Goal: Information Seeking & Learning: Learn about a topic

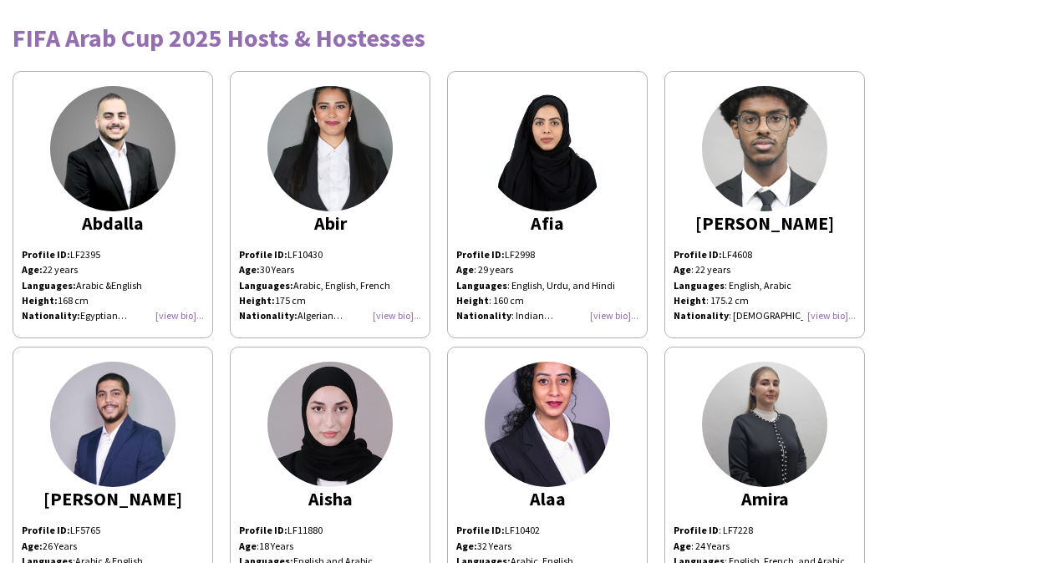
scroll to position [608, 0]
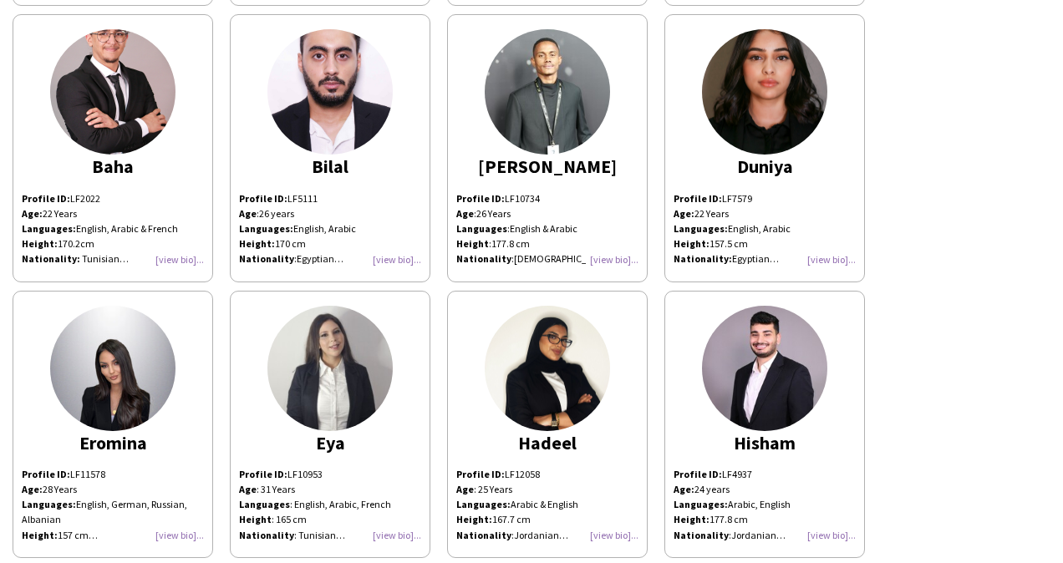
click at [82, 191] on div "Profile ID: LF2022 Age: [DEMOGRAPHIC_DATA] Years Languages: English, Arabic & F…" at bounding box center [113, 229] width 182 height 76
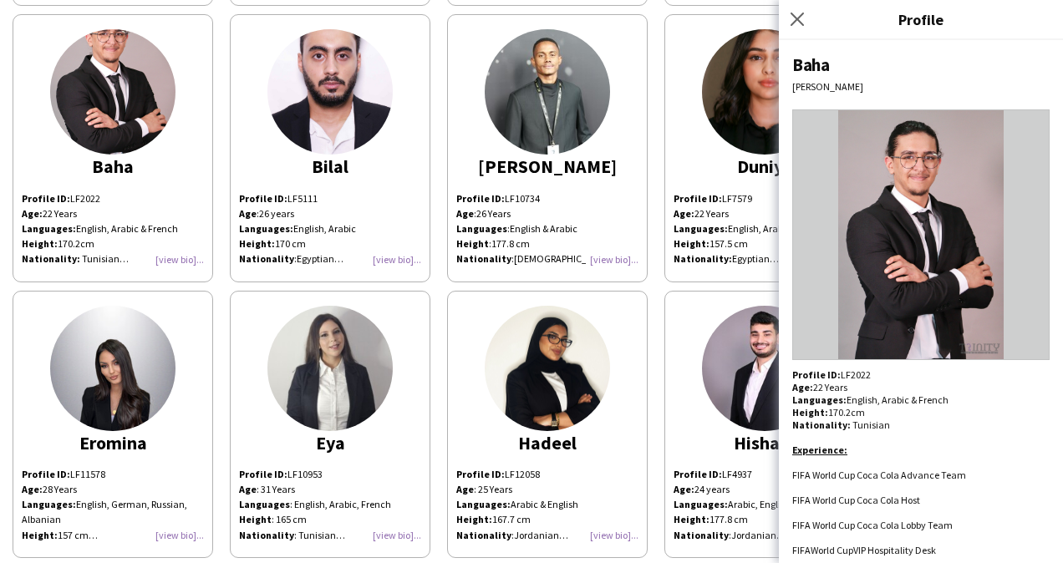
click at [857, 374] on div "Profile ID: LF2022 Age: [DEMOGRAPHIC_DATA] Years Languages: English, Arabic & F…" at bounding box center [920, 493] width 257 height 251
copy div "LF2022"
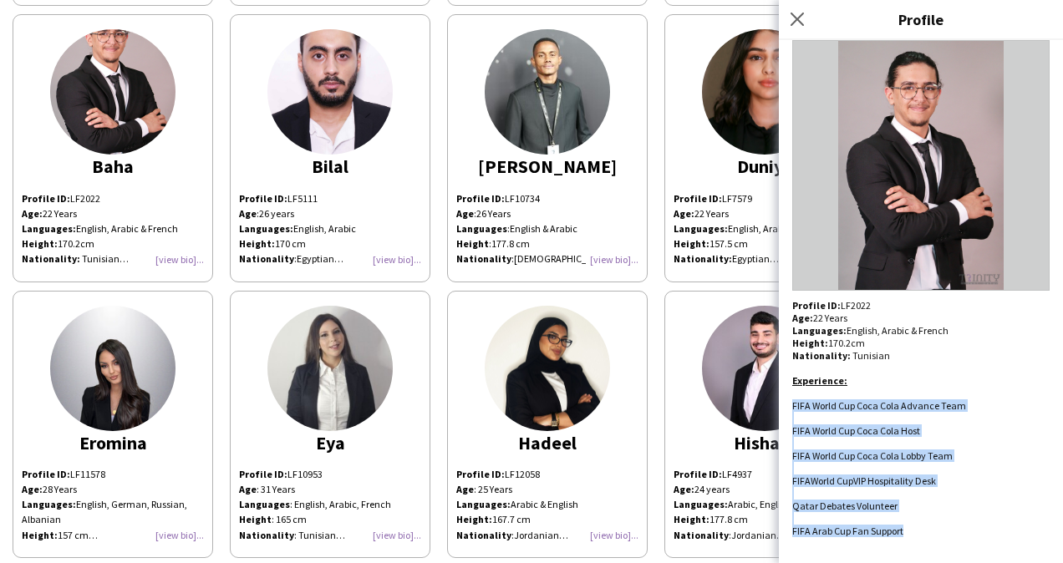
drag, startPoint x: 913, startPoint y: 527, endPoint x: 788, endPoint y: 405, distance: 174.9
click at [788, 405] on div "[PERSON_NAME] Profile ID: LF2022 Age: [DEMOGRAPHIC_DATA] Years Languages: Engli…" at bounding box center [921, 301] width 284 height 523
drag, startPoint x: 788, startPoint y: 405, endPoint x: 827, endPoint y: 413, distance: 40.0
copy div "FIFA World Cup Coca Cola Advance Team FIFA World Cup Coca Cola Host FIFA World …"
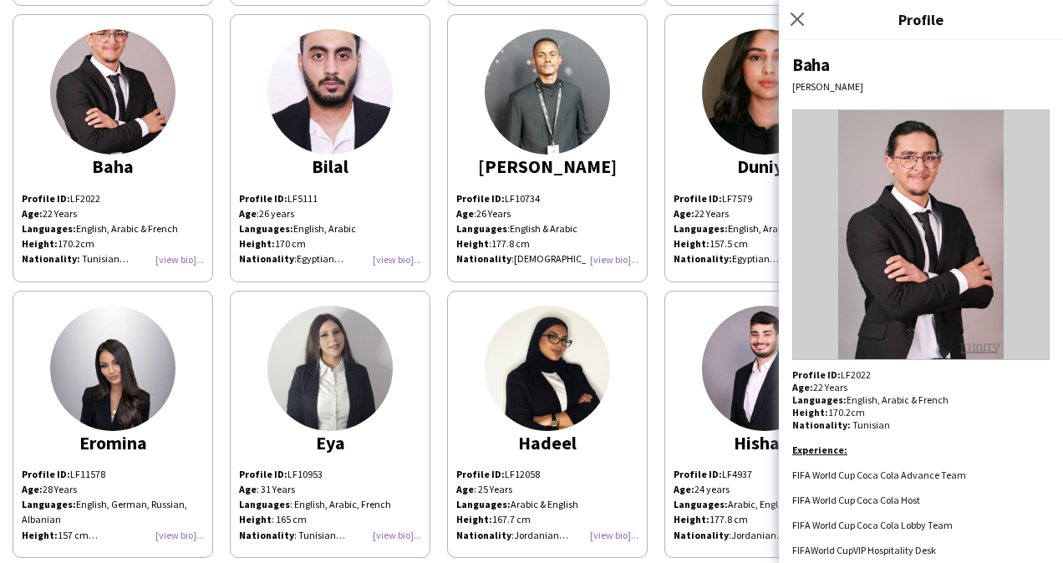
click at [804, 68] on div "Baha" at bounding box center [920, 64] width 257 height 23
copy div "Baha"
click at [272, 101] on img at bounding box center [329, 91] width 125 height 125
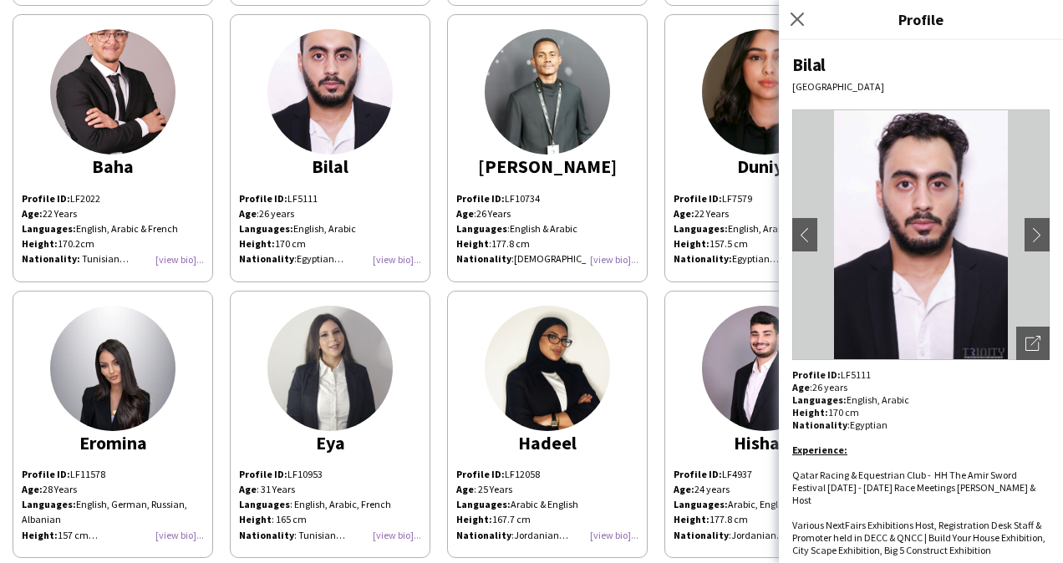
click at [851, 373] on p "Profile ID: LF5111" at bounding box center [920, 374] width 257 height 13
copy p "LF5111"
click at [812, 66] on div "Bilal" at bounding box center [920, 64] width 257 height 23
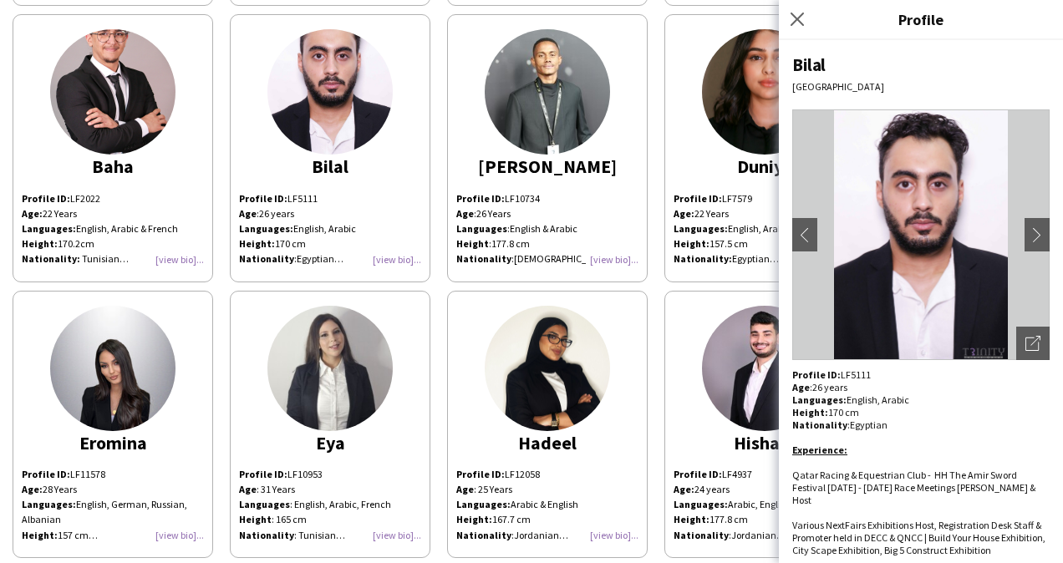
copy div "Bilal"
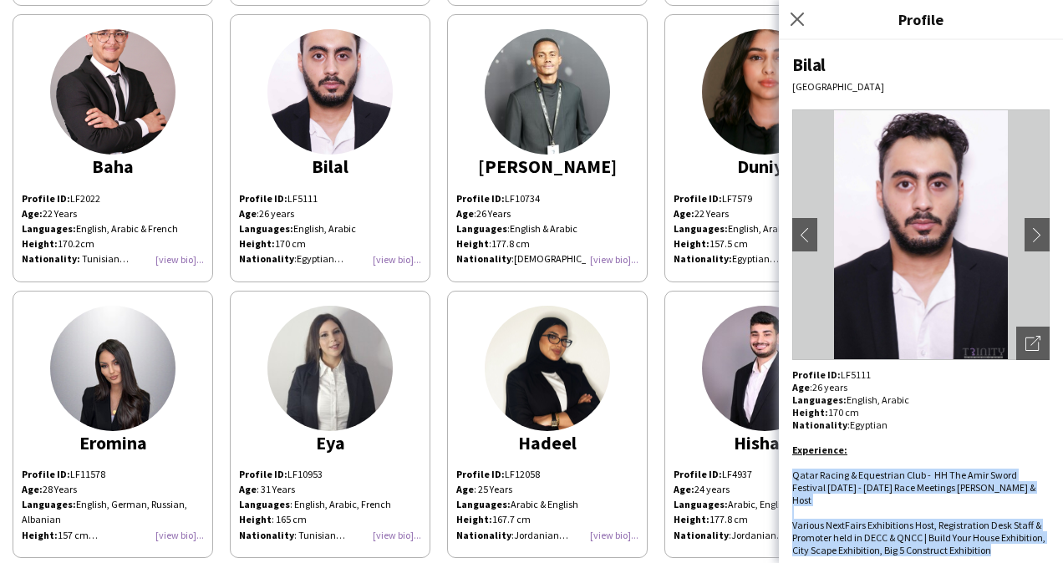
drag, startPoint x: 861, startPoint y: 550, endPoint x: 787, endPoint y: 473, distance: 106.9
click at [787, 473] on div "Bilal [GEOGRAPHIC_DATA] chevron-left chevron-right Open photos pop-in Profile I…" at bounding box center [921, 301] width 284 height 523
copy div "Qatar Racing & Equestrian Club - HH The Amir Sword Festival [DATE] - [DATE] Rac…"
click at [797, 12] on icon "Close pop-in" at bounding box center [797, 19] width 16 height 16
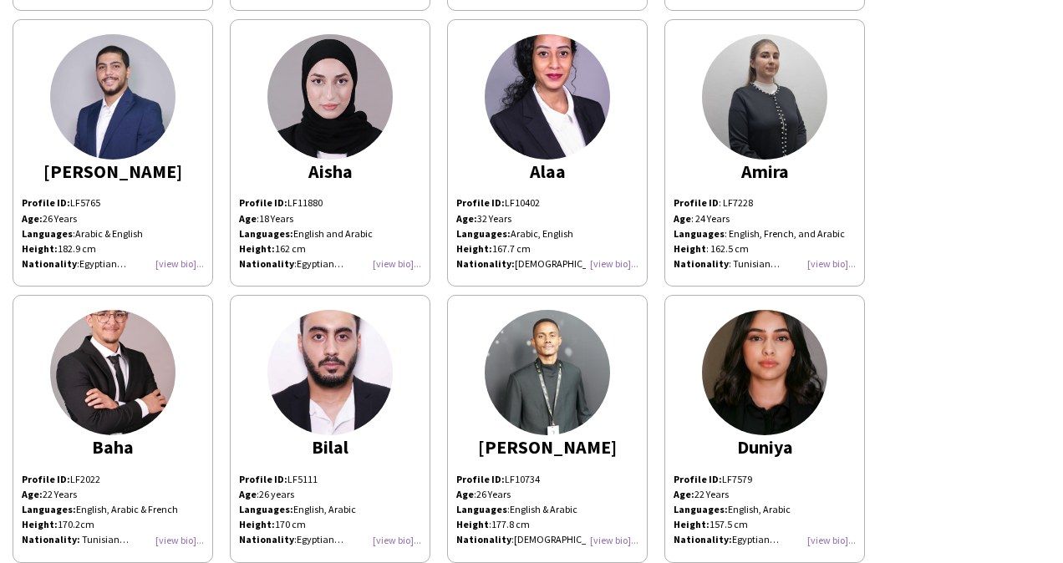
scroll to position [319, 0]
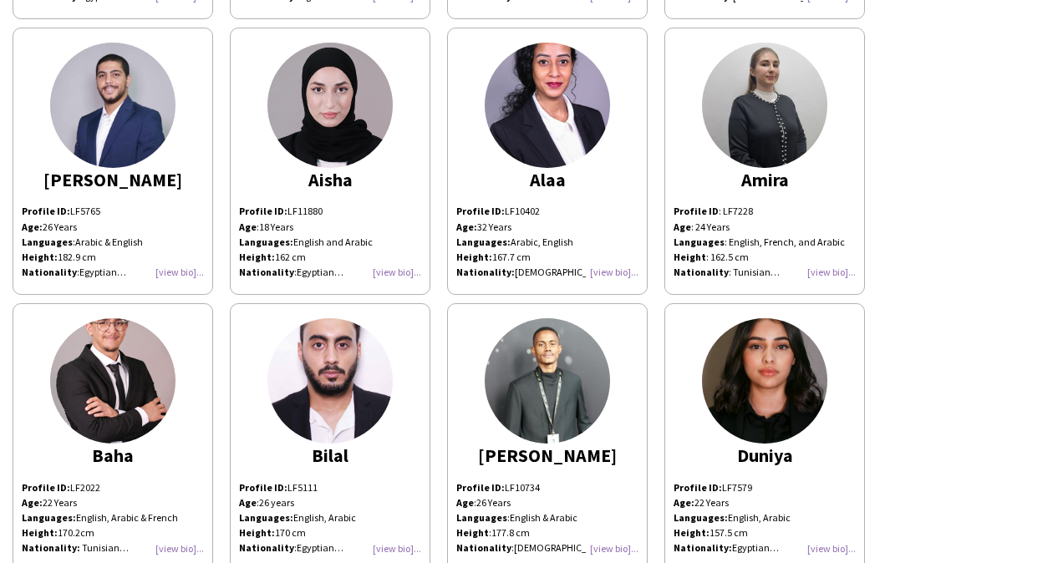
click at [399, 272] on div "Profile ID: LF11880 Age : [DEMOGRAPHIC_DATA] Years Languages: English and Arabi…" at bounding box center [330, 242] width 182 height 76
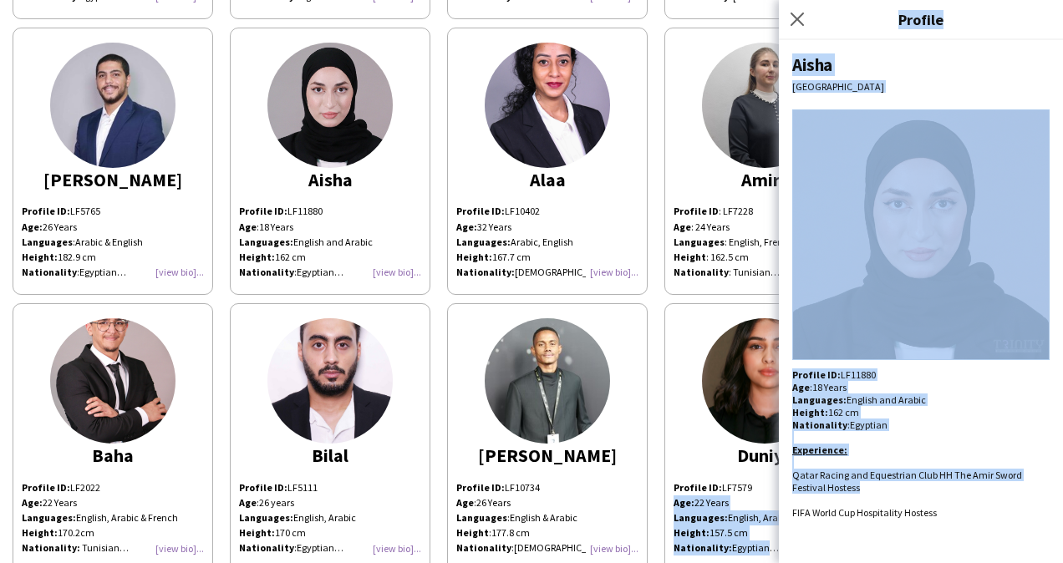
drag, startPoint x: 871, startPoint y: 491, endPoint x: 776, endPoint y: 470, distance: 97.7
click at [776, 470] on body "FIFA Arab Cup 2025 Hosts & Hostesses [PERSON_NAME] Profile ID: LF2395 Age: [DEM…" at bounding box center [531, 281] width 1063 height 563
drag, startPoint x: 776, startPoint y: 470, endPoint x: 848, endPoint y: 484, distance: 73.2
click at [848, 484] on li "Qatar Racing and Equestrian Club HH The Amir Sword Festival Hostess" at bounding box center [920, 481] width 257 height 25
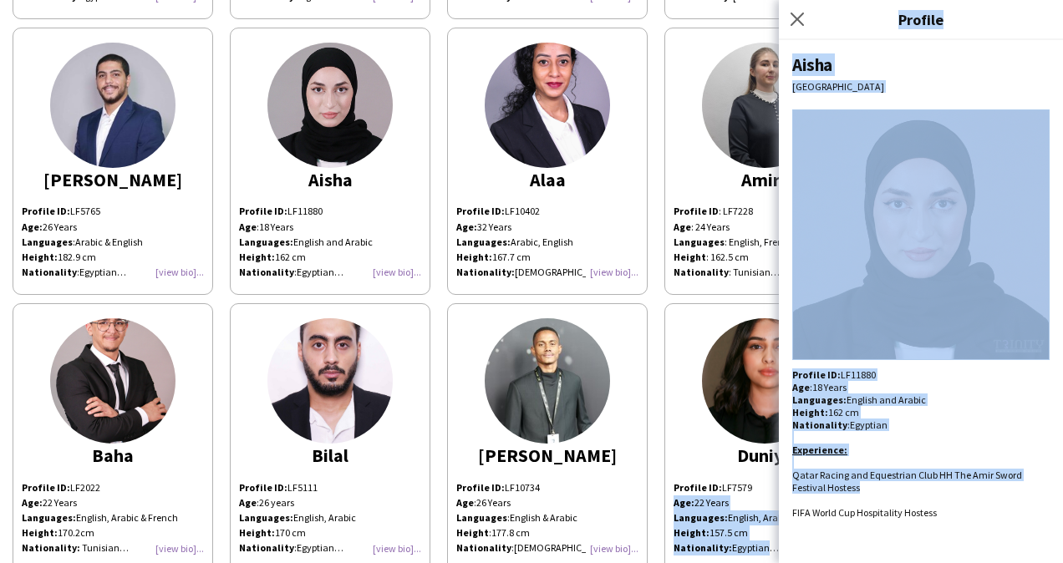
click at [797, 486] on li "Qatar Racing and Equestrian Club HH The Amir Sword Festival Hostess" at bounding box center [920, 481] width 257 height 25
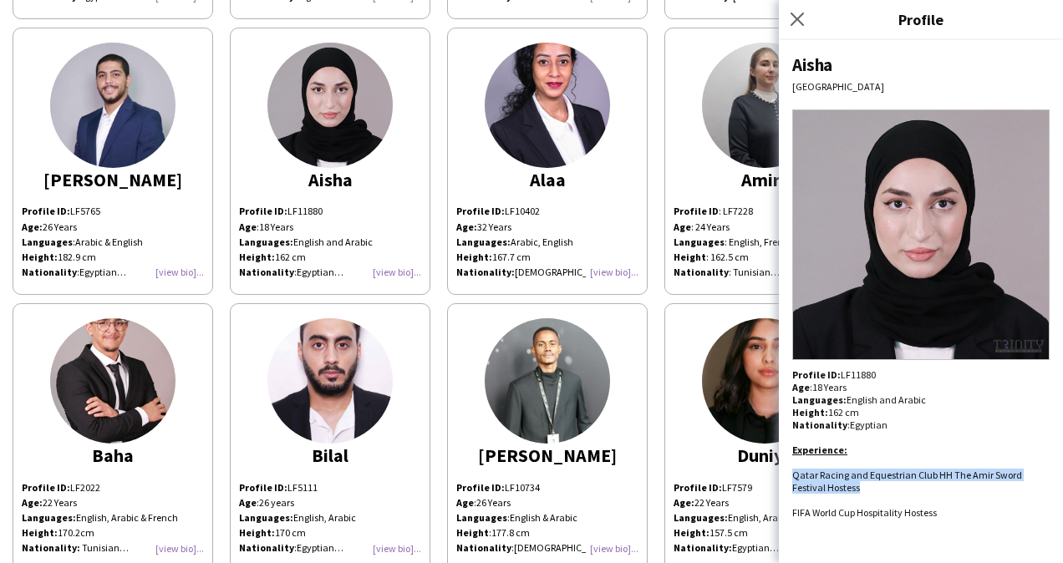
drag, startPoint x: 830, startPoint y: 489, endPoint x: 789, endPoint y: 475, distance: 44.1
click at [789, 475] on div "Aisha Doha Profile ID: LF11880 Age : [DEMOGRAPHIC_DATA] Years Languages: Englis…" at bounding box center [921, 301] width 284 height 523
copy li "Qatar Racing and Equestrian Club HH The Amir Sword Festival Hostess"
click at [798, 22] on icon at bounding box center [797, 19] width 16 height 16
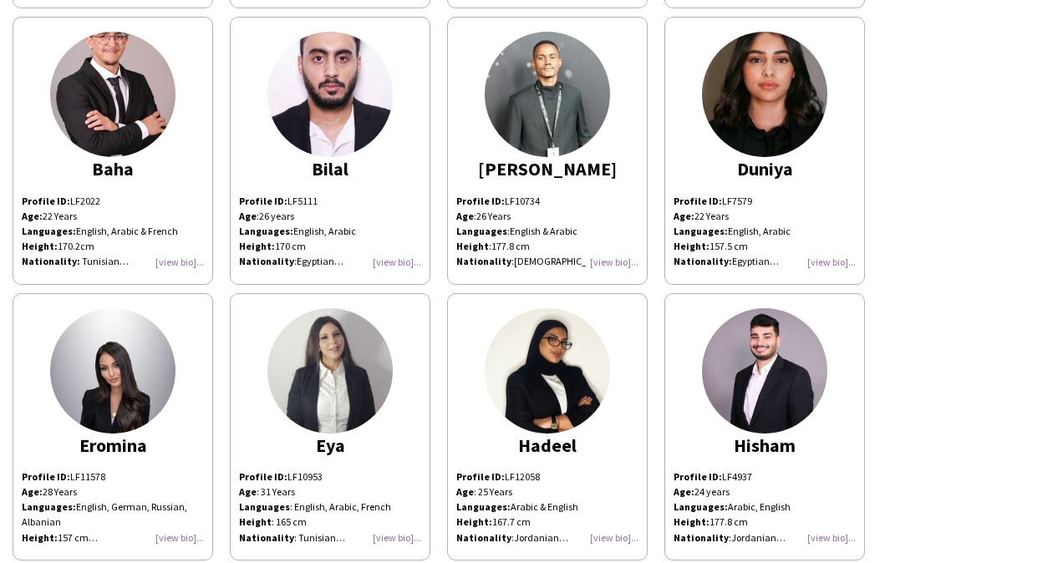
scroll to position [608, 0]
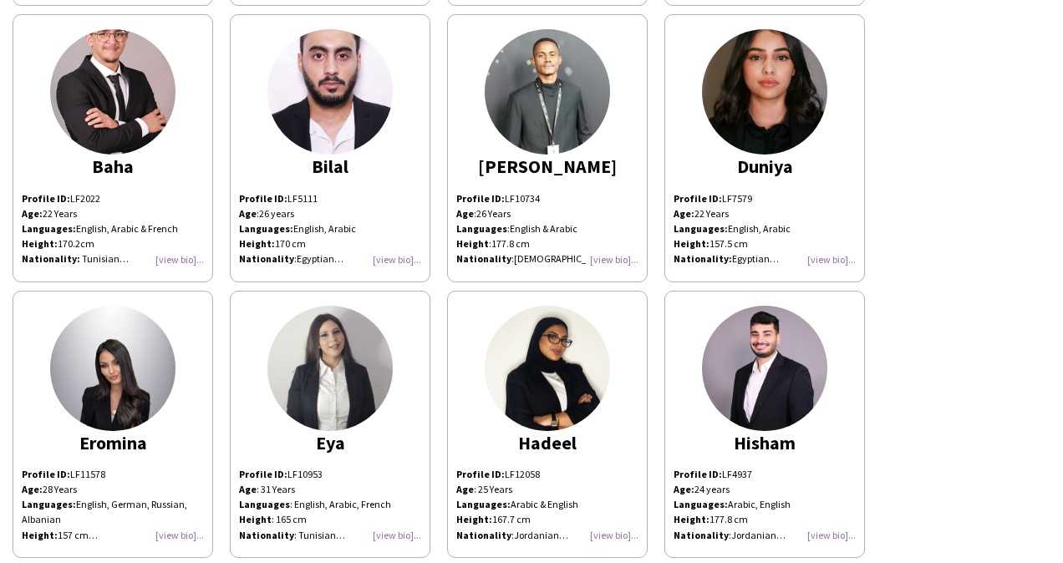
click at [602, 255] on div "Profile ID: LF10734 Age : [DEMOGRAPHIC_DATA] Years Languages : English & Arabic…" at bounding box center [547, 229] width 182 height 76
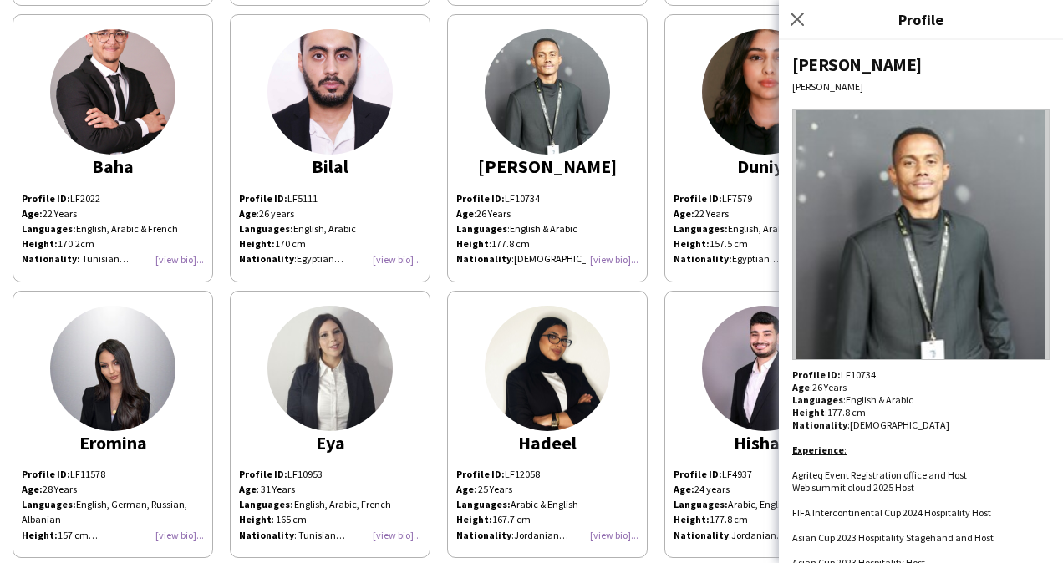
scroll to position [94, 0]
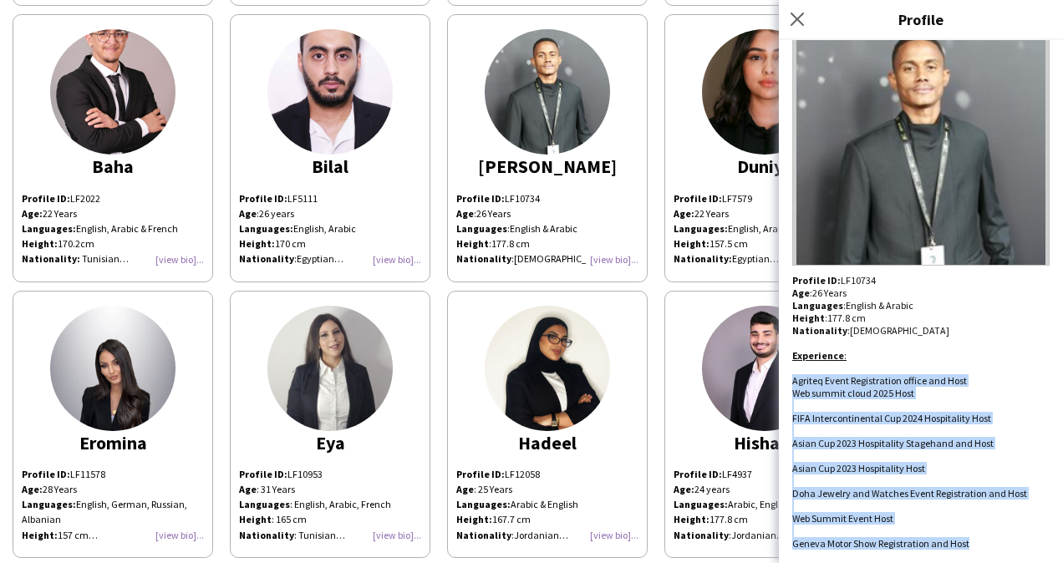
drag, startPoint x: 977, startPoint y: 545, endPoint x: 790, endPoint y: 379, distance: 249.8
click at [790, 379] on div "[PERSON_NAME] Ar-Rayyan Profile ID: LF10734 Age : [DEMOGRAPHIC_DATA] Years Lang…" at bounding box center [921, 301] width 284 height 523
copy div "Agriteq Event Registration office and Host Web summit cloud 2025 Host FIFA Inte…"
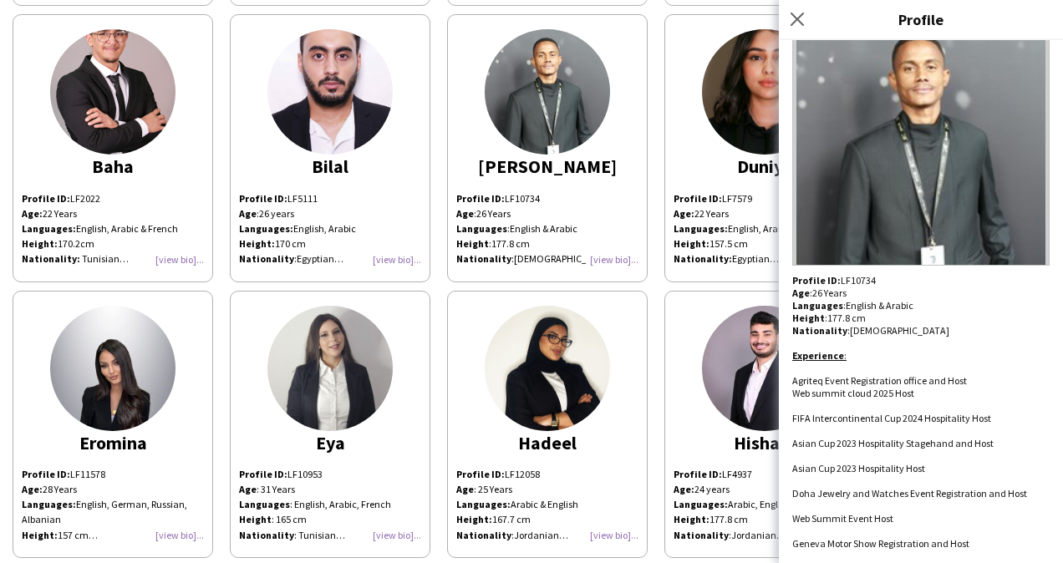
click at [632, 180] on app-share-pages-crew-card "[PERSON_NAME] Profile ID: LF10734 Age : [DEMOGRAPHIC_DATA] Years Languages : En…" at bounding box center [547, 147] width 201 height 267
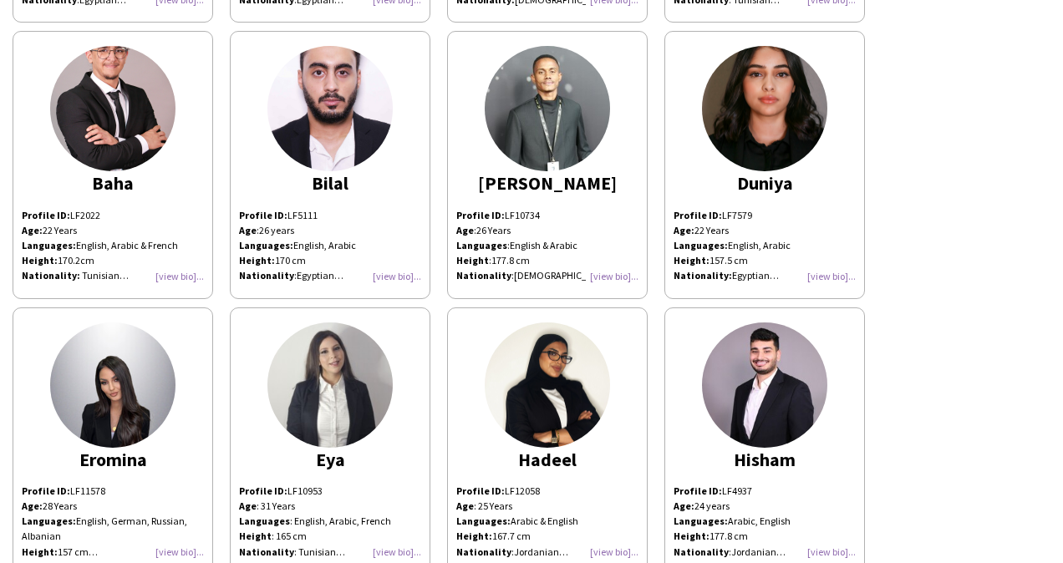
scroll to position [589, 0]
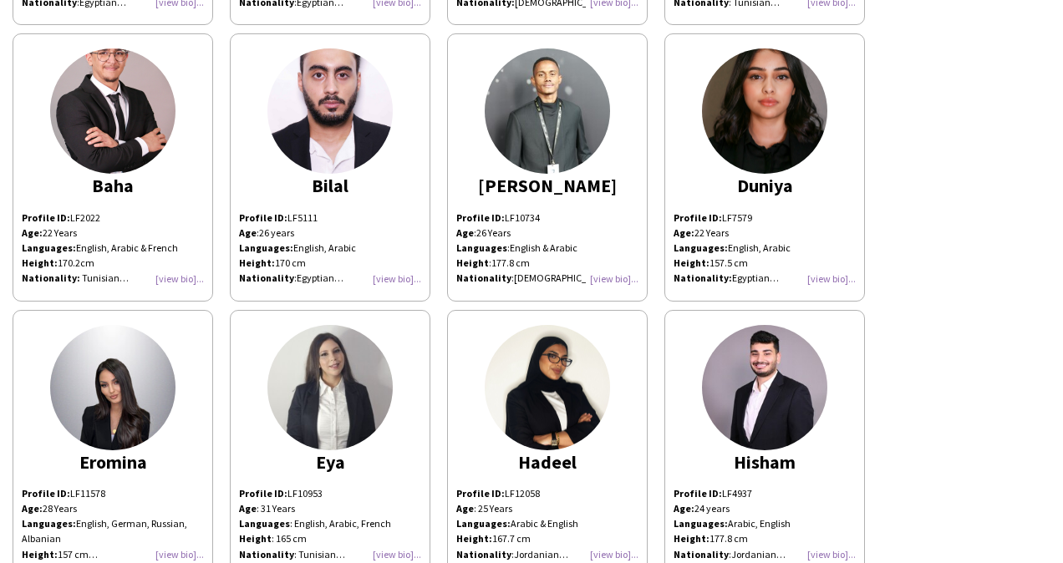
click at [552, 181] on div "[PERSON_NAME]" at bounding box center [547, 185] width 182 height 15
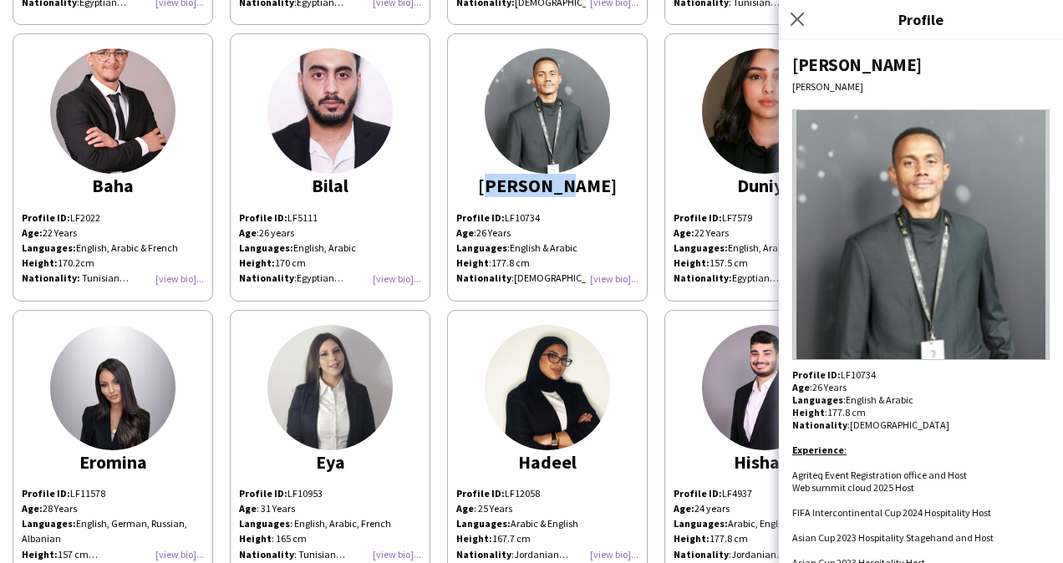
click at [552, 181] on div "[PERSON_NAME]" at bounding box center [547, 185] width 182 height 15
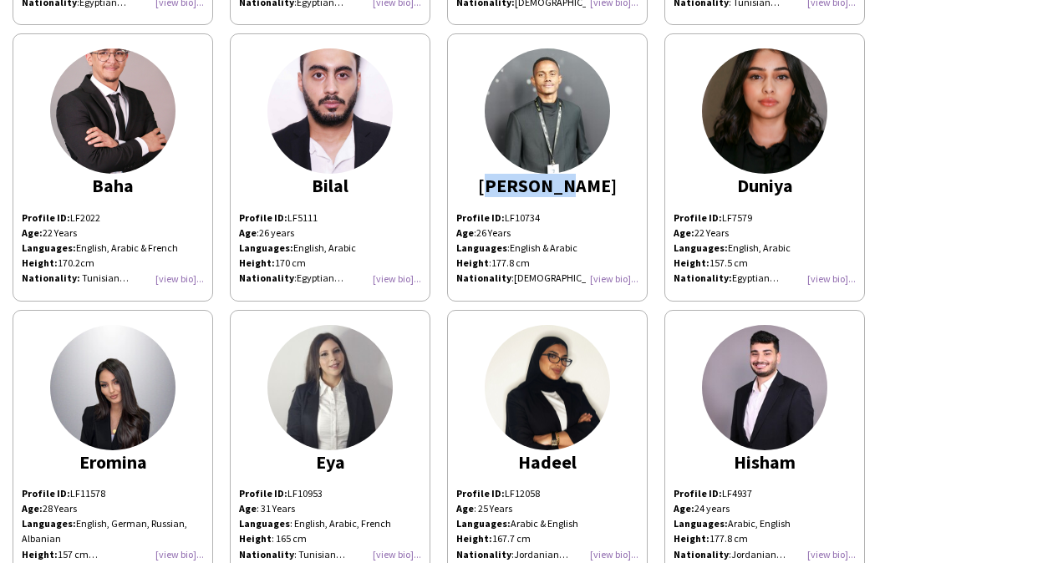
click at [552, 181] on div "[PERSON_NAME]" at bounding box center [547, 185] width 182 height 15
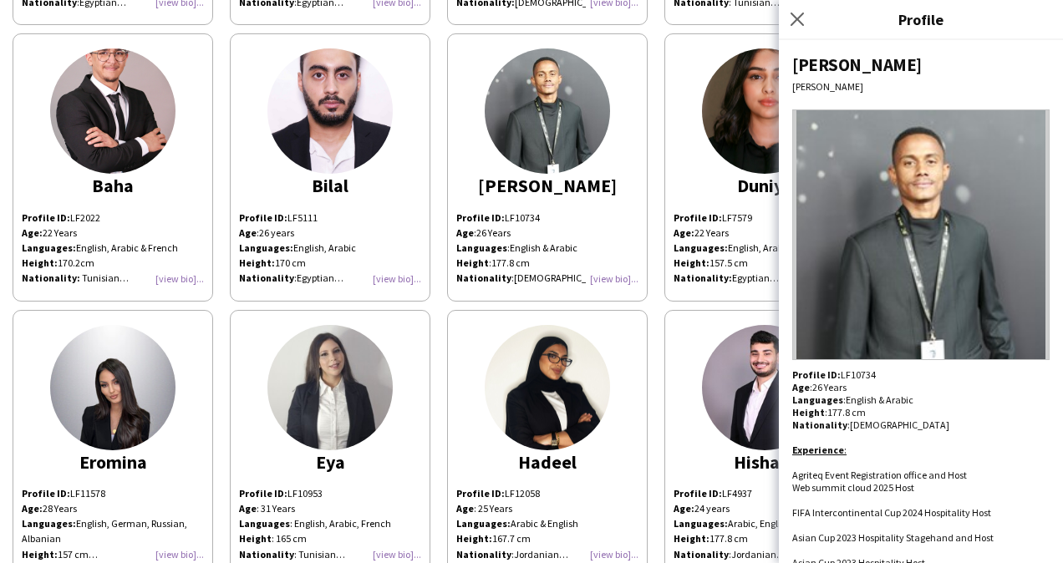
click at [856, 371] on p "Profile ID: LF10734" at bounding box center [920, 374] width 257 height 13
copy p "LF10734"
click at [820, 62] on div "[PERSON_NAME]" at bounding box center [920, 64] width 257 height 23
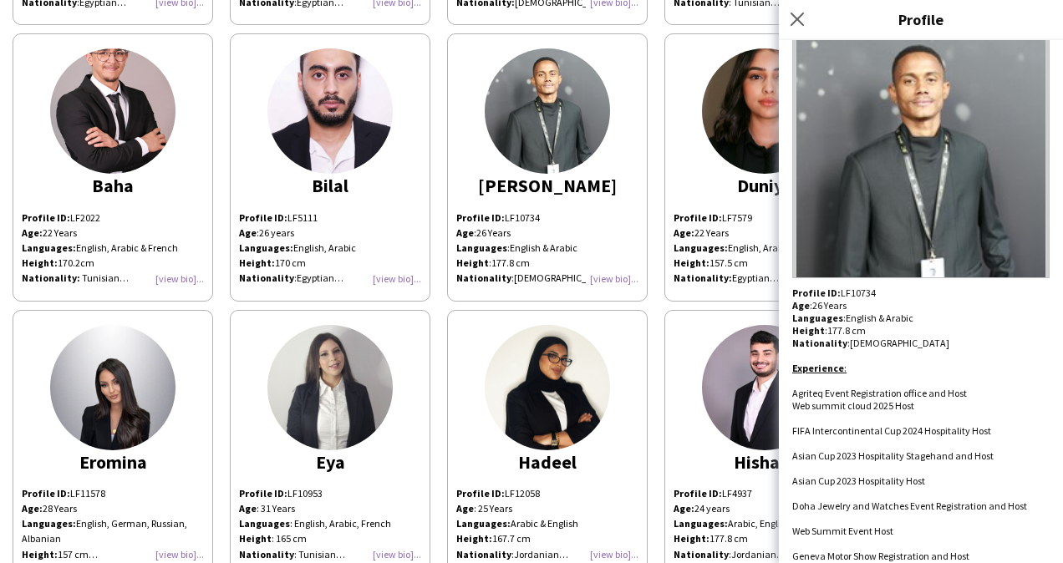
scroll to position [94, 0]
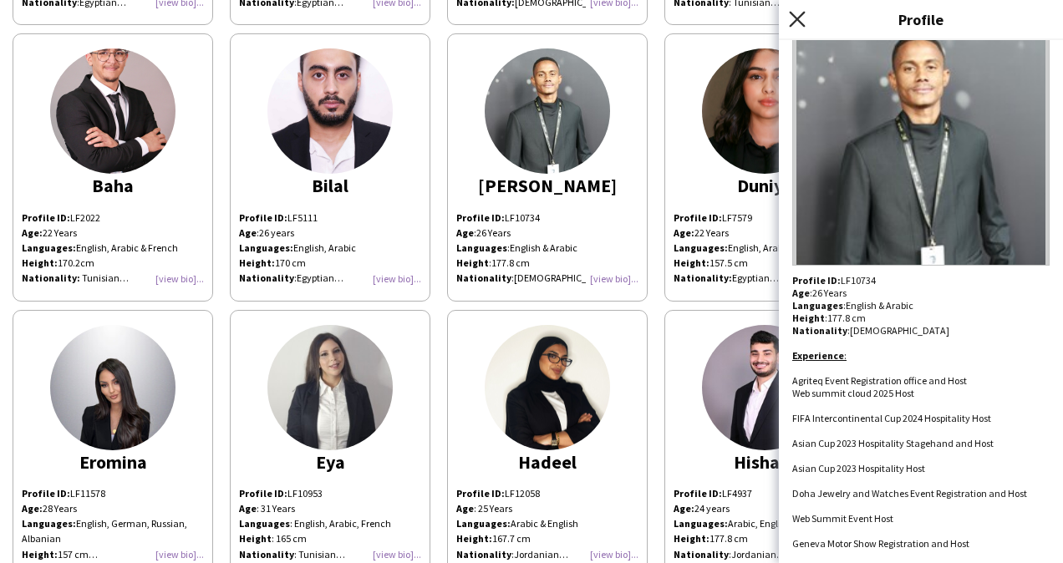
click at [799, 18] on icon at bounding box center [797, 19] width 16 height 16
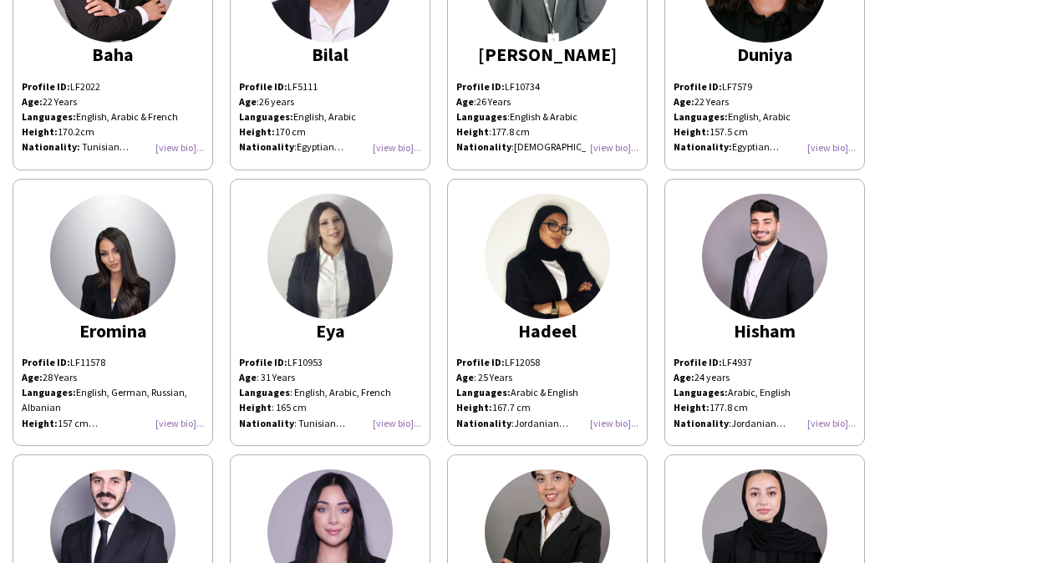
scroll to position [712, 0]
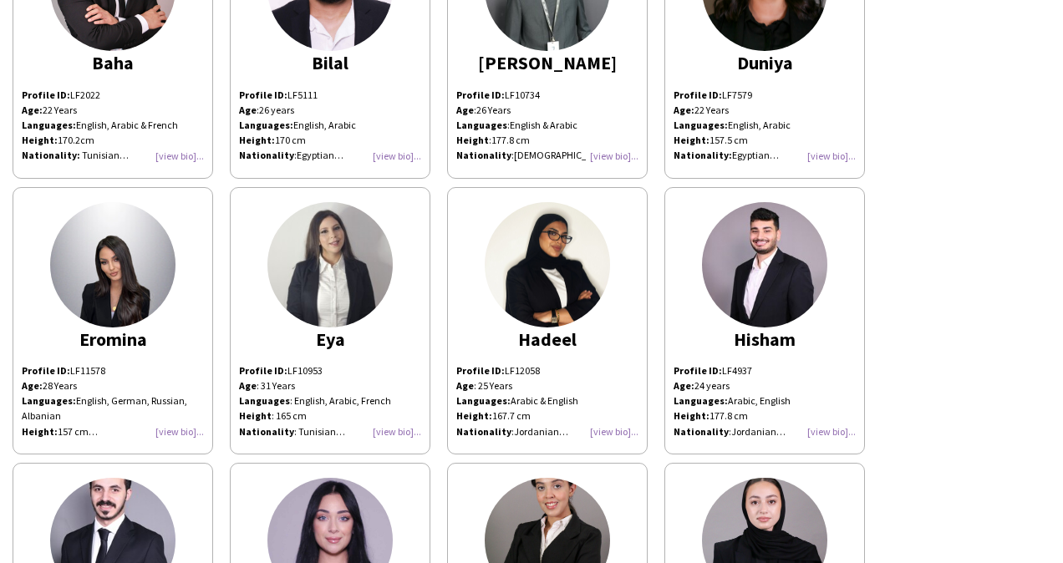
click at [827, 146] on div "Profile ID: LF7579 Age: [DEMOGRAPHIC_DATA] Years Languages: English, Arabic Hei…" at bounding box center [764, 126] width 182 height 76
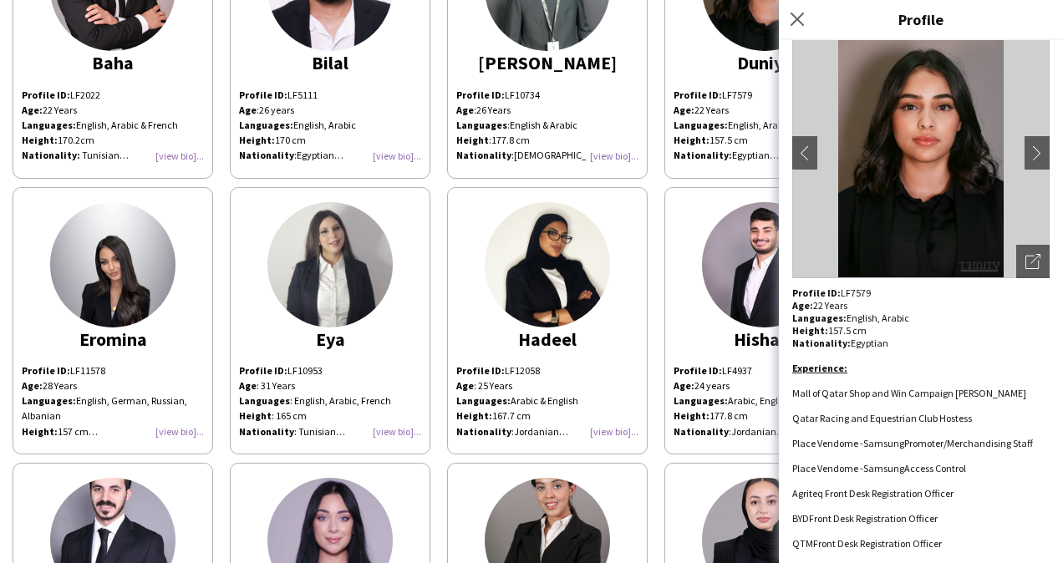
scroll to position [0, 0]
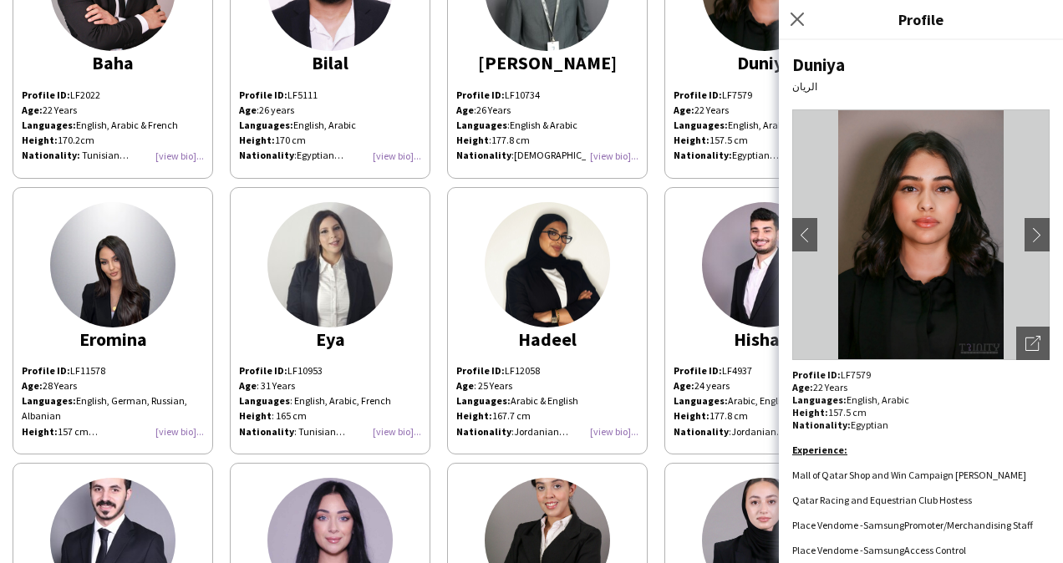
click at [821, 64] on div "Duniya" at bounding box center [920, 64] width 257 height 23
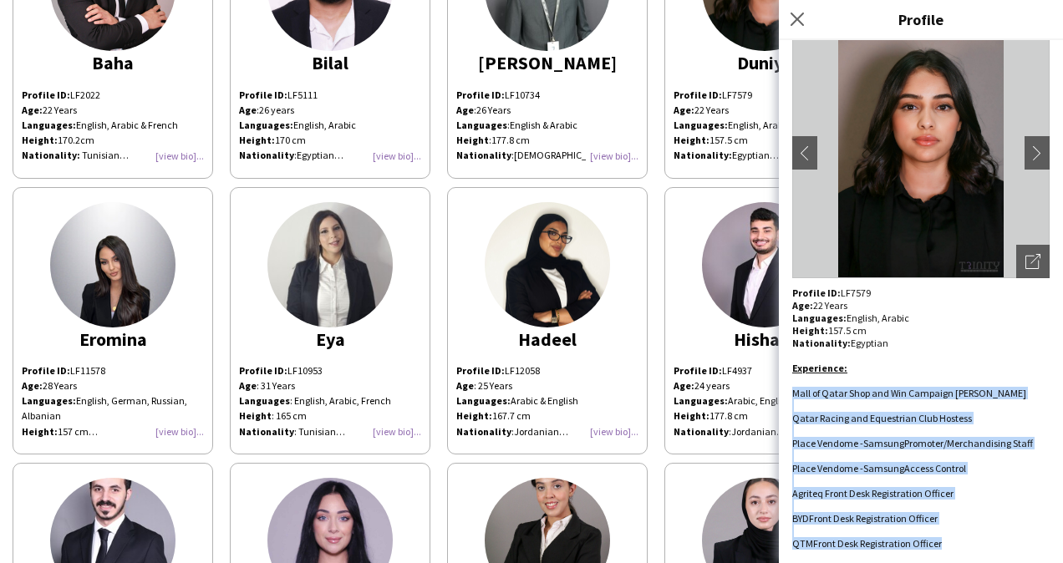
drag, startPoint x: 794, startPoint y: 470, endPoint x: 944, endPoint y: 550, distance: 170.0
click at [944, 550] on div "Duniya الريان chevron-left chevron-right Open photos pop-in Profile ID: LF7579 …" at bounding box center [921, 301] width 284 height 523
click at [799, 18] on icon at bounding box center [797, 19] width 16 height 16
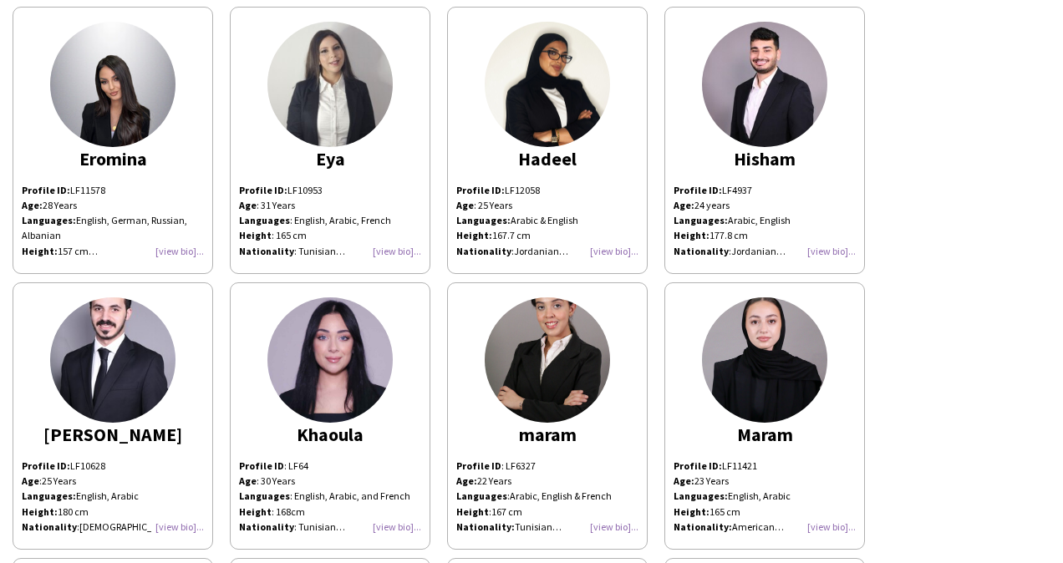
scroll to position [881, 0]
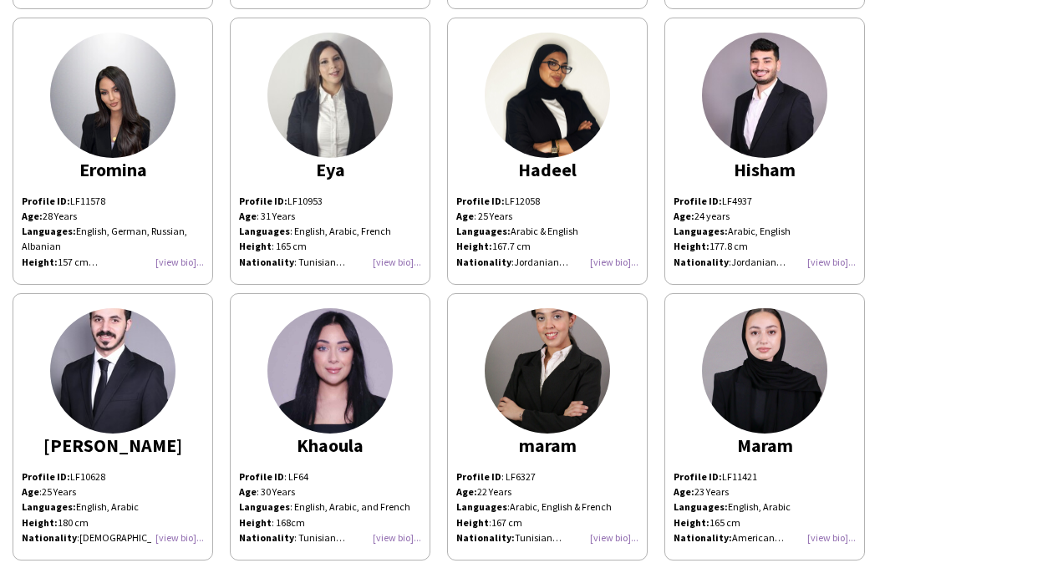
click at [189, 262] on div "Profile ID: LF11578 Age: [DEMOGRAPHIC_DATA] Years Languages: English, German, R…" at bounding box center [113, 232] width 182 height 76
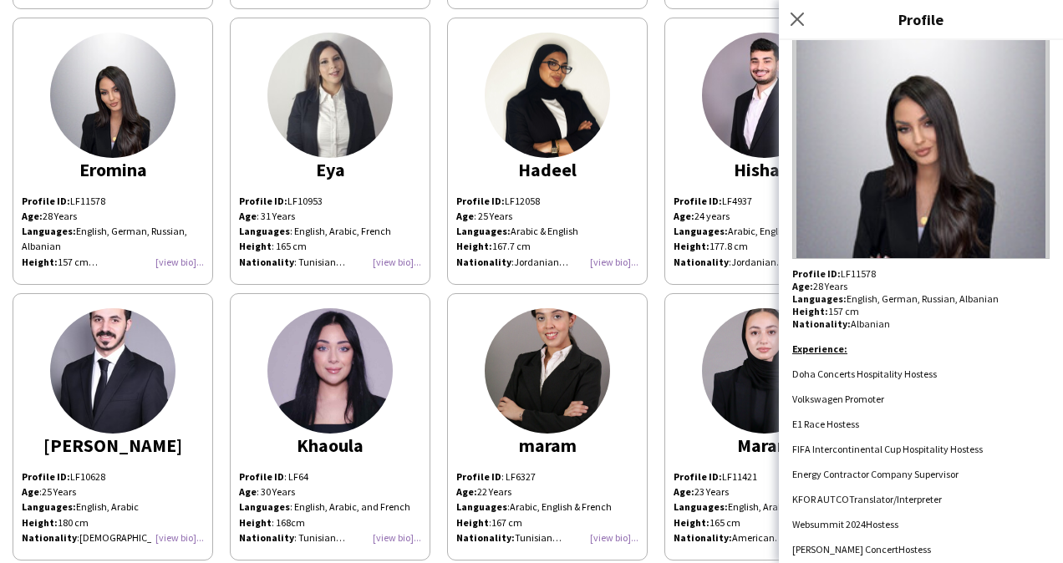
scroll to position [119, 0]
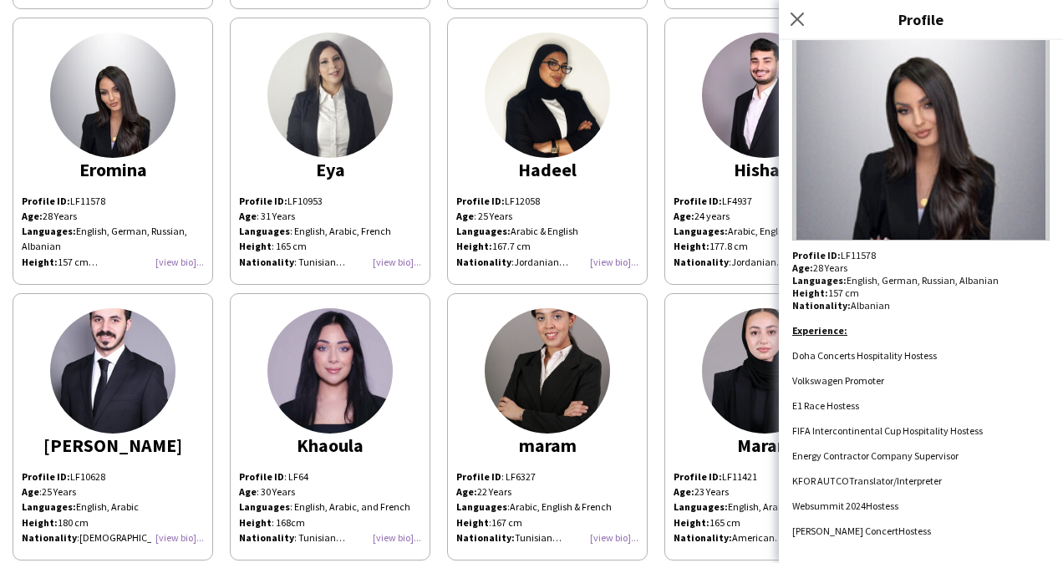
drag, startPoint x: 944, startPoint y: 526, endPoint x: 789, endPoint y: 352, distance: 233.7
click at [789, 352] on div "[PERSON_NAME] Profile ID: LF11578 Age: [DEMOGRAPHIC_DATA] Years Languages: Engl…" at bounding box center [921, 301] width 284 height 523
click at [864, 249] on p "Profile ID: LF11578" at bounding box center [920, 255] width 257 height 13
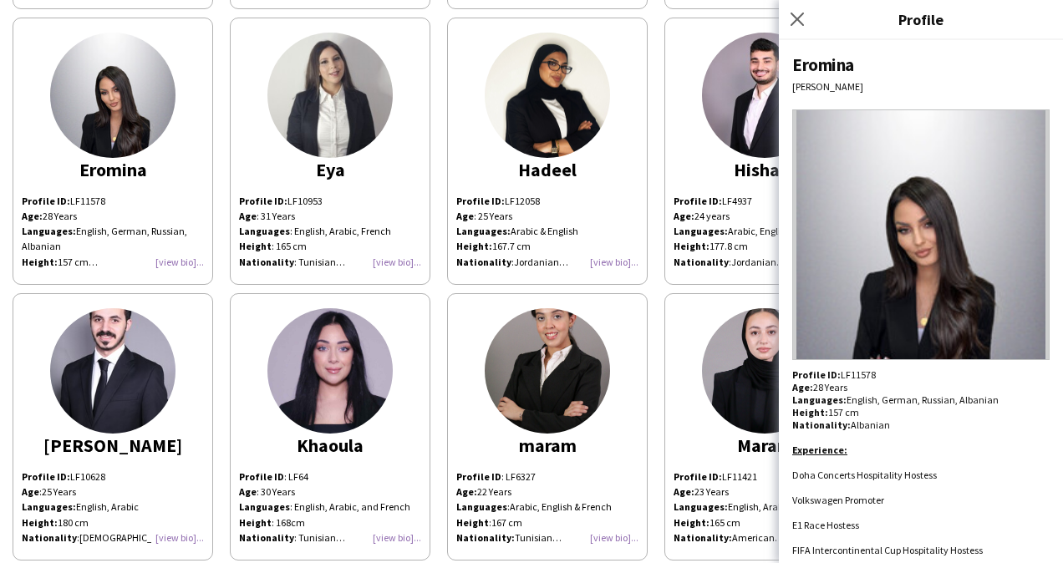
click at [825, 62] on div "Eromina" at bounding box center [920, 64] width 257 height 23
click at [800, 14] on icon at bounding box center [797, 19] width 16 height 16
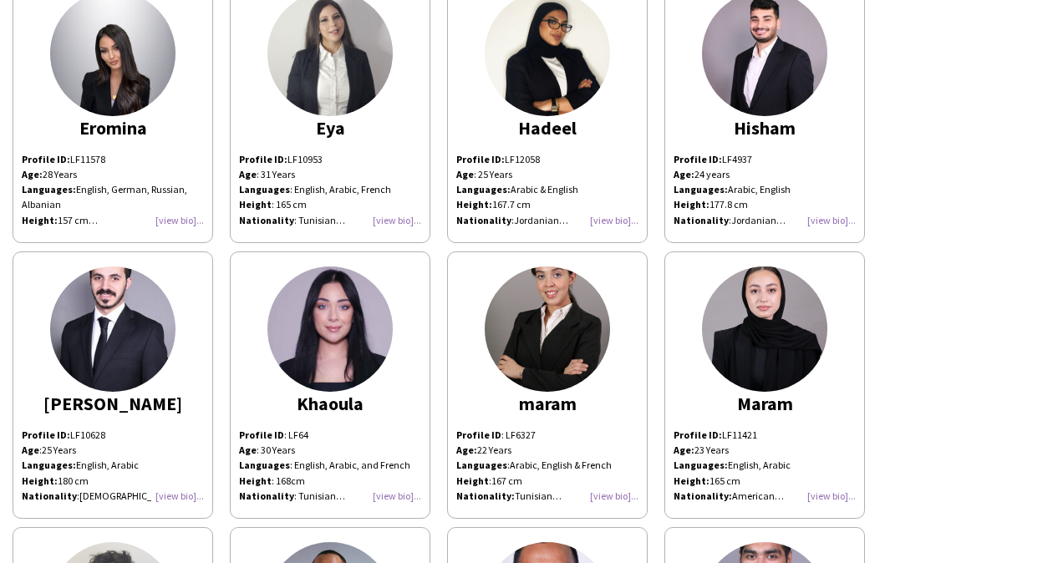
scroll to position [932, 0]
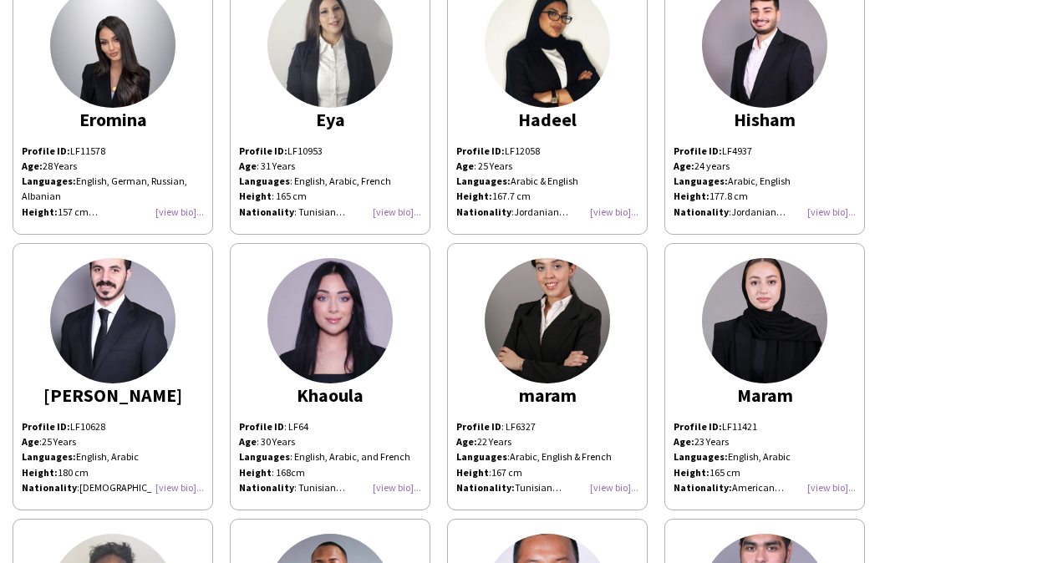
click at [408, 202] on div "Profile ID: LF10953 Age : [DEMOGRAPHIC_DATA] Years Languages : English, Arabic,…" at bounding box center [330, 182] width 182 height 76
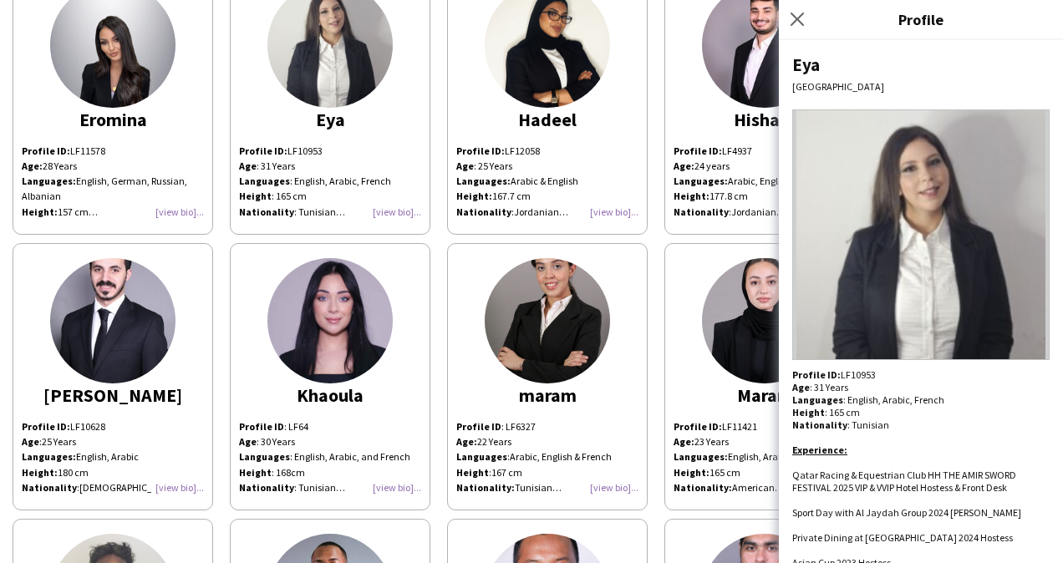
click at [802, 72] on div "Eya" at bounding box center [920, 64] width 257 height 23
click at [847, 369] on p "Profile ID: LF10953" at bounding box center [920, 374] width 257 height 13
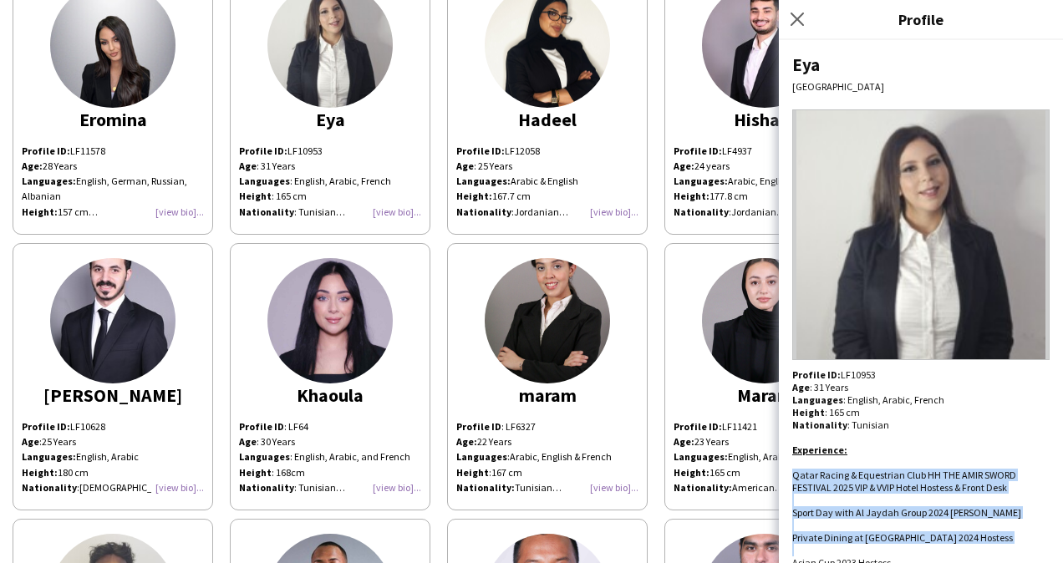
scroll to position [94, 0]
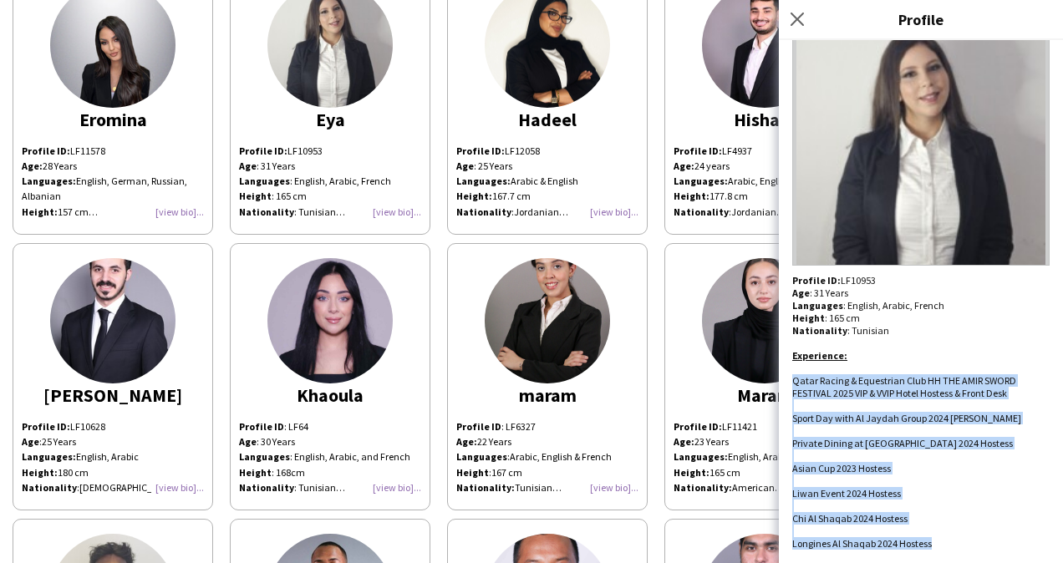
drag, startPoint x: 792, startPoint y: 475, endPoint x: 942, endPoint y: 546, distance: 166.3
click at [942, 546] on div "Profile ID: LF10953 Age : [DEMOGRAPHIC_DATA] Years Languages : English, Arabic,…" at bounding box center [920, 412] width 257 height 276
click at [802, 18] on icon "Close pop-in" at bounding box center [797, 19] width 16 height 16
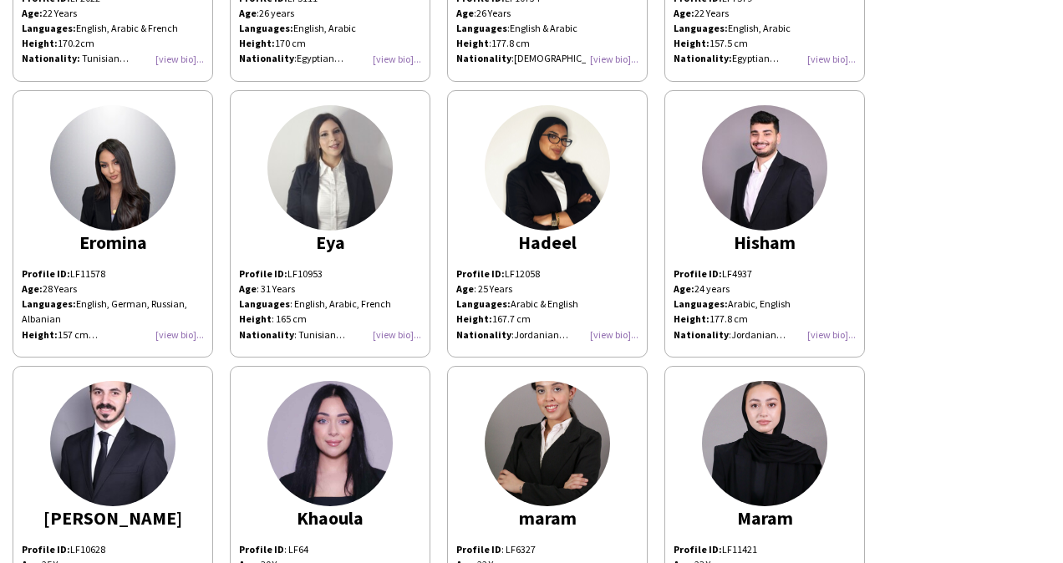
scroll to position [804, 0]
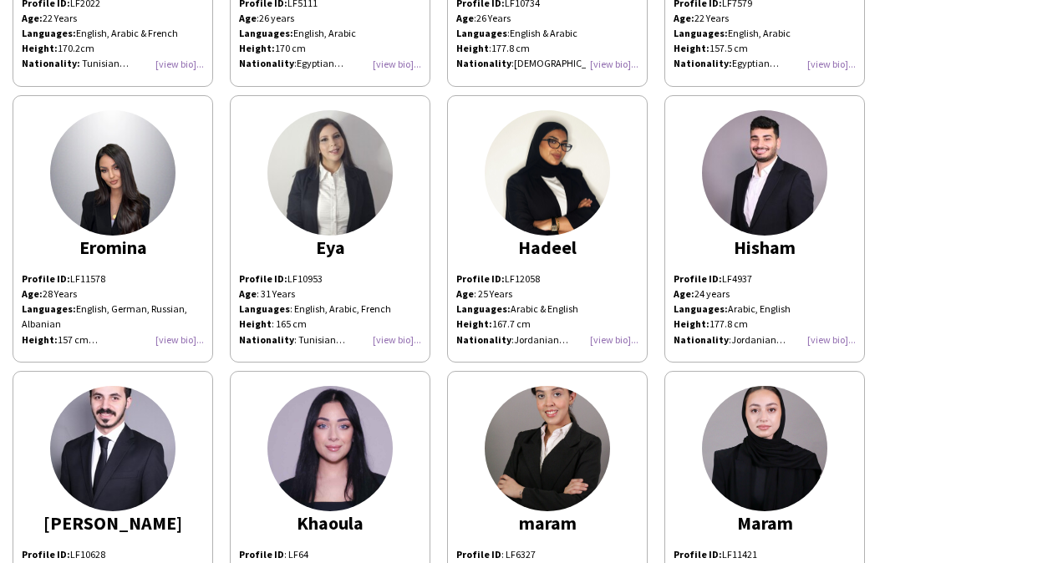
click at [602, 336] on div "Profile ID: LF12058 Age : [DEMOGRAPHIC_DATA] Years Languages: Arabic & English …" at bounding box center [547, 310] width 182 height 76
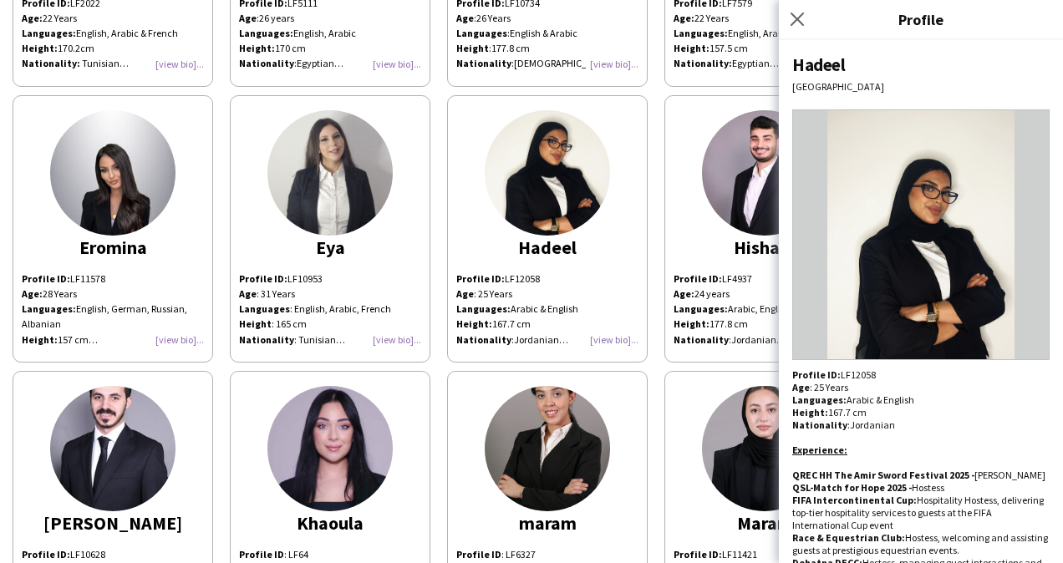
click at [851, 370] on p "Profile ID: LF12058" at bounding box center [920, 374] width 257 height 13
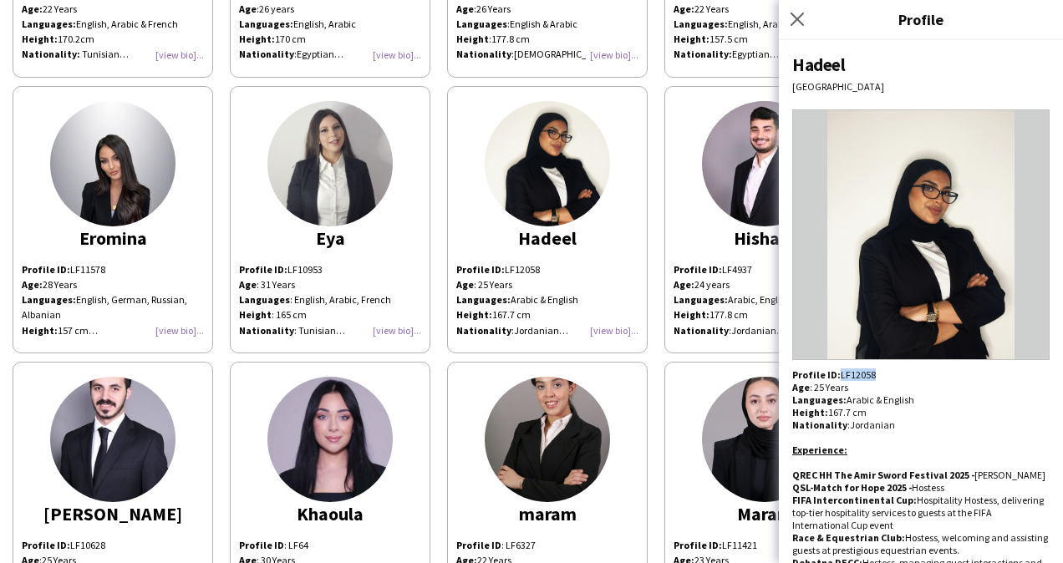
scroll to position [812, 0]
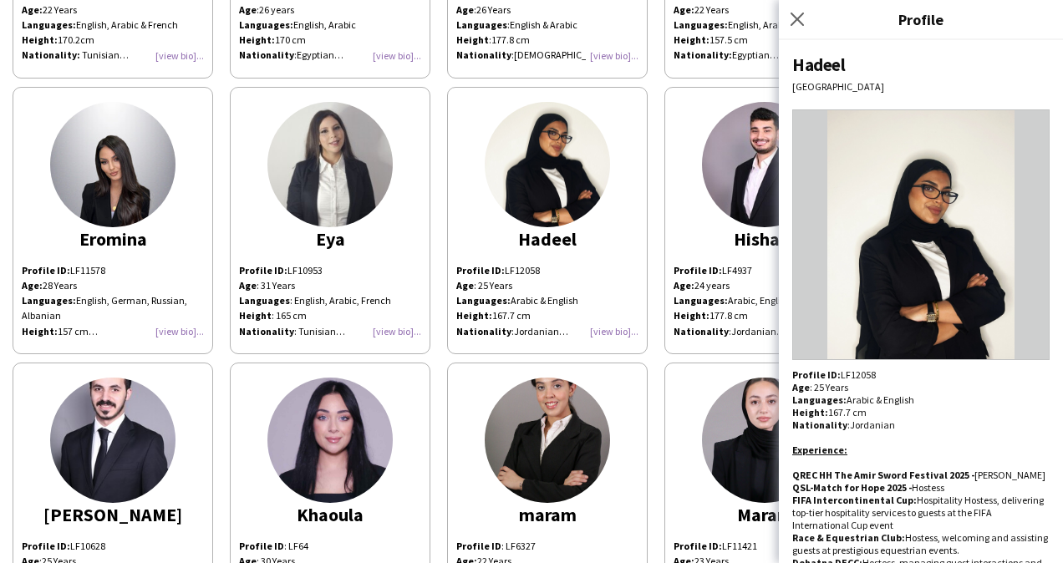
click at [814, 57] on div "Hadeel" at bounding box center [920, 64] width 257 height 23
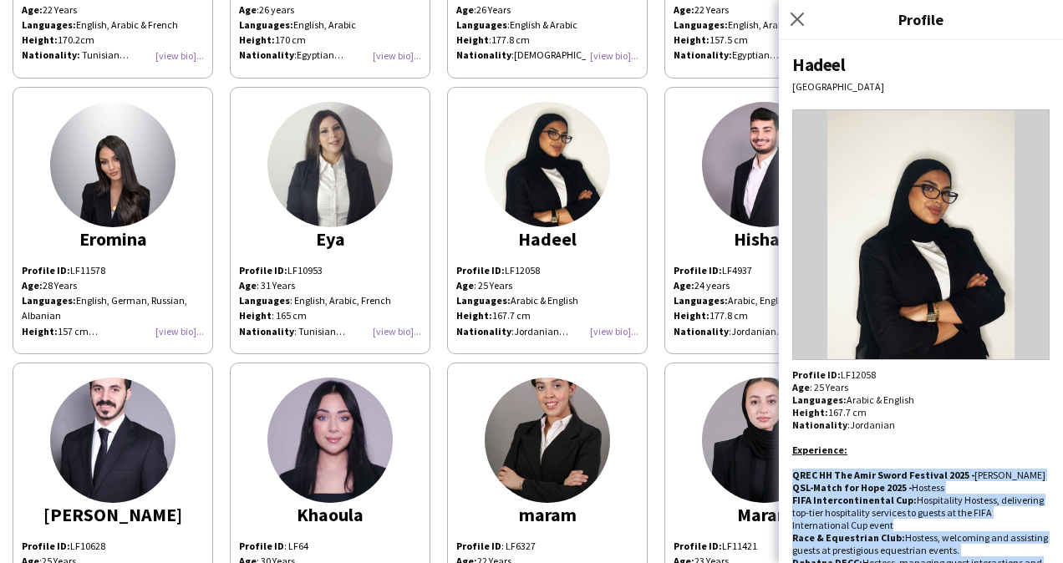
scroll to position [94, 0]
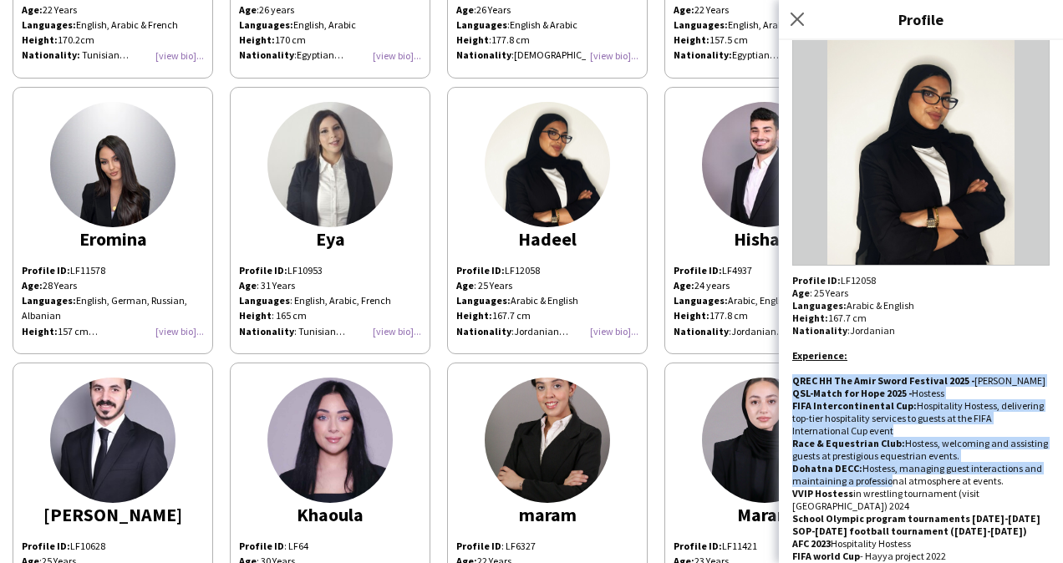
drag, startPoint x: 790, startPoint y: 475, endPoint x: 967, endPoint y: 546, distance: 191.1
click at [967, 546] on div "Hadeel Doha Profile ID: LF12058 Age : [DEMOGRAPHIC_DATA] Years Languages: Arabi…" at bounding box center [921, 301] width 284 height 523
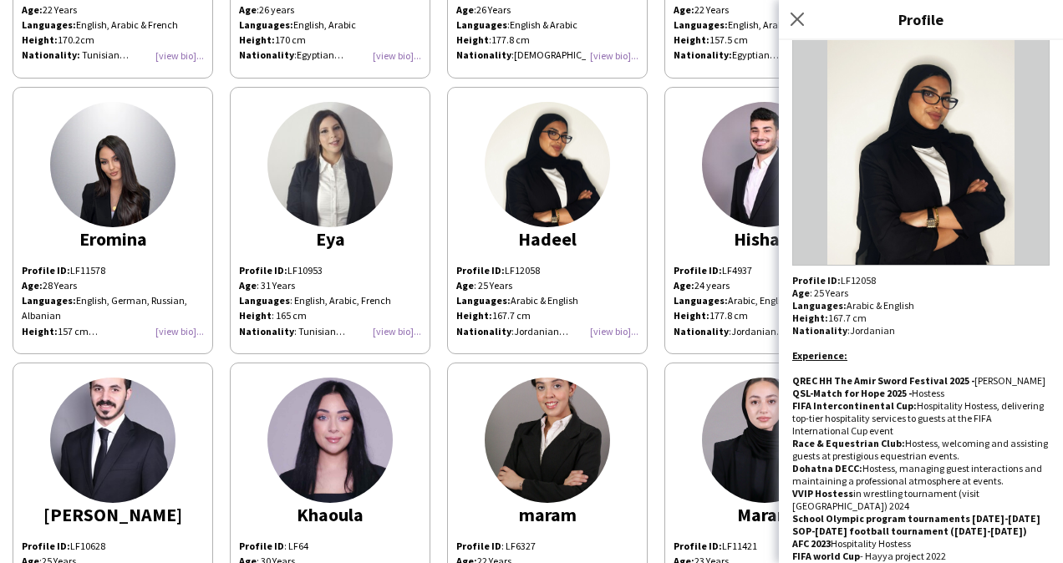
click at [630, 181] on app-share-pages-crew-card "Hadeel Profile ID: LF12058 Age : [DEMOGRAPHIC_DATA] Years Languages: Arabic & E…" at bounding box center [547, 220] width 201 height 267
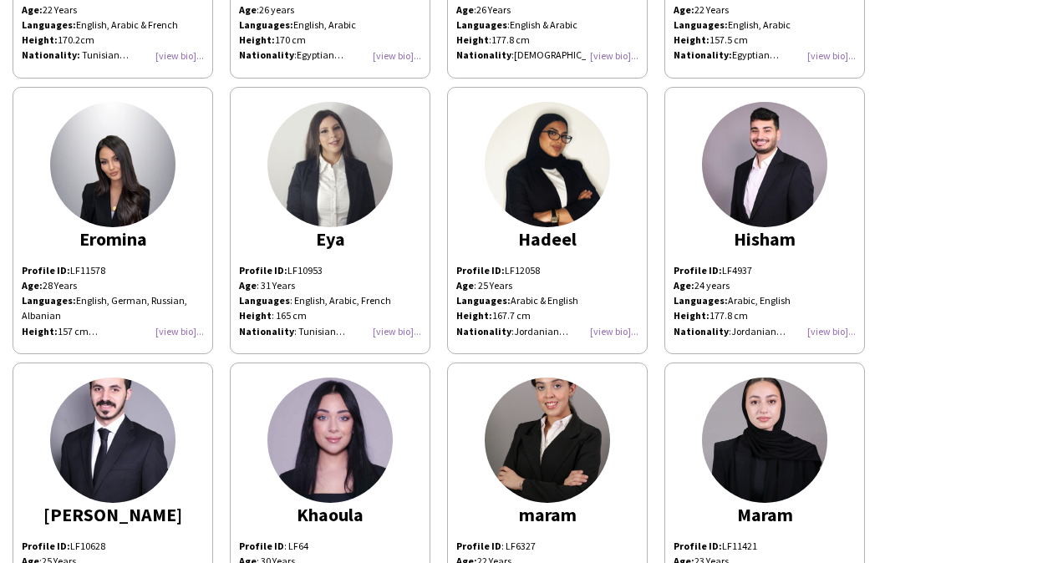
click at [610, 331] on div "Profile ID: LF12058 Age : [DEMOGRAPHIC_DATA] Years Languages: Arabic & English …" at bounding box center [547, 301] width 182 height 76
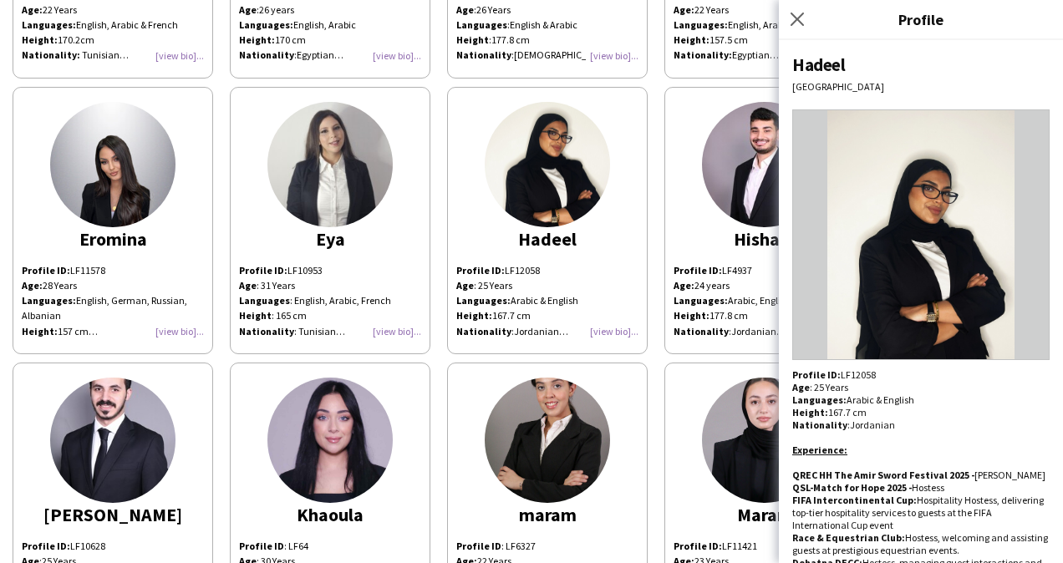
click at [697, 161] on app-share-pages-crew-card "Hisham Profile ID: LF4937 Age: [DEMOGRAPHIC_DATA] years Languages: Arabic, Engl…" at bounding box center [764, 220] width 201 height 267
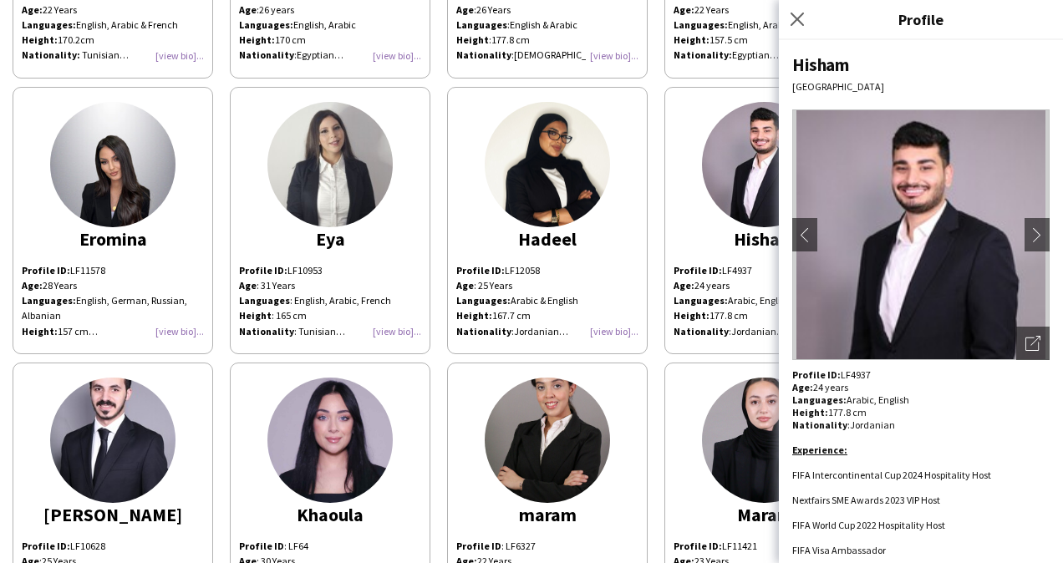
scroll to position [44, 0]
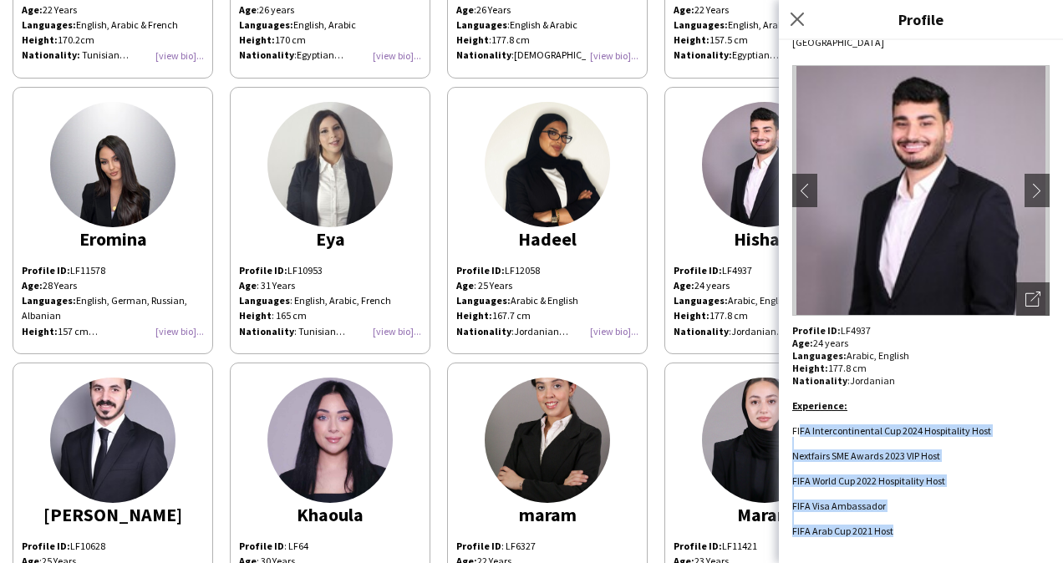
drag, startPoint x: 901, startPoint y: 531, endPoint x: 800, endPoint y: 433, distance: 140.0
click at [800, 433] on div "Experience: FIFA Intercontinental Cup 2024 Hospitality Host Nextfairs SME Award…" at bounding box center [920, 468] width 257 height 163
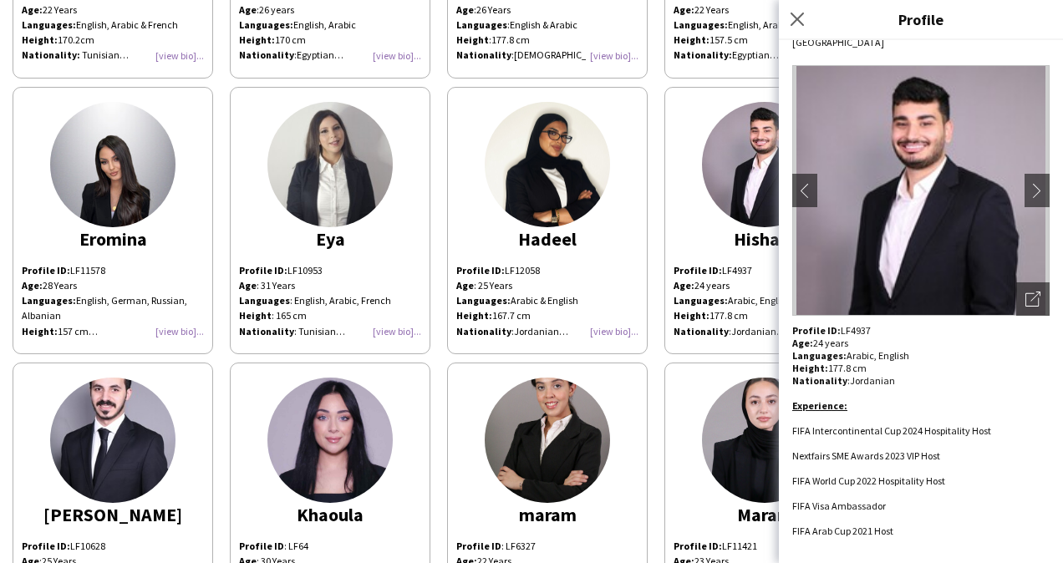
click at [794, 429] on span "FIFA Intercontinental Cup 2024 Hospitality Host" at bounding box center [891, 430] width 199 height 13
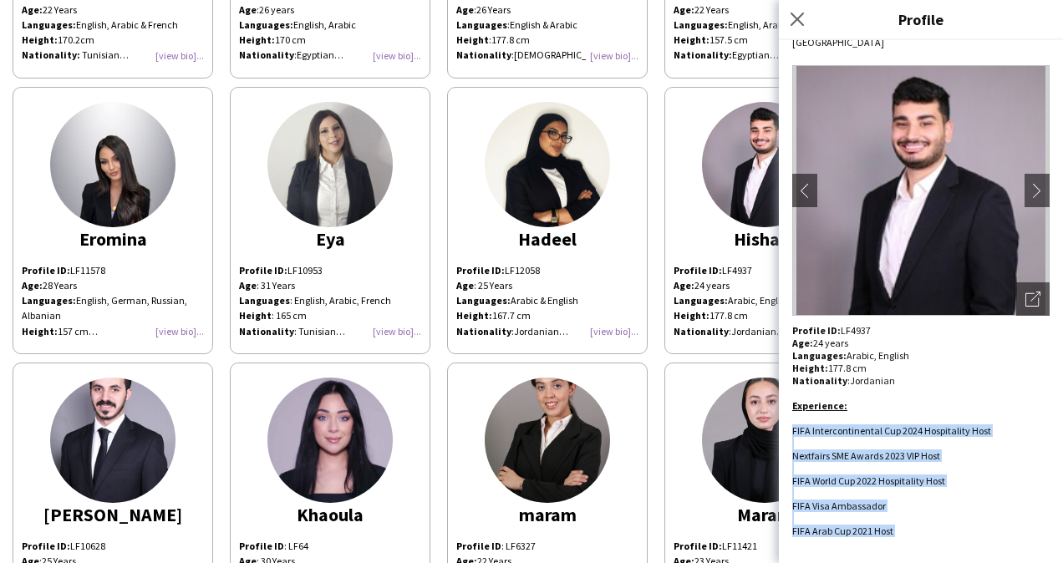
drag, startPoint x: 790, startPoint y: 428, endPoint x: 938, endPoint y: 537, distance: 184.6
click at [938, 537] on div "Hisham [GEOGRAPHIC_DATA] chevron-left chevron-right Open photos pop-in Profile …" at bounding box center [921, 301] width 284 height 523
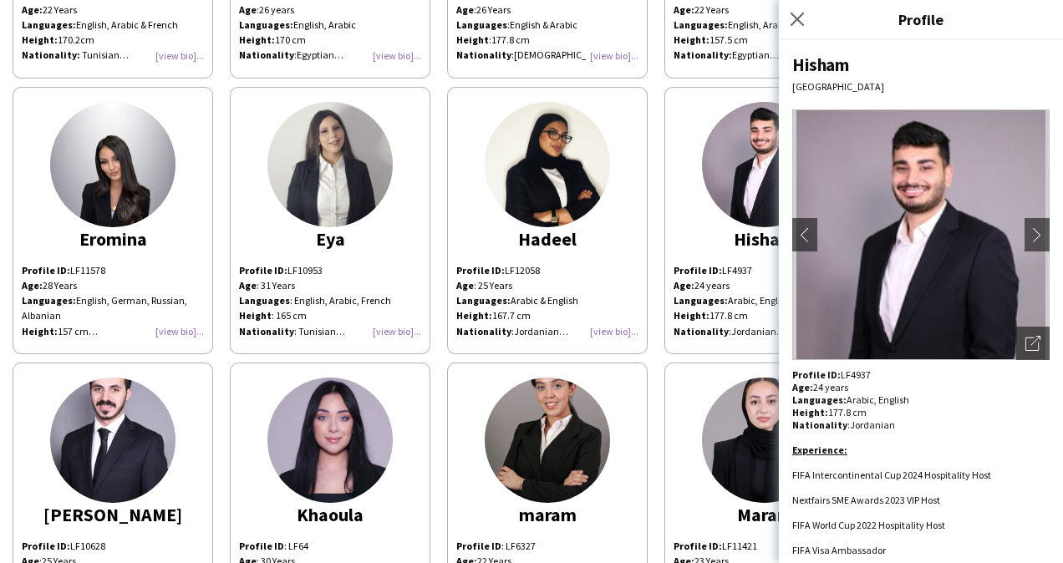
click at [852, 371] on p "Profile ID: LF4937" at bounding box center [920, 374] width 257 height 13
click at [800, 12] on icon "Close pop-in" at bounding box center [797, 19] width 16 height 16
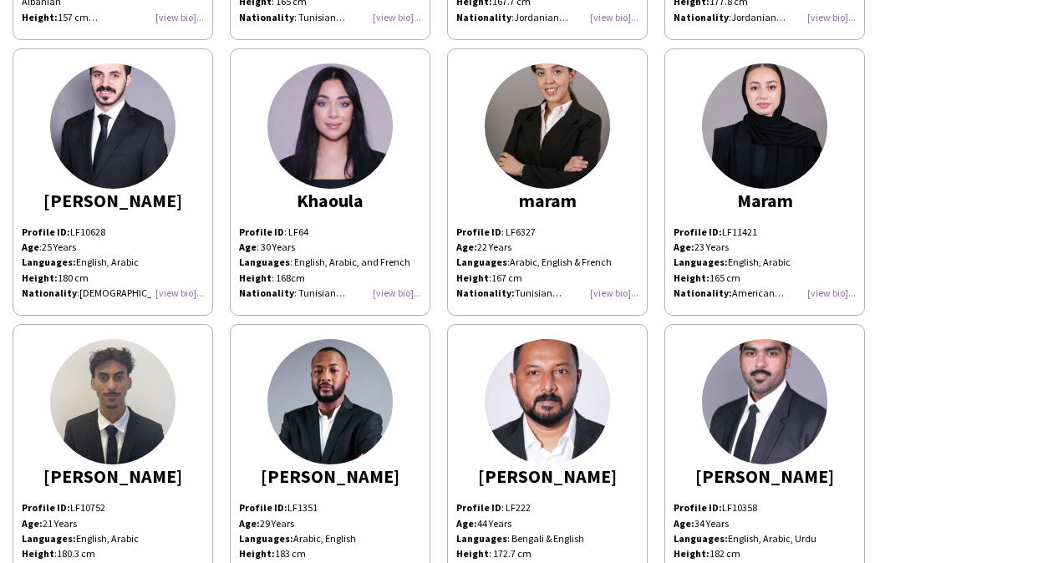
scroll to position [1124, 0]
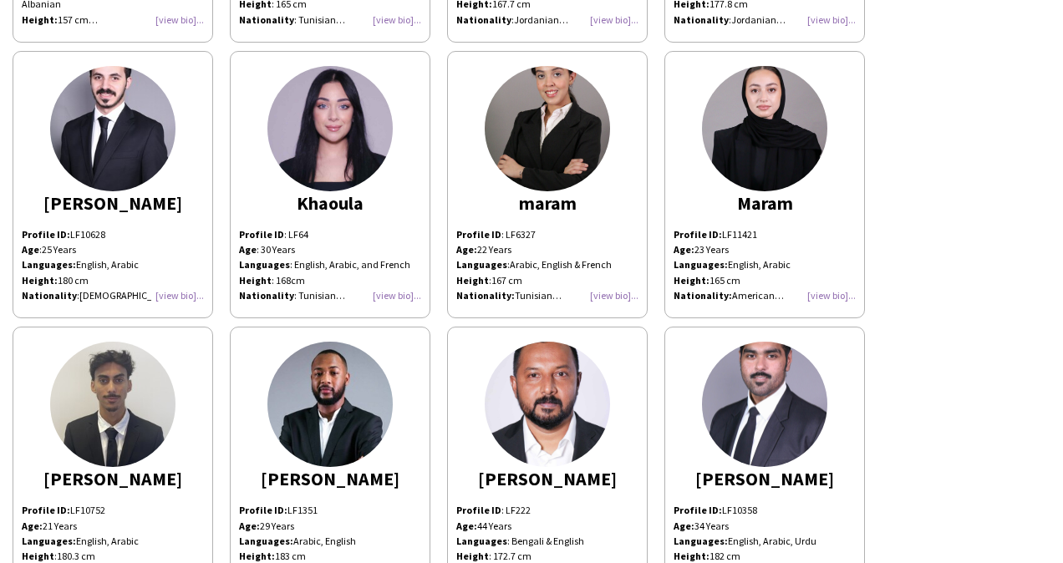
click at [192, 296] on div "Profile ID: LF10628 Age : [DEMOGRAPHIC_DATA] Years Languages: English, Arabic H…" at bounding box center [113, 265] width 182 height 76
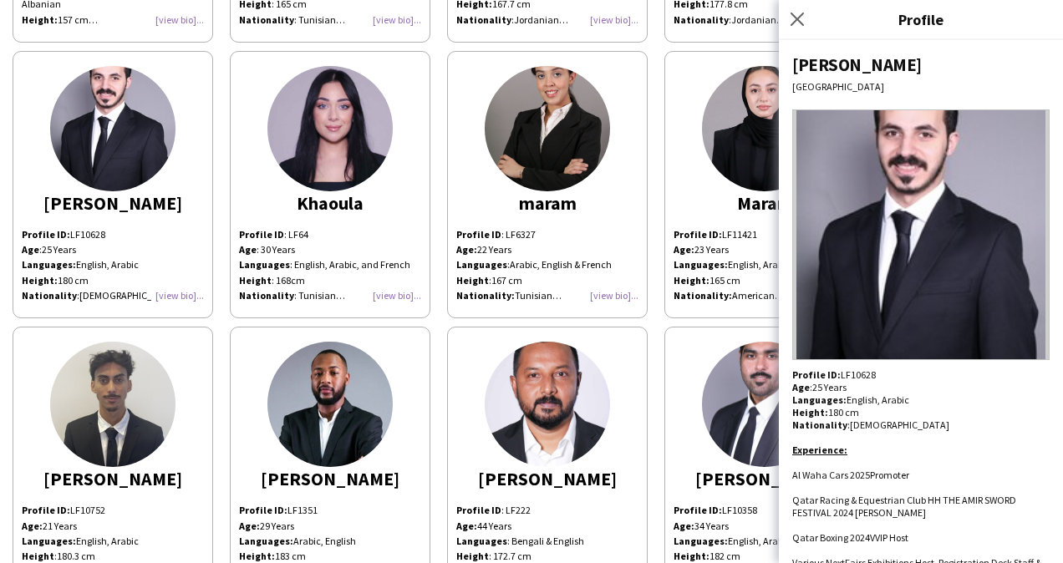
click at [845, 371] on p "Profile ID: LF10628" at bounding box center [920, 374] width 257 height 13
click at [792, 22] on icon "Close pop-in" at bounding box center [797, 19] width 16 height 16
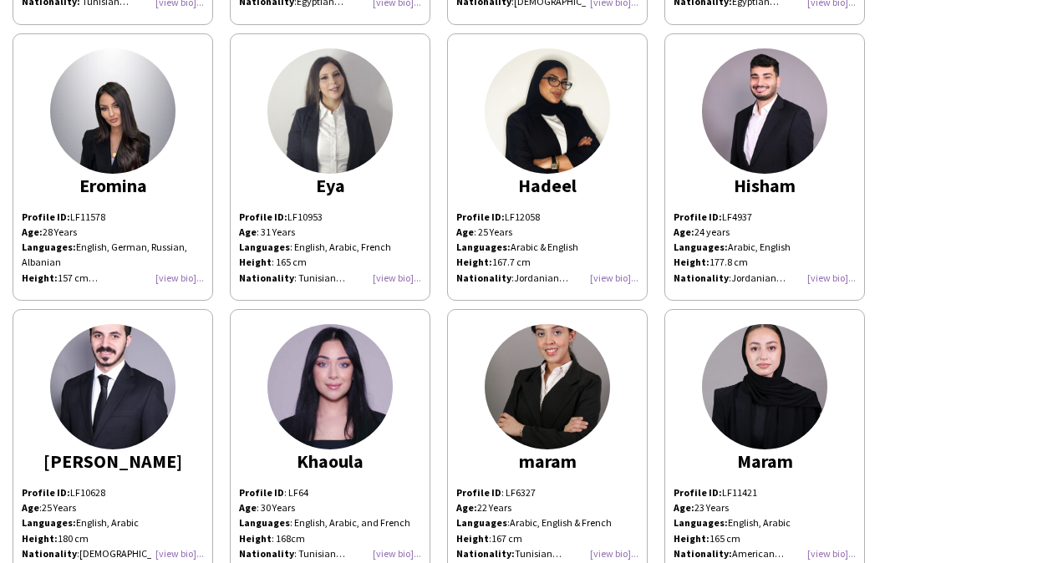
scroll to position [862, 0]
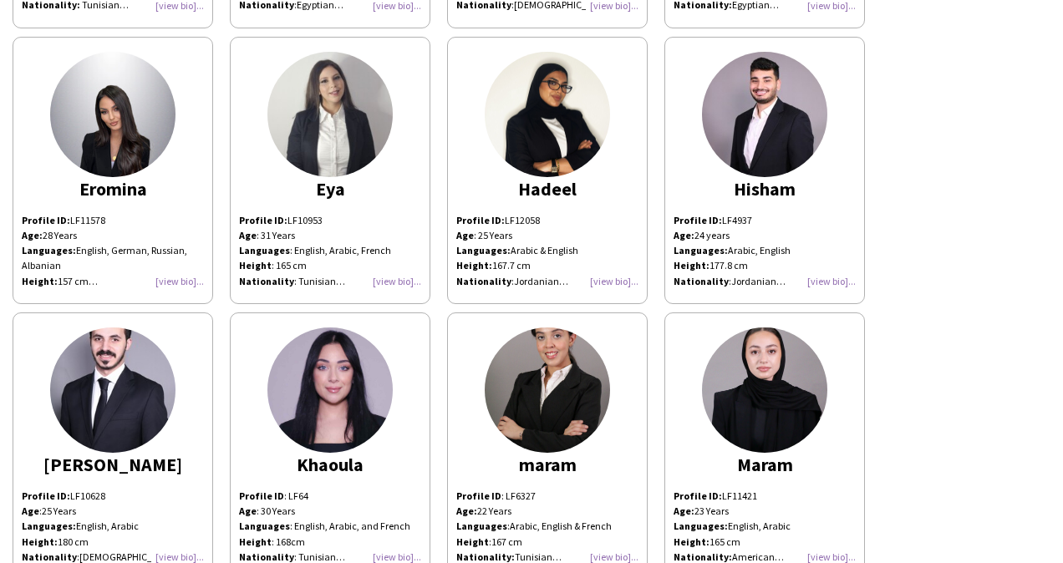
click at [378, 277] on div "Profile ID: LF10953 Age : [DEMOGRAPHIC_DATA] Years Languages : English, Arabic,…" at bounding box center [330, 251] width 182 height 76
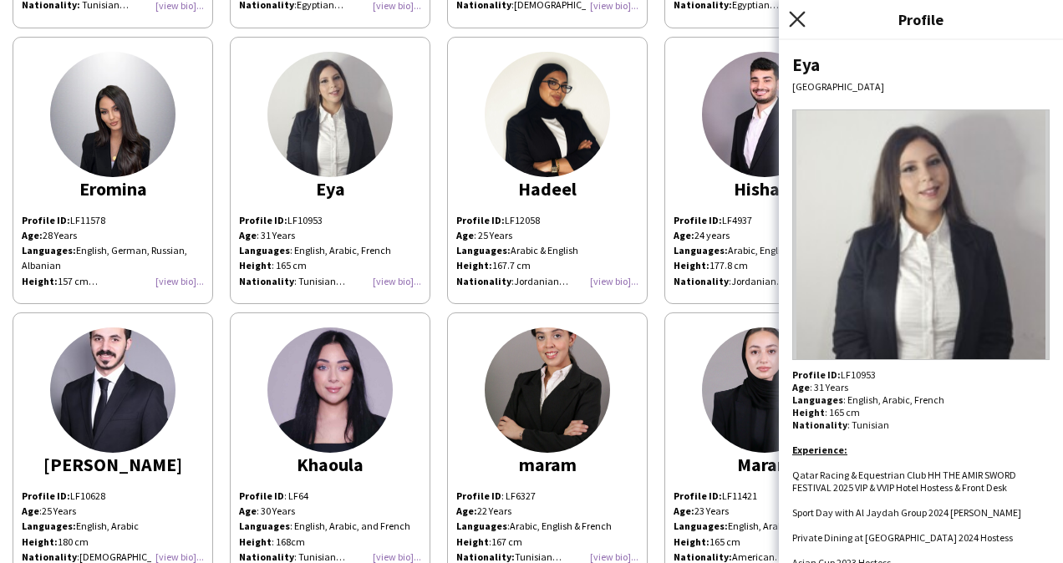
click at [794, 23] on icon at bounding box center [797, 19] width 16 height 16
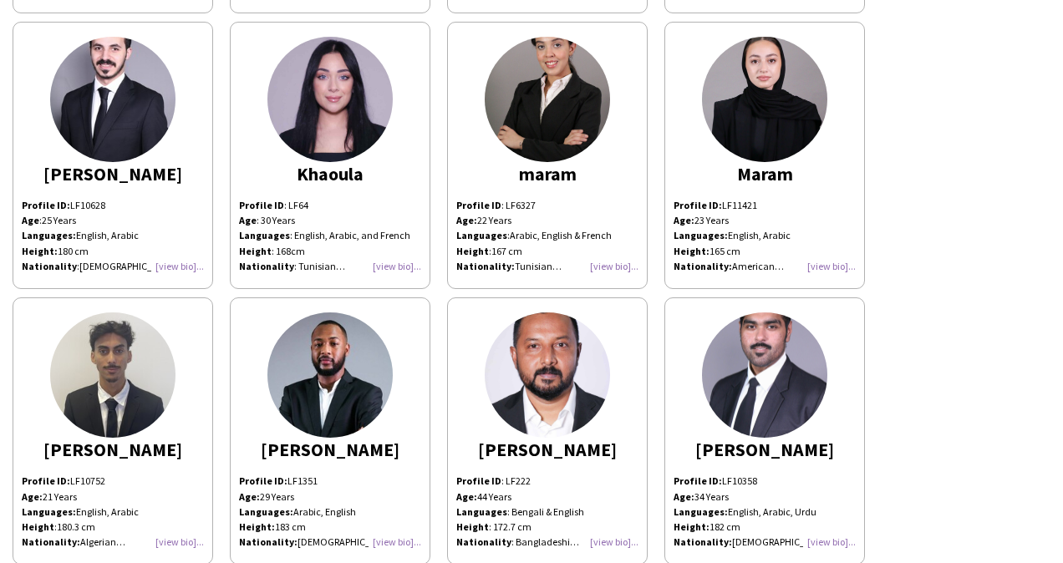
scroll to position [1163, 0]
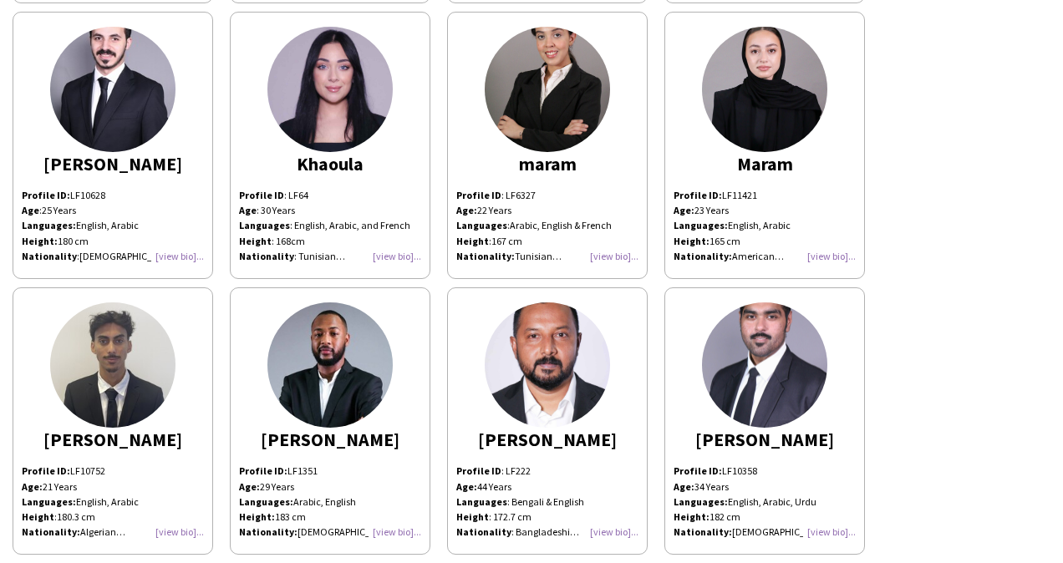
click at [615, 527] on div "Profile ID : LF222 Age: [DEMOGRAPHIC_DATA] Years Languages : Bengali & English …" at bounding box center [547, 502] width 182 height 76
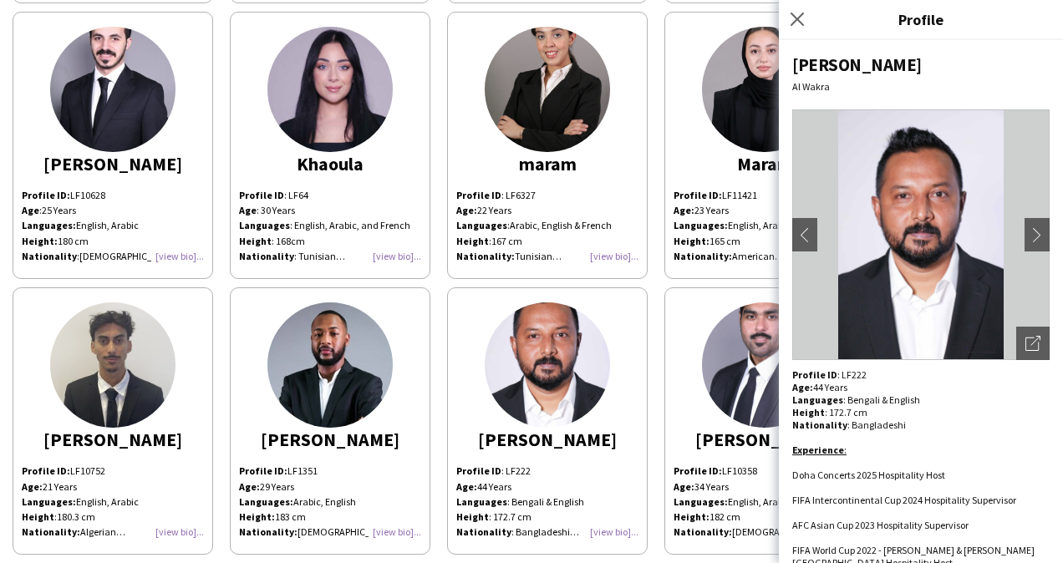
click at [174, 252] on div "Profile ID: LF10628 Age : [DEMOGRAPHIC_DATA] Years Languages: English, Arabic H…" at bounding box center [113, 226] width 182 height 76
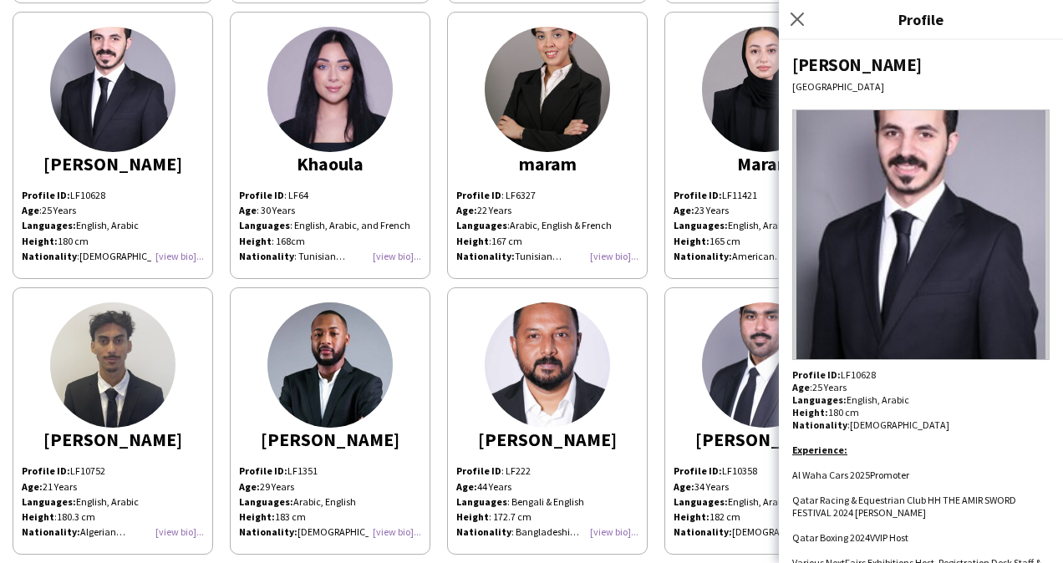
click at [174, 252] on div "Profile ID: LF10628 Age : [DEMOGRAPHIC_DATA] Years Languages: English, Arabic H…" at bounding box center [113, 226] width 182 height 76
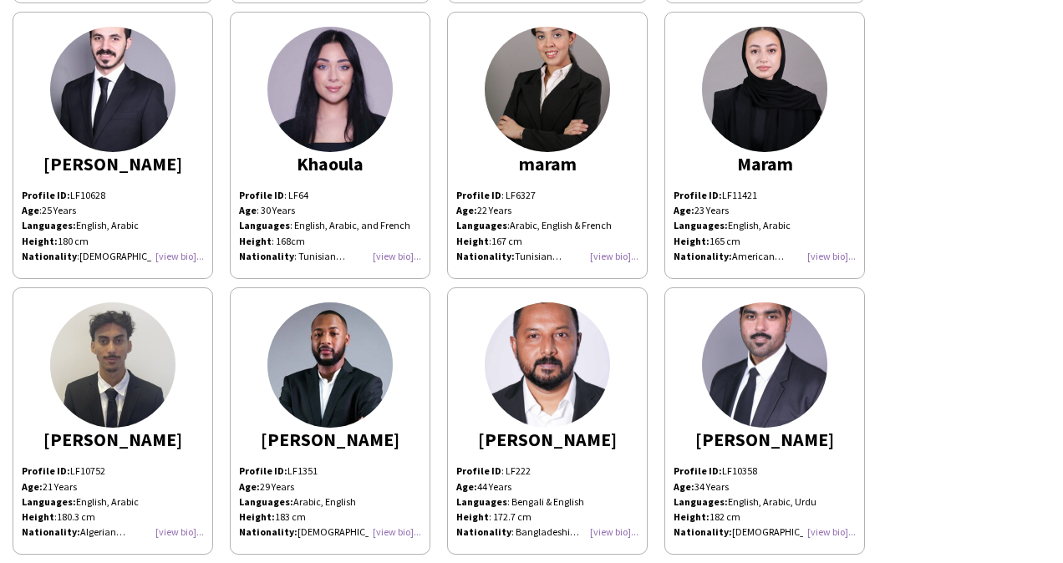
click at [171, 252] on div "Profile ID: LF10628 Age : [DEMOGRAPHIC_DATA] Years Languages: English, Arabic H…" at bounding box center [113, 226] width 182 height 76
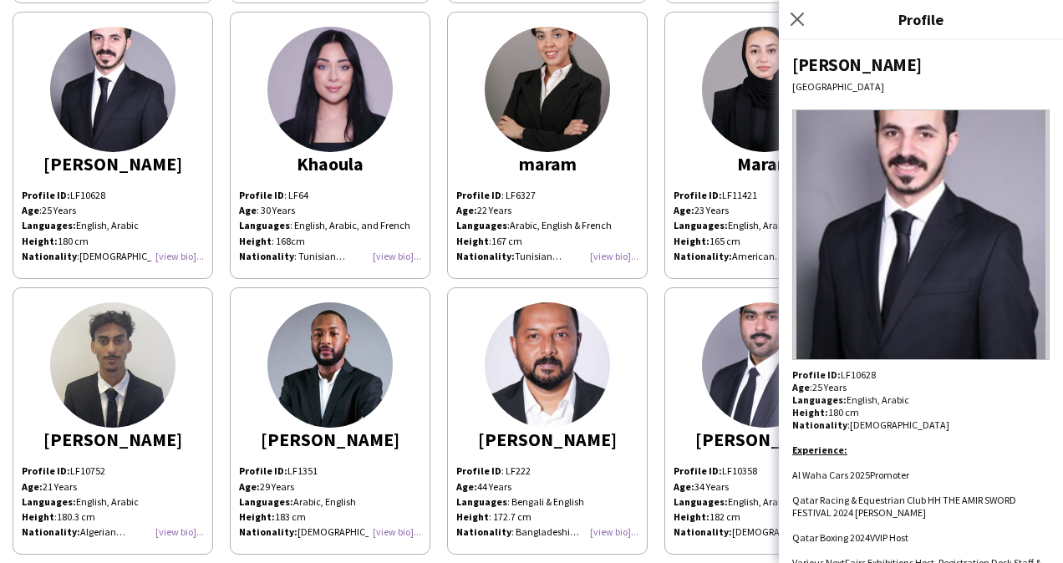
click at [804, 67] on div "[PERSON_NAME]" at bounding box center [920, 64] width 257 height 23
click at [852, 373] on p "Profile ID: LF10628" at bounding box center [920, 374] width 257 height 13
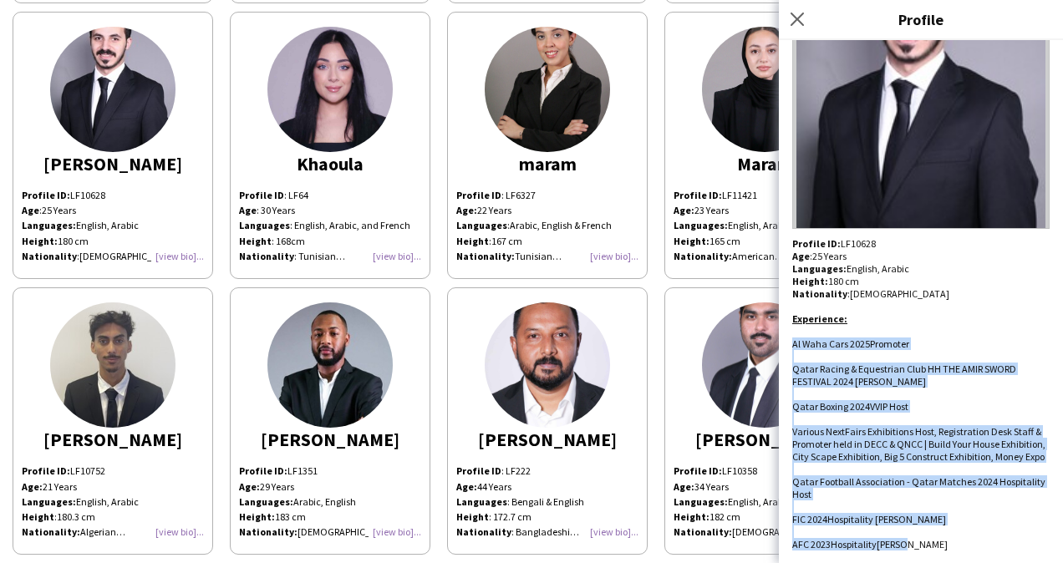
scroll to position [220, 0]
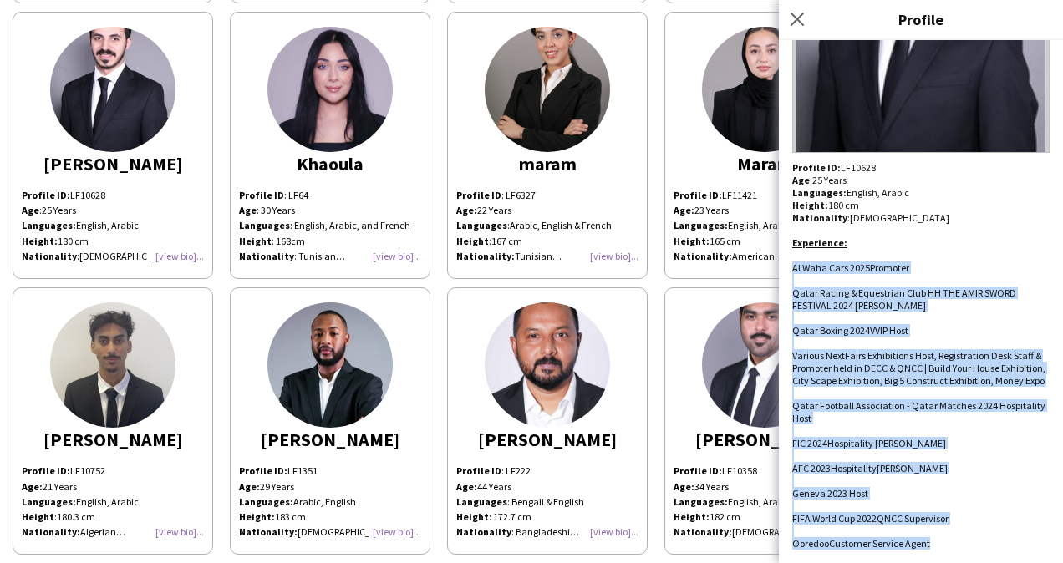
drag, startPoint x: 791, startPoint y: 474, endPoint x: 975, endPoint y: 548, distance: 198.3
click at [975, 548] on div "Khalid Qatar Profile ID: LF10628 Age : [DEMOGRAPHIC_DATA] Years Languages: Engl…" at bounding box center [921, 301] width 284 height 523
click at [804, 18] on icon "Close pop-in" at bounding box center [797, 19] width 16 height 16
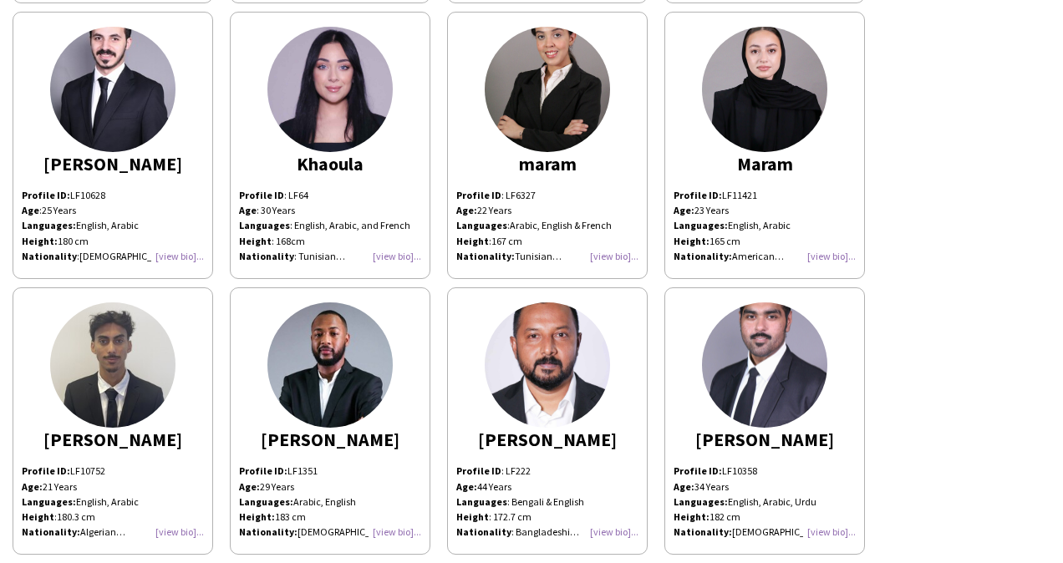
click at [403, 249] on div "Profile ID : LF64 Age : [DEMOGRAPHIC_DATA] Years Languages : English, Arabic, a…" at bounding box center [330, 226] width 182 height 76
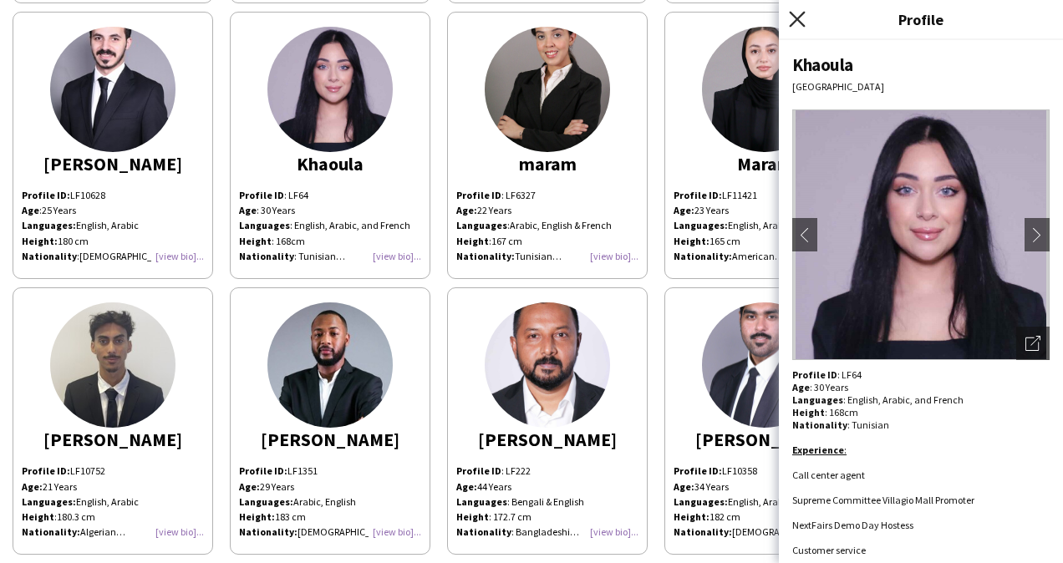
click at [801, 18] on icon "Close pop-in" at bounding box center [797, 19] width 16 height 16
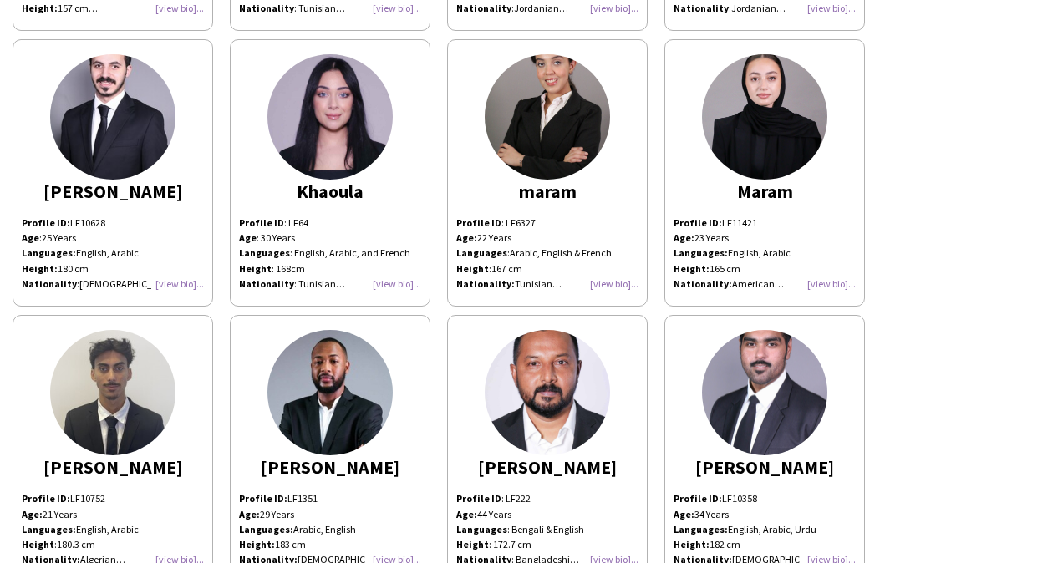
scroll to position [1127, 0]
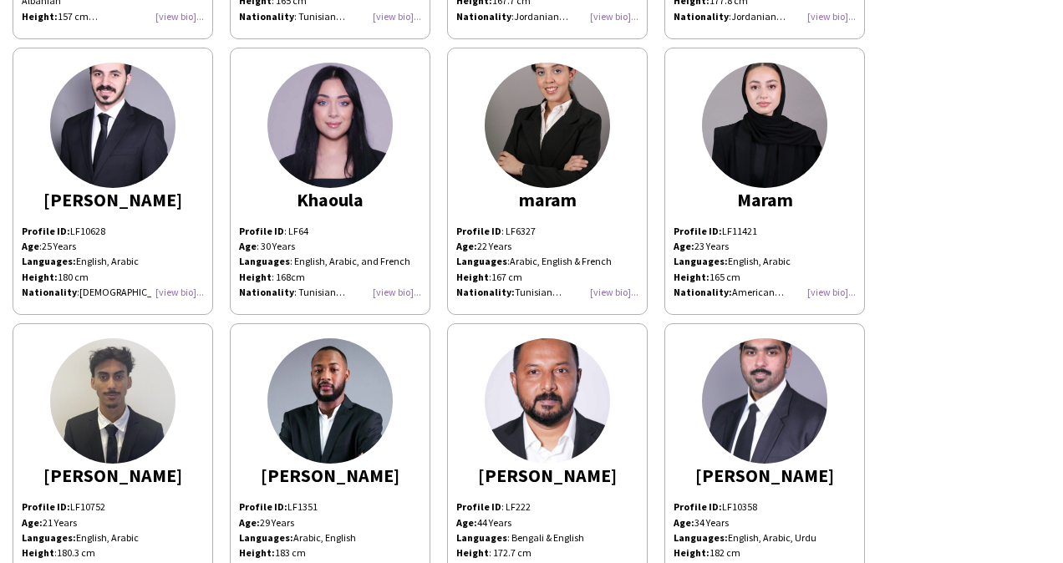
click at [387, 286] on div "Profile ID : LF64 Age : [DEMOGRAPHIC_DATA] Years Languages : English, Arabic, a…" at bounding box center [330, 262] width 182 height 76
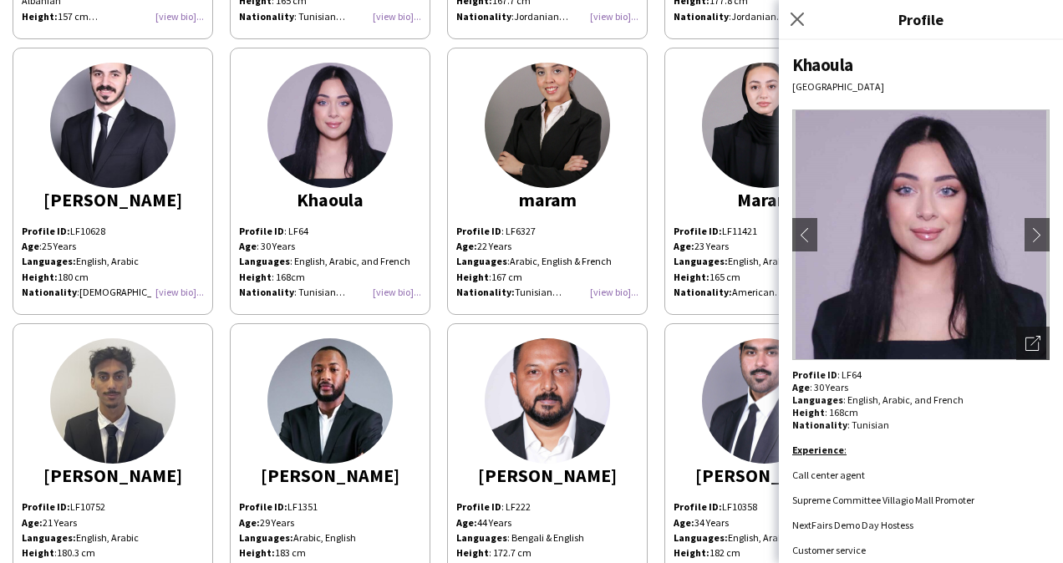
click at [804, 62] on div "Khaoula" at bounding box center [920, 64] width 257 height 23
click at [293, 224] on div "Profile ID : LF64" at bounding box center [330, 231] width 182 height 15
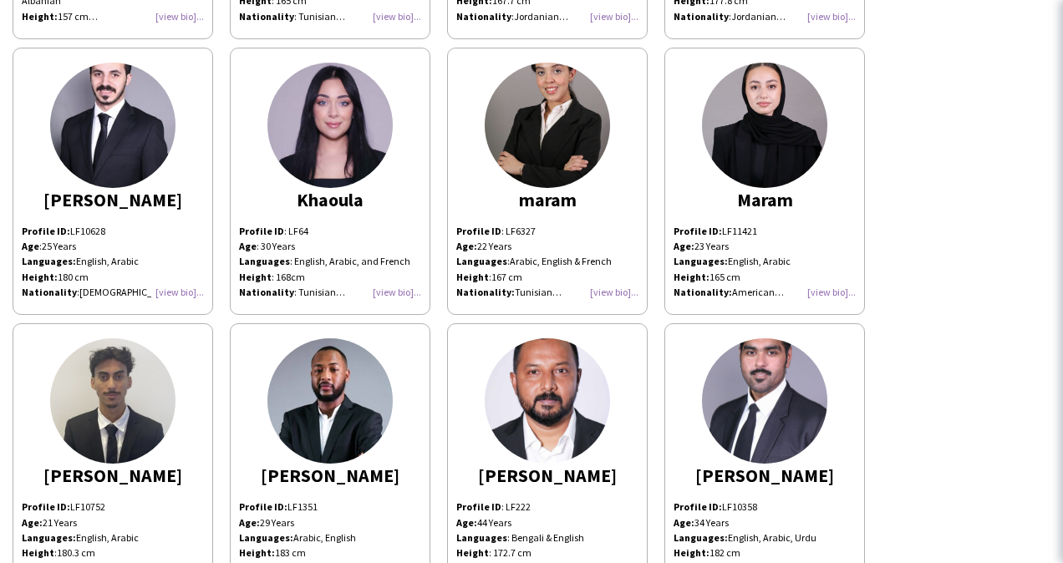
click at [293, 224] on div "Profile ID : LF64" at bounding box center [330, 231] width 182 height 15
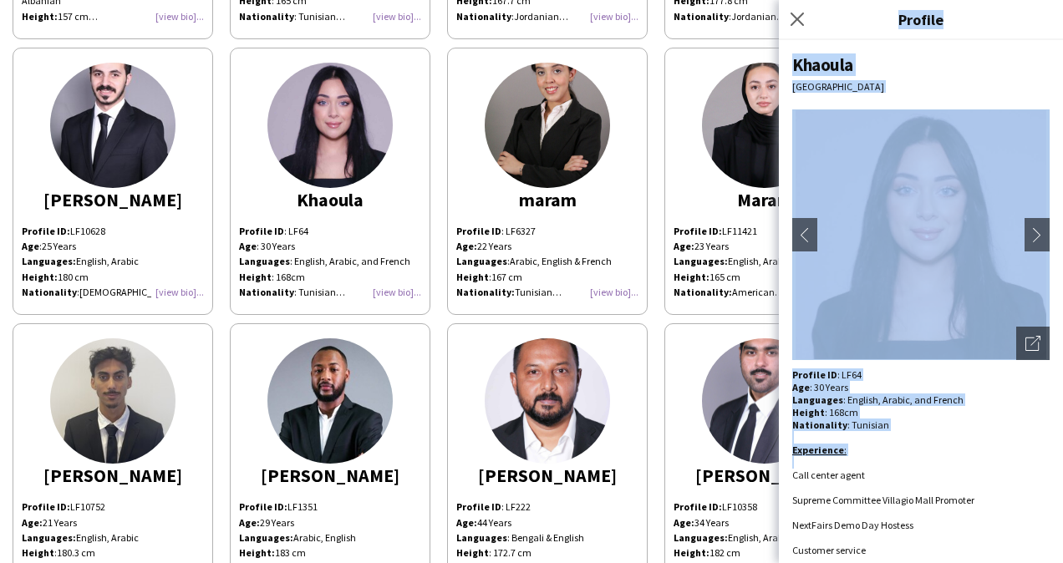
scroll to position [32, 0]
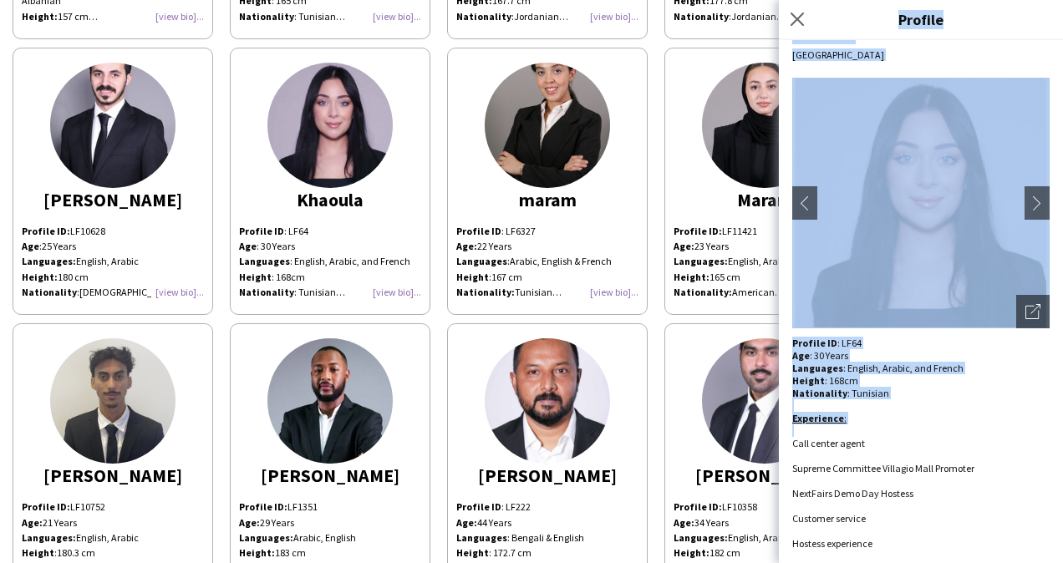
drag, startPoint x: 790, startPoint y: 473, endPoint x: 886, endPoint y: 548, distance: 122.0
click at [886, 548] on div "Khaoula [GEOGRAPHIC_DATA] chevron-left chevron-right Open photos pop-in Profile…" at bounding box center [921, 301] width 284 height 523
click at [789, 20] on icon "Close pop-in" at bounding box center [797, 19] width 16 height 16
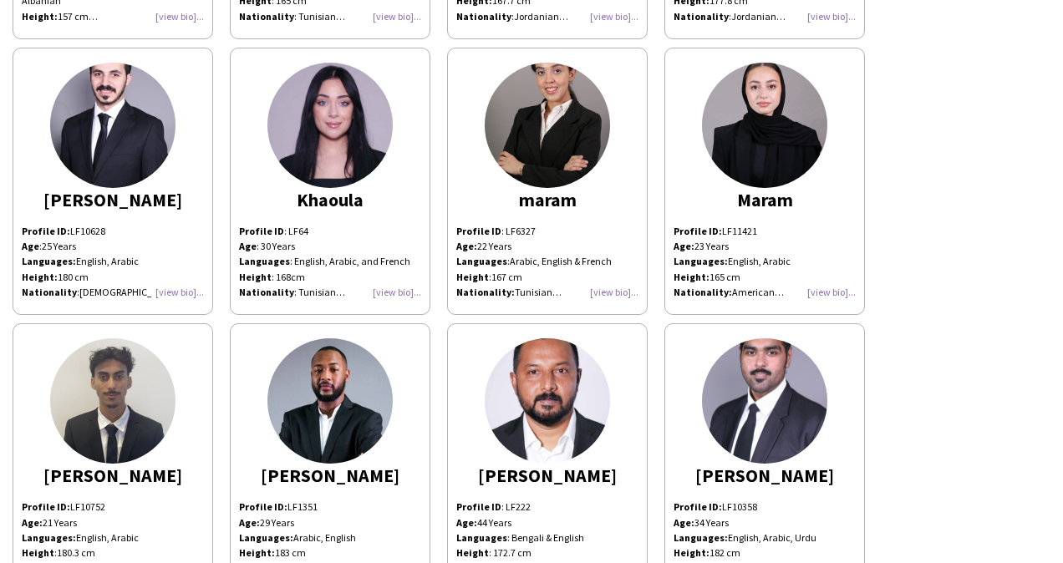
click at [601, 288] on div "Profile ID : LF6327 Age: [DEMOGRAPHIC_DATA] Years Languages : Arabic, English &…" at bounding box center [547, 262] width 182 height 76
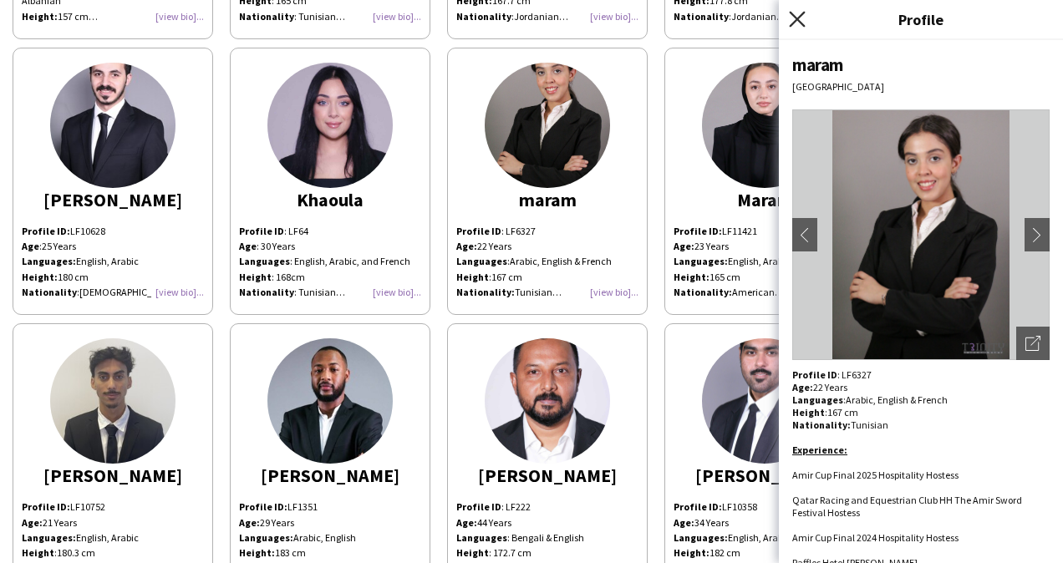
click at [799, 22] on icon at bounding box center [797, 19] width 16 height 16
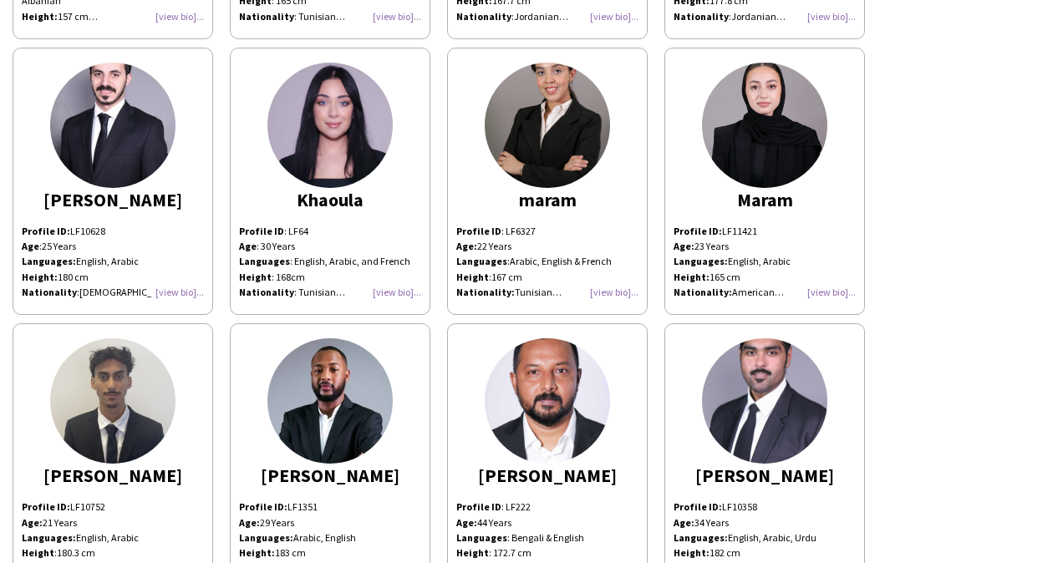
click at [607, 289] on div "Profile ID : LF6327 Age: [DEMOGRAPHIC_DATA] Years Languages : Arabic, English &…" at bounding box center [547, 262] width 182 height 76
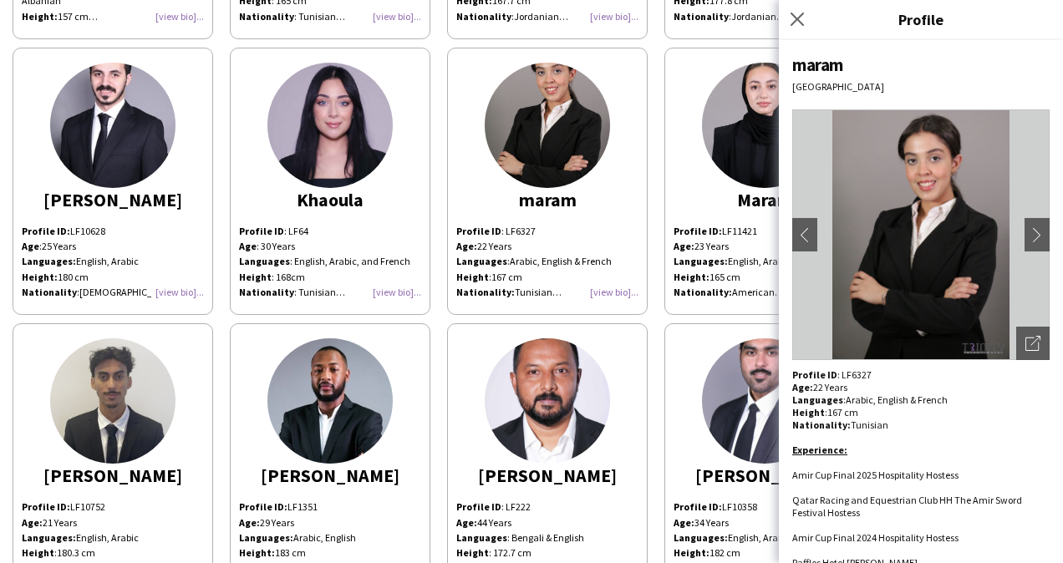
click at [851, 368] on p "Profile ID : LF6327" at bounding box center [920, 374] width 257 height 13
click at [817, 59] on div "maram" at bounding box center [920, 64] width 257 height 23
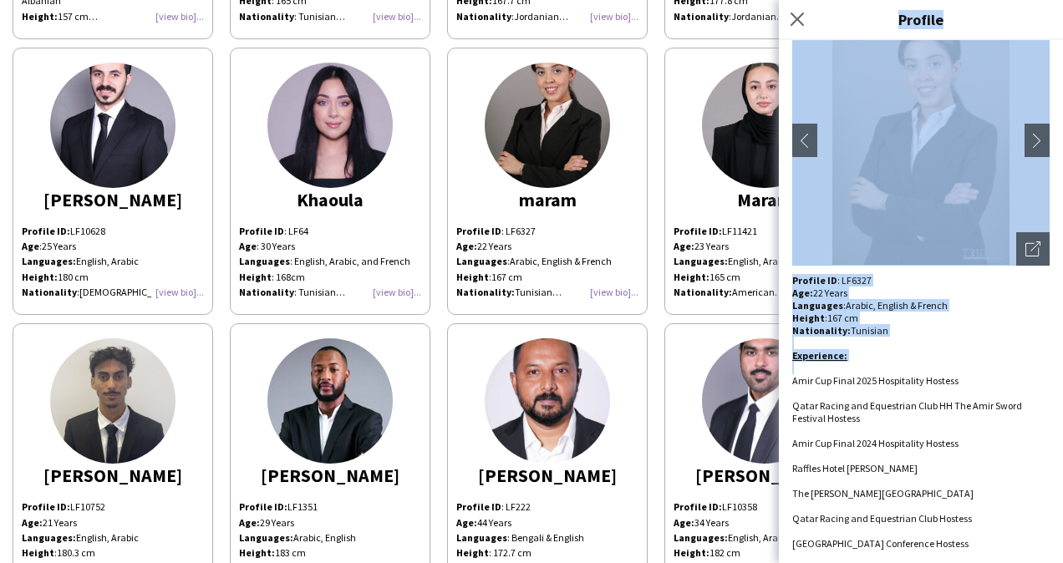
scroll to position [170, 0]
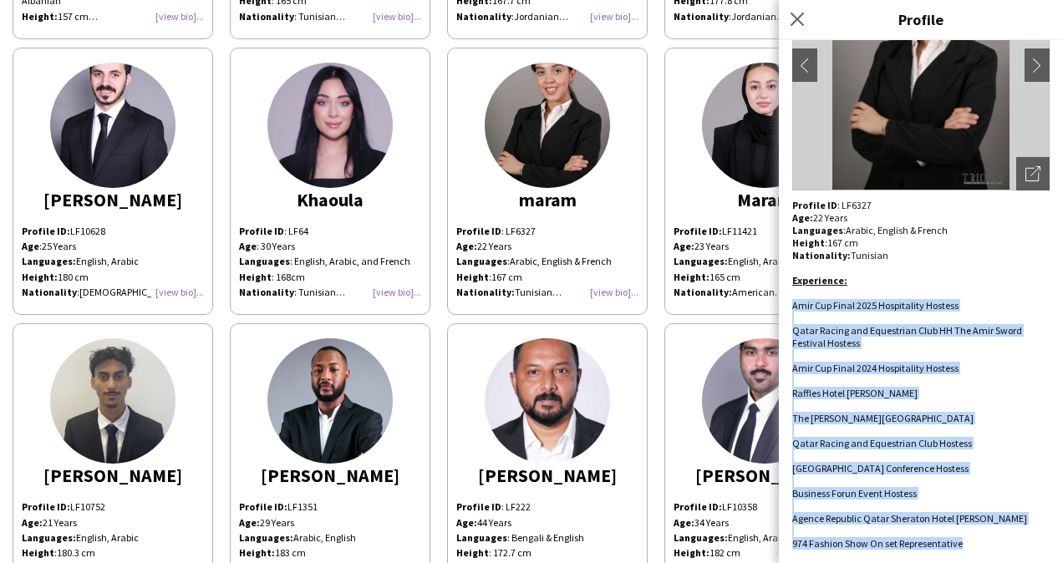
drag, startPoint x: 793, startPoint y: 476, endPoint x: 988, endPoint y: 558, distance: 212.0
click at [988, 558] on div "maram [GEOGRAPHIC_DATA] chevron-left chevron-right Open photos pop-in Profile I…" at bounding box center [921, 301] width 284 height 523
click at [797, 17] on icon "Close pop-in" at bounding box center [797, 19] width 16 height 16
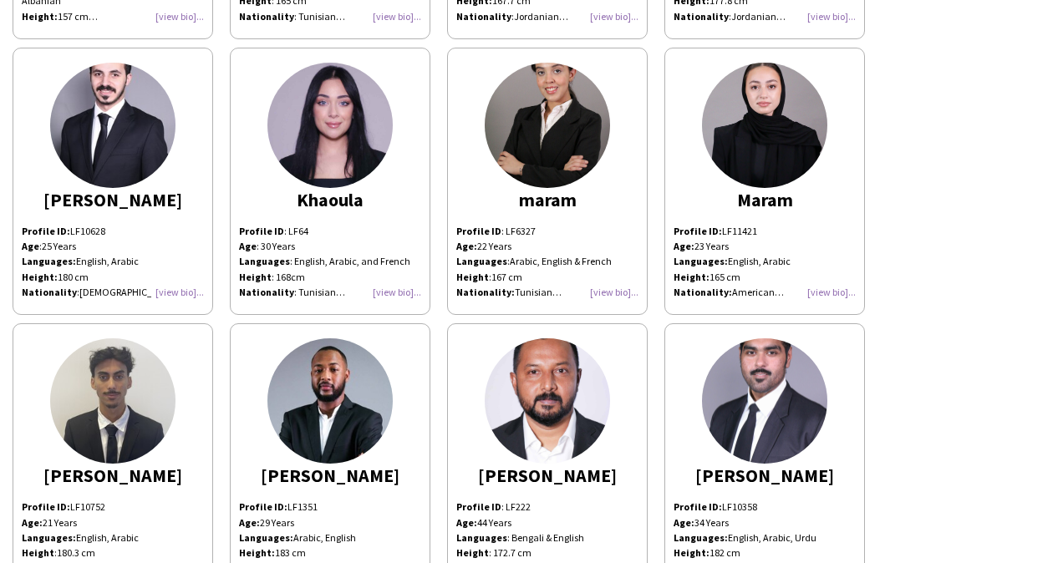
click at [825, 277] on p "Age: [DEMOGRAPHIC_DATA] Years Languages: English, Arabic Height: 165 cm Nationa…" at bounding box center [764, 269] width 182 height 61
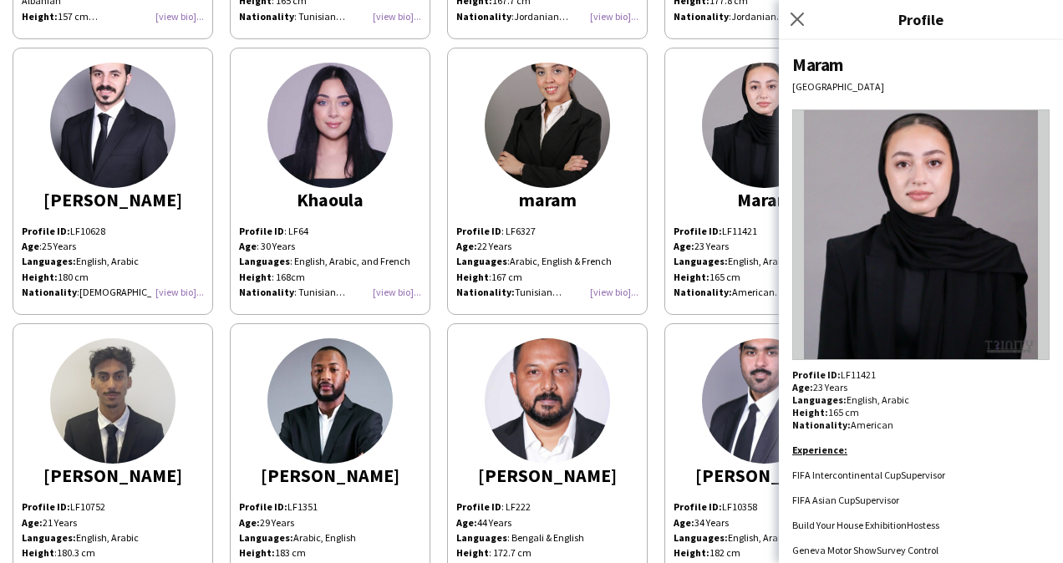
click at [851, 374] on p "Profile ID: LF11421" at bounding box center [920, 374] width 257 height 13
click at [794, 475] on span "FIFA Intercontinental Cup" at bounding box center [846, 475] width 109 height 13
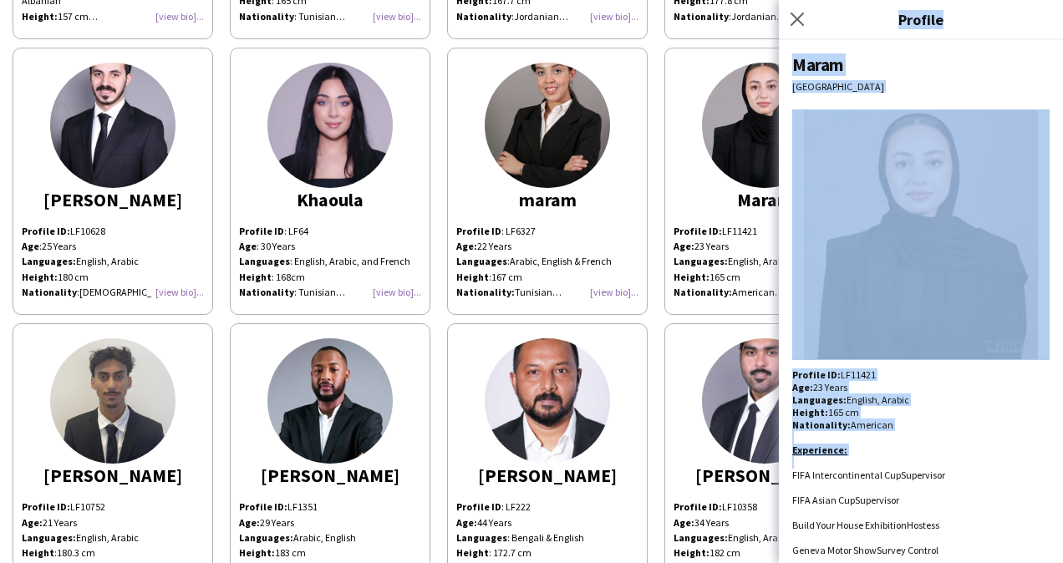
scroll to position [32, 0]
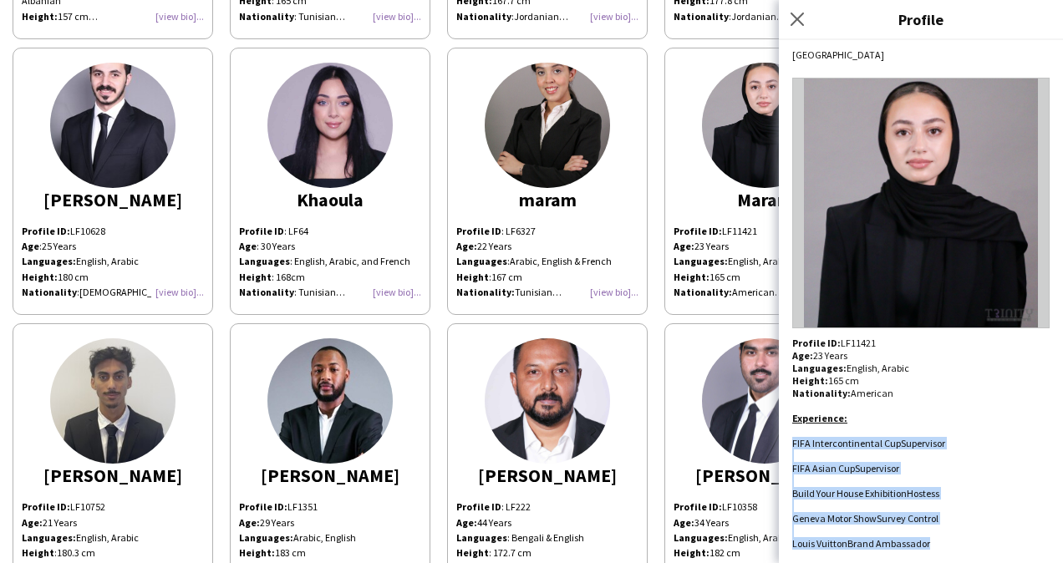
drag, startPoint x: 792, startPoint y: 474, endPoint x: 942, endPoint y: 550, distance: 167.8
click at [942, 550] on div "Maram Doha Profile ID: LF11421 Age: [DEMOGRAPHIC_DATA] Years Languages: English…" at bounding box center [921, 301] width 284 height 523
click at [798, 13] on icon "Close pop-in" at bounding box center [797, 19] width 16 height 16
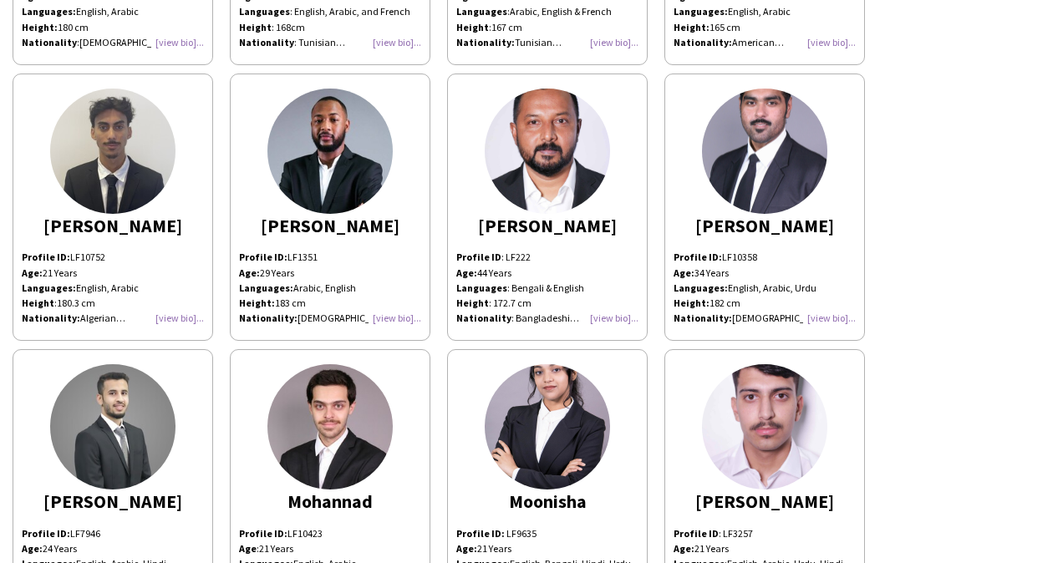
scroll to position [1383, 0]
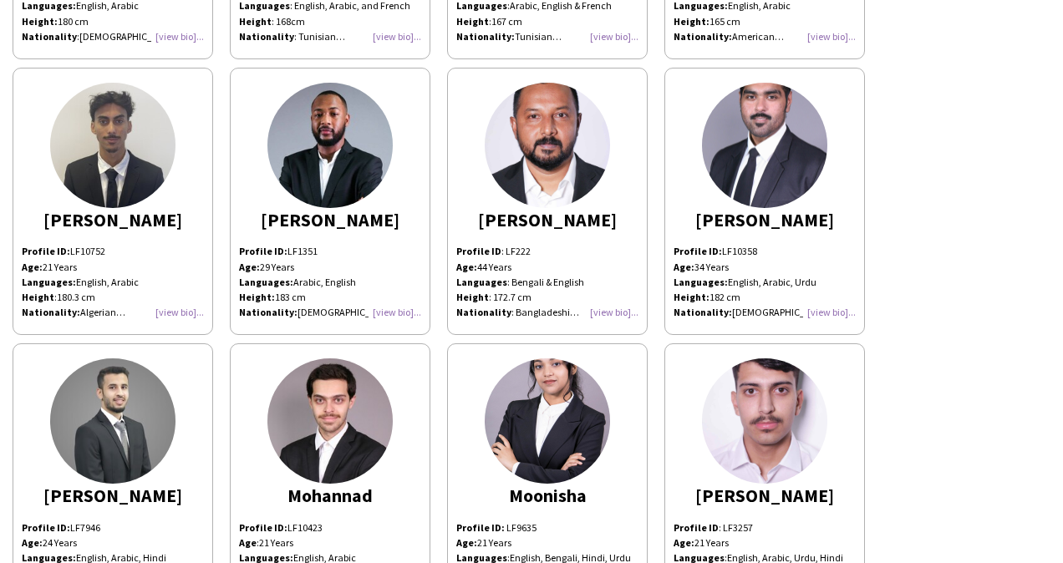
click at [613, 311] on div "Profile ID : LF222 Age: [DEMOGRAPHIC_DATA] Years Languages : Bengali & English …" at bounding box center [547, 282] width 182 height 76
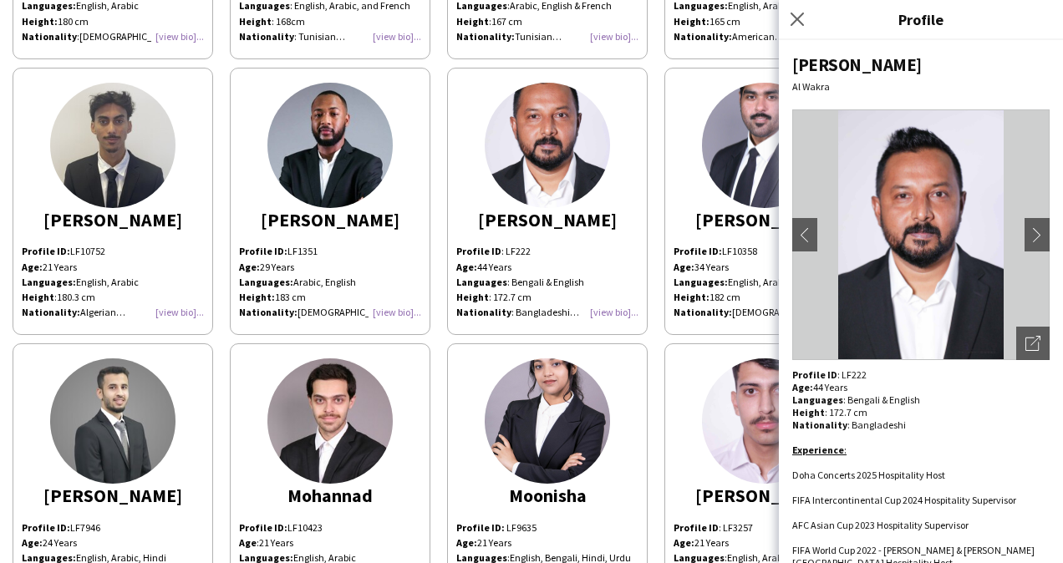
click at [846, 373] on div "Profile ID : LF222 Age: [DEMOGRAPHIC_DATA] Years Languages : Bengali & English …" at bounding box center [920, 468] width 257 height 201
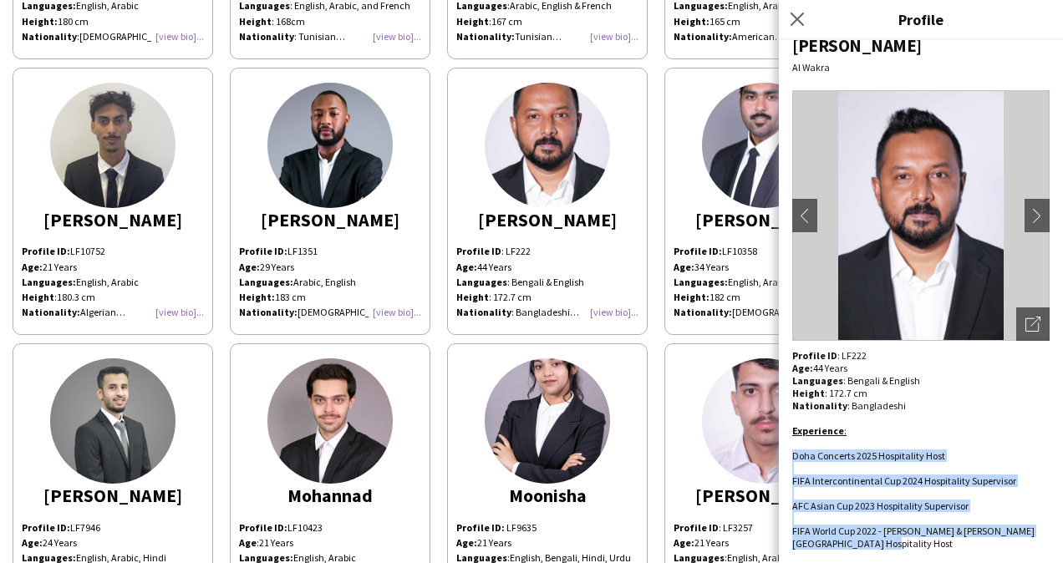
drag, startPoint x: 792, startPoint y: 478, endPoint x: 909, endPoint y: 545, distance: 134.7
click at [909, 545] on div "Doha Concerts 2025 Hospitality Host FIFA Intercontinental Cup 2024 Hospitality …" at bounding box center [920, 499] width 257 height 100
click at [797, 23] on icon "Close pop-in" at bounding box center [797, 19] width 16 height 16
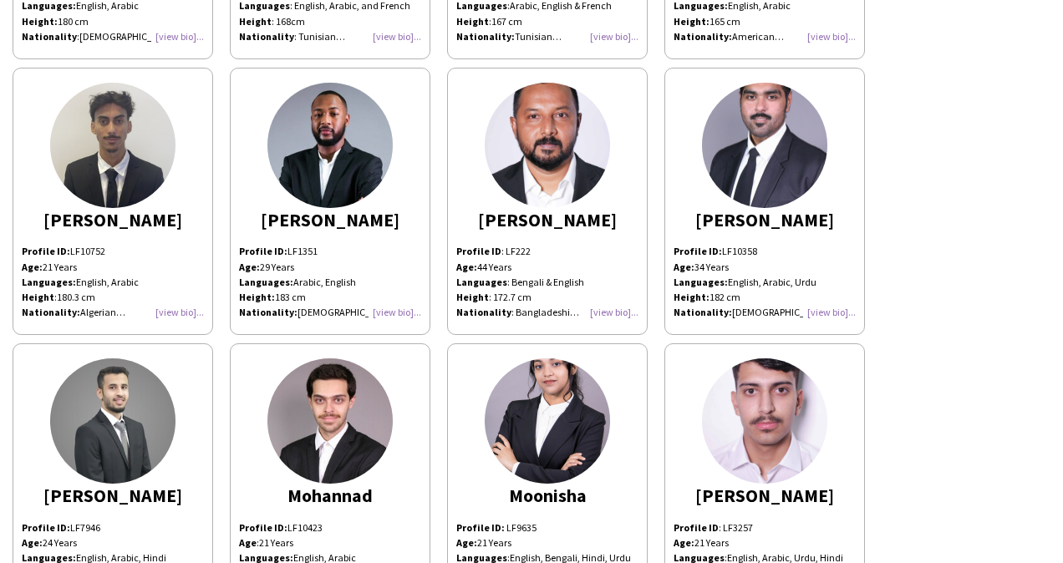
click at [820, 309] on div "Profile ID: LF10358 Age: [DEMOGRAPHIC_DATA] Years Languages: English, Arabic, U…" at bounding box center [764, 282] width 182 height 76
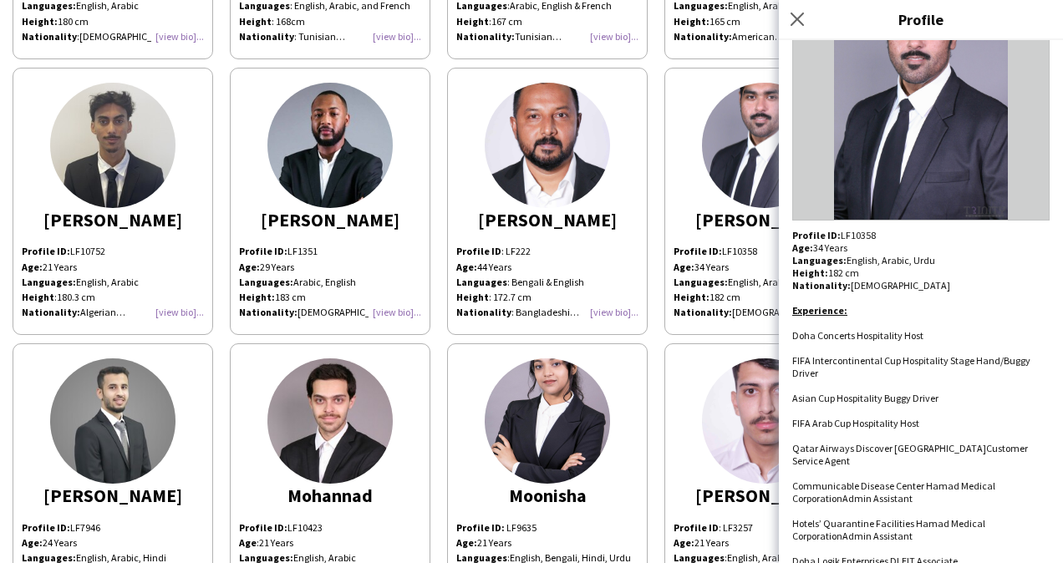
scroll to position [170, 0]
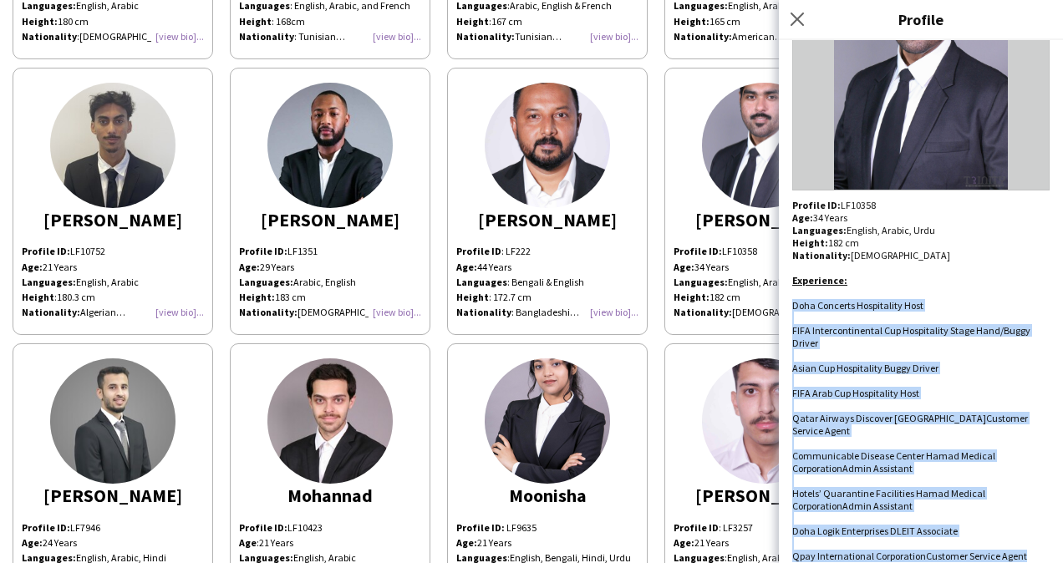
drag, startPoint x: 790, startPoint y: 301, endPoint x: 1031, endPoint y: 548, distance: 345.0
click at [1031, 548] on div "[PERSON_NAME] Profile ID: LF10358 Age: [DEMOGRAPHIC_DATA] Years Languages: Engl…" at bounding box center [921, 301] width 284 height 523
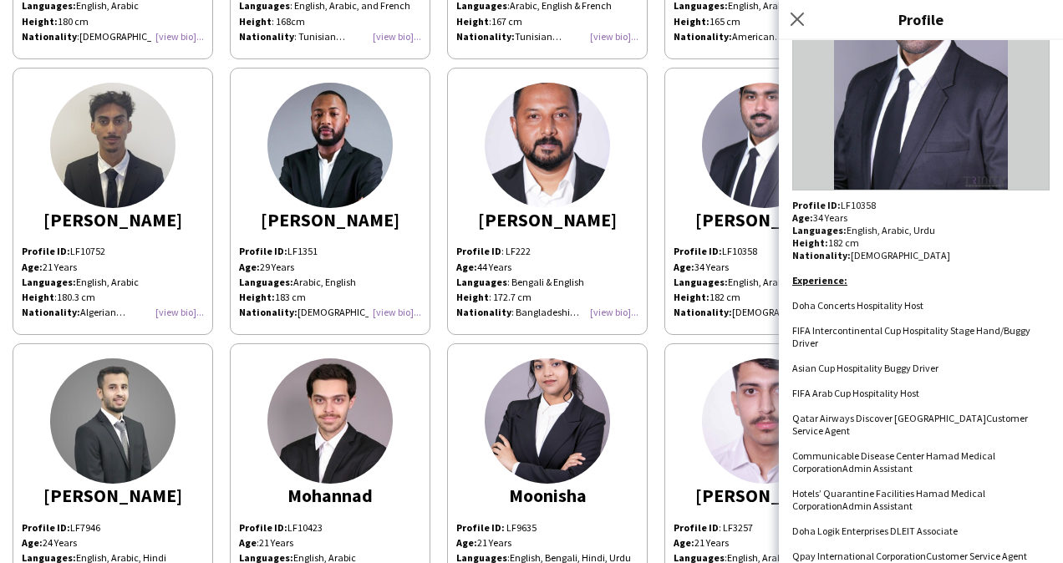
click at [856, 201] on p "Profile ID: LF10358" at bounding box center [920, 205] width 257 height 13
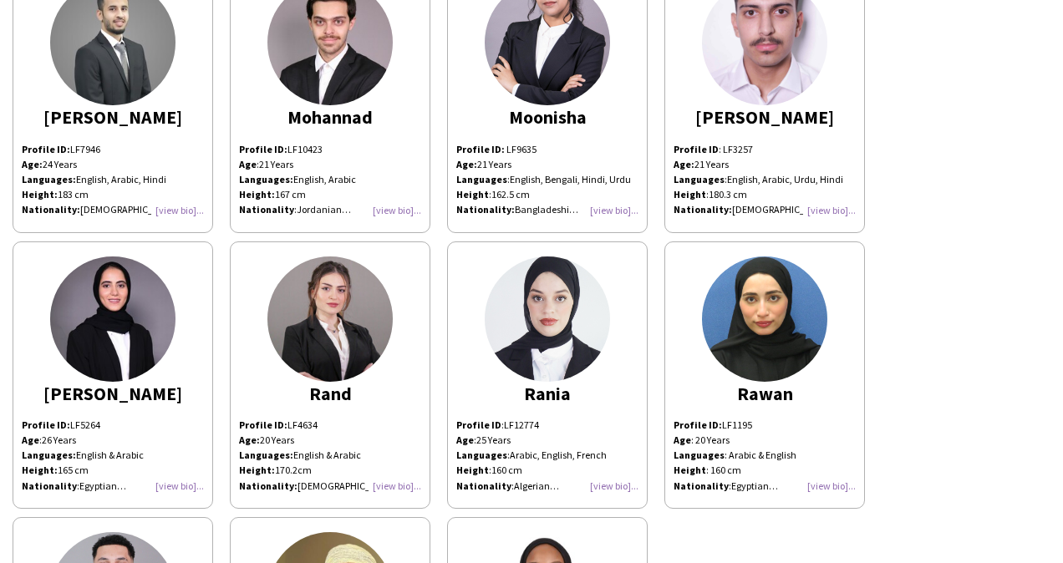
scroll to position [1697, 0]
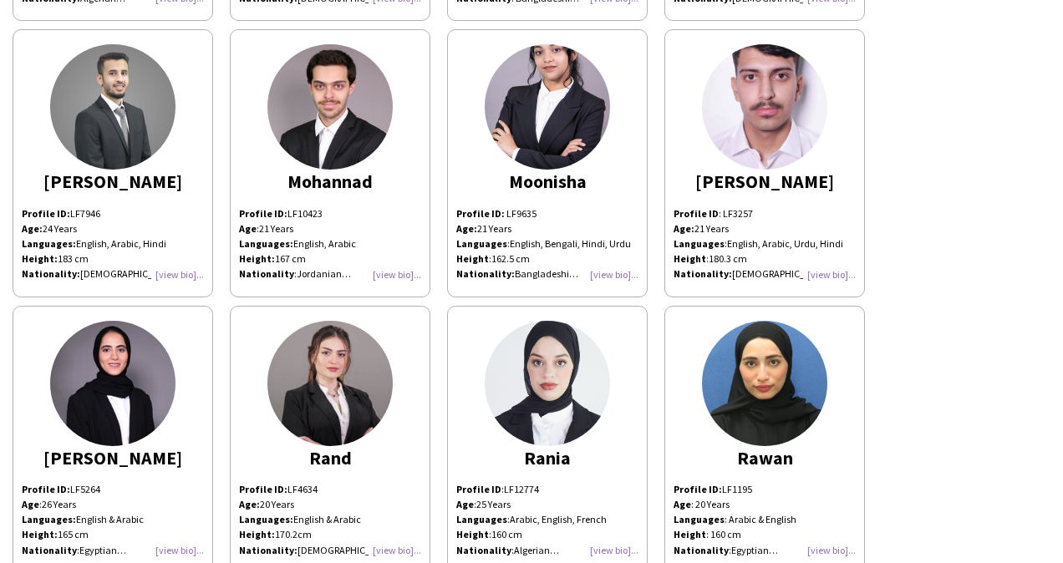
click at [185, 271] on div "Profile ID: LF7946 Age: [DEMOGRAPHIC_DATA] Years Languages: English, Arabic, Hi…" at bounding box center [113, 244] width 182 height 76
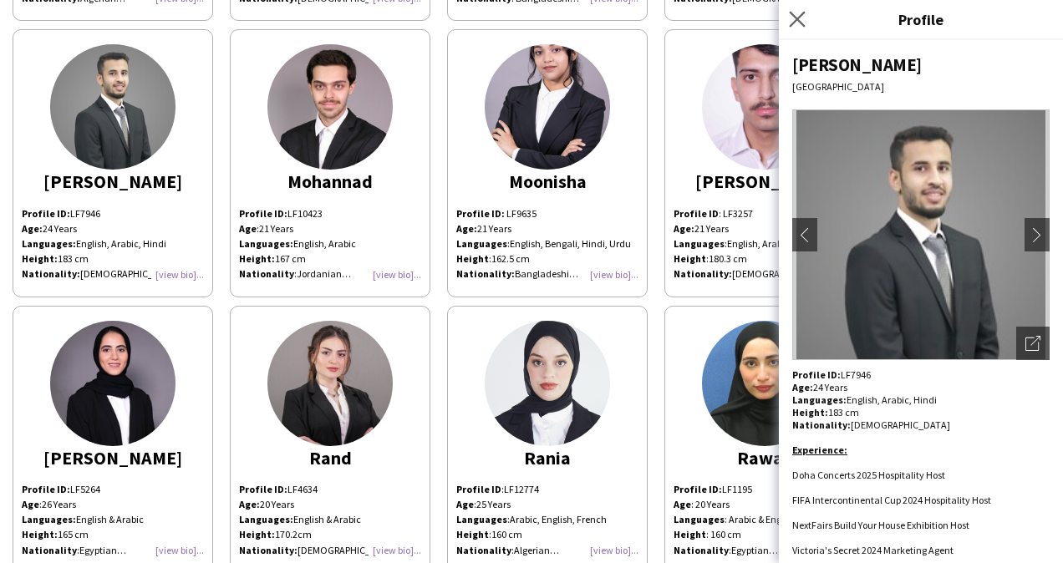
click at [790, 8] on app-icon "Close pop-in" at bounding box center [797, 20] width 24 height 24
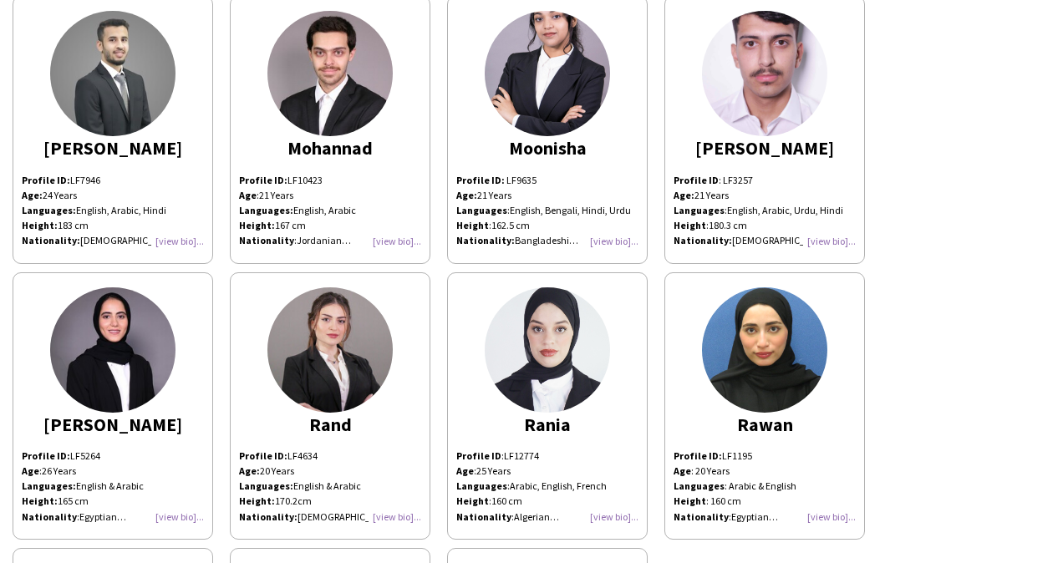
scroll to position [1728, 0]
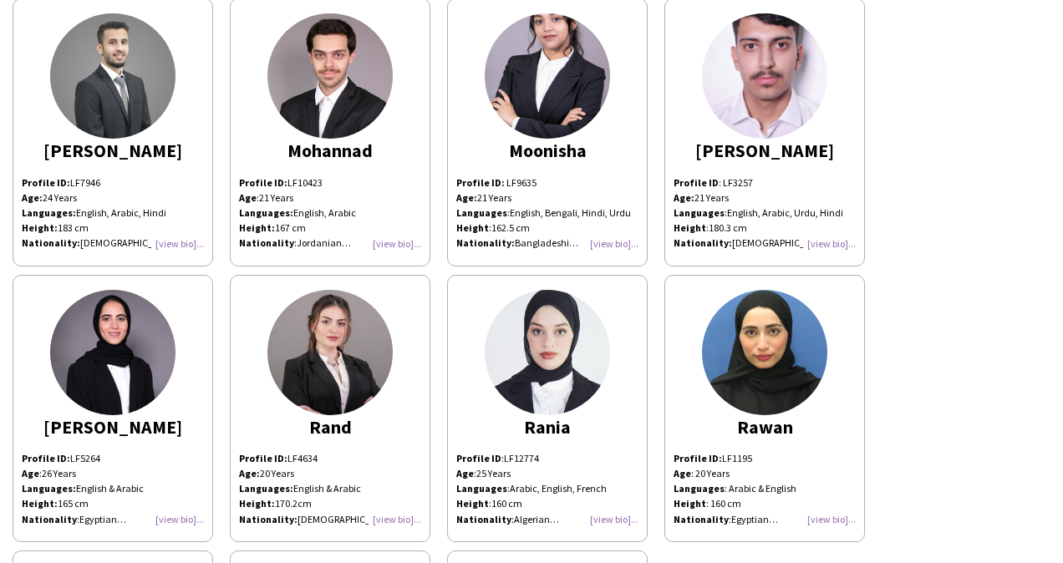
click at [168, 243] on div "Profile ID: LF7946 Age: [DEMOGRAPHIC_DATA] Years Languages: English, Arabic, Hi…" at bounding box center [113, 213] width 182 height 76
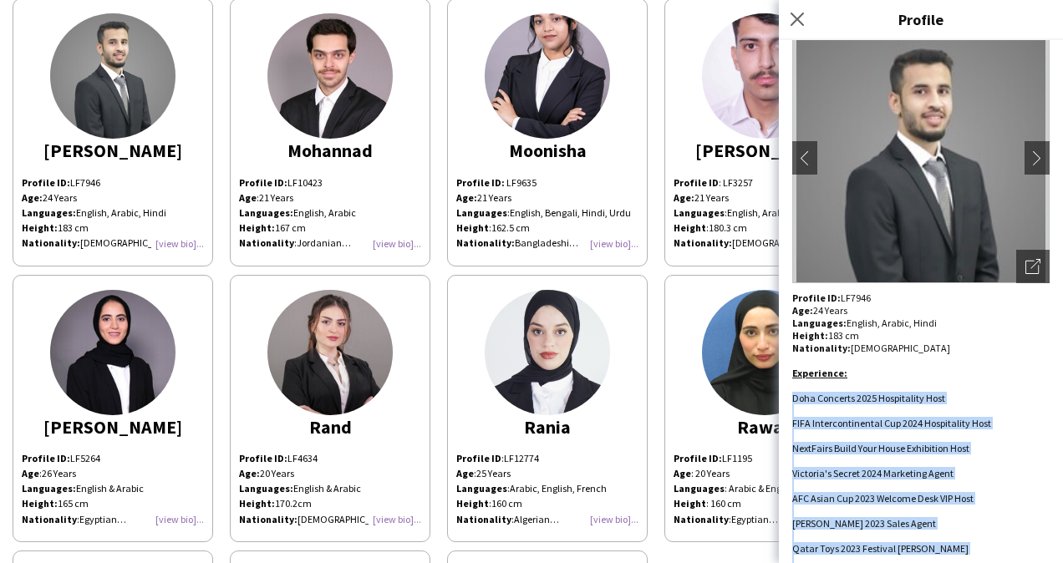
scroll to position [132, 0]
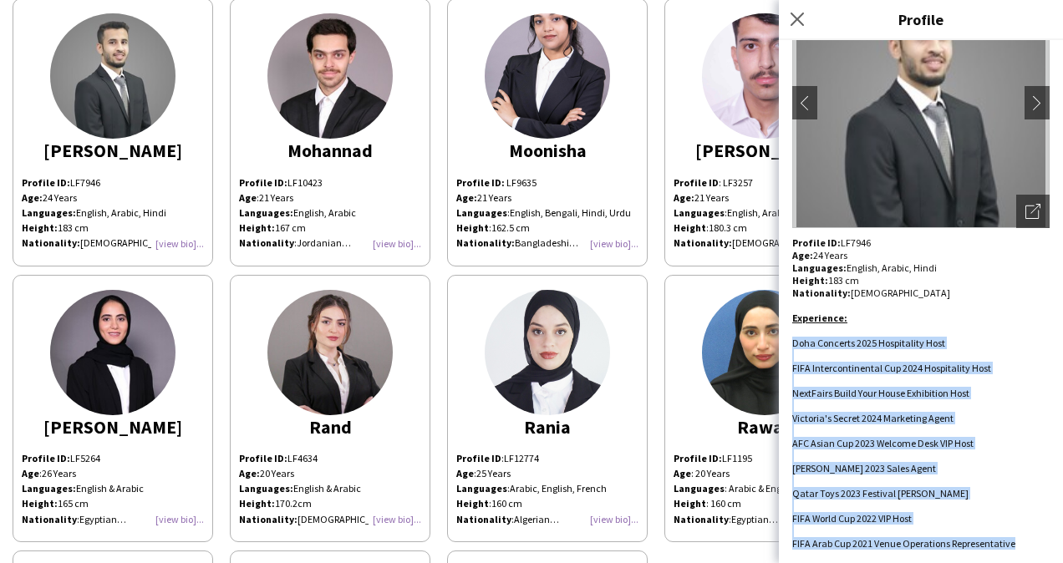
drag, startPoint x: 792, startPoint y: 475, endPoint x: 1019, endPoint y: 543, distance: 237.3
click at [1019, 543] on div "Profile ID: LF7946 Age: [DEMOGRAPHIC_DATA] Years Languages: English, Arabic, Hi…" at bounding box center [920, 392] width 257 height 313
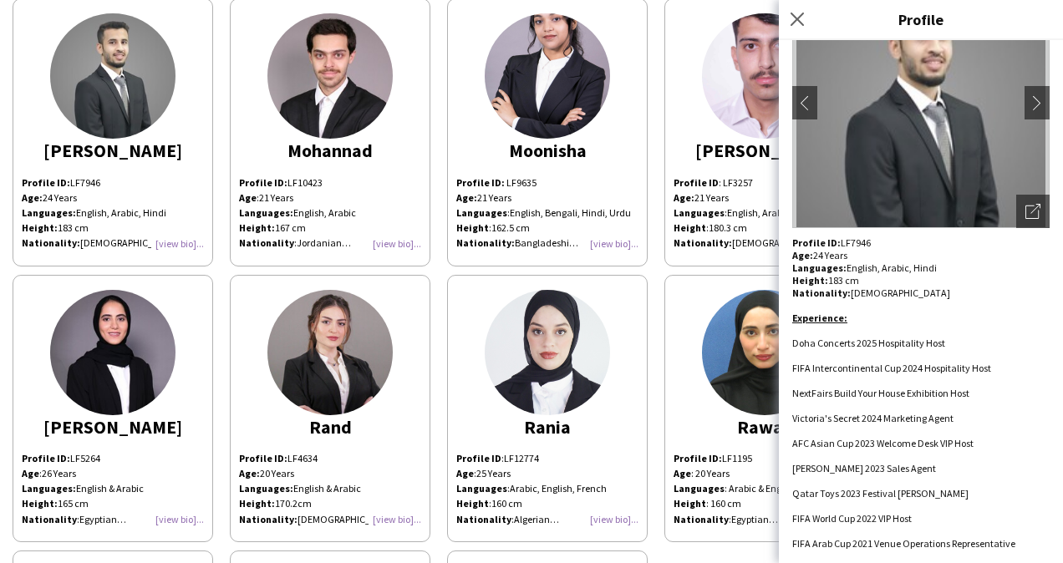
click at [854, 241] on p "Profile ID: LF7946 Age: [DEMOGRAPHIC_DATA] Years Languages: English, Arabic, Hi…" at bounding box center [920, 267] width 257 height 63
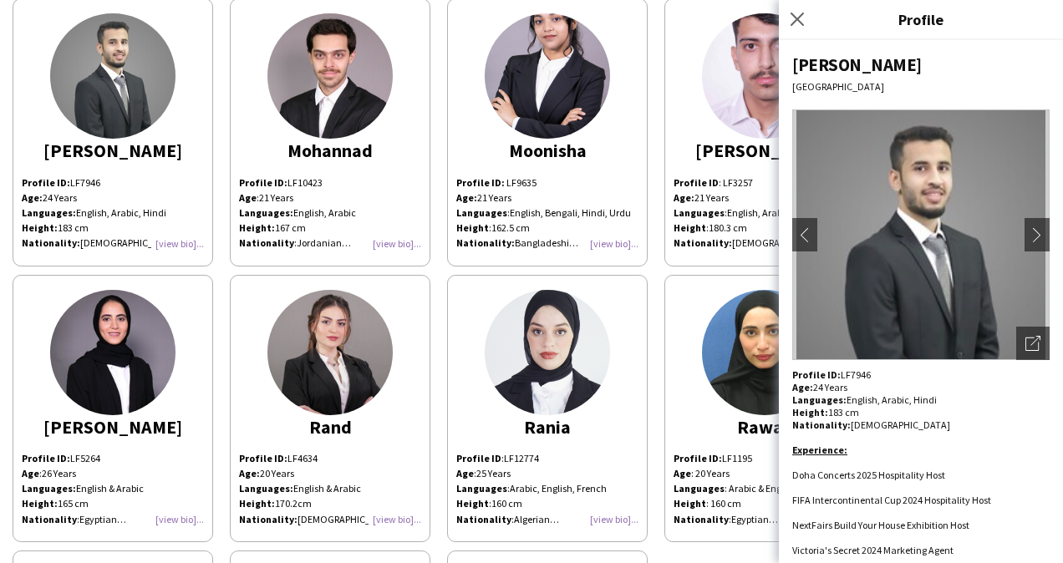
click at [861, 59] on div "[PERSON_NAME]" at bounding box center [920, 64] width 257 height 23
click at [795, 17] on icon at bounding box center [797, 19] width 16 height 16
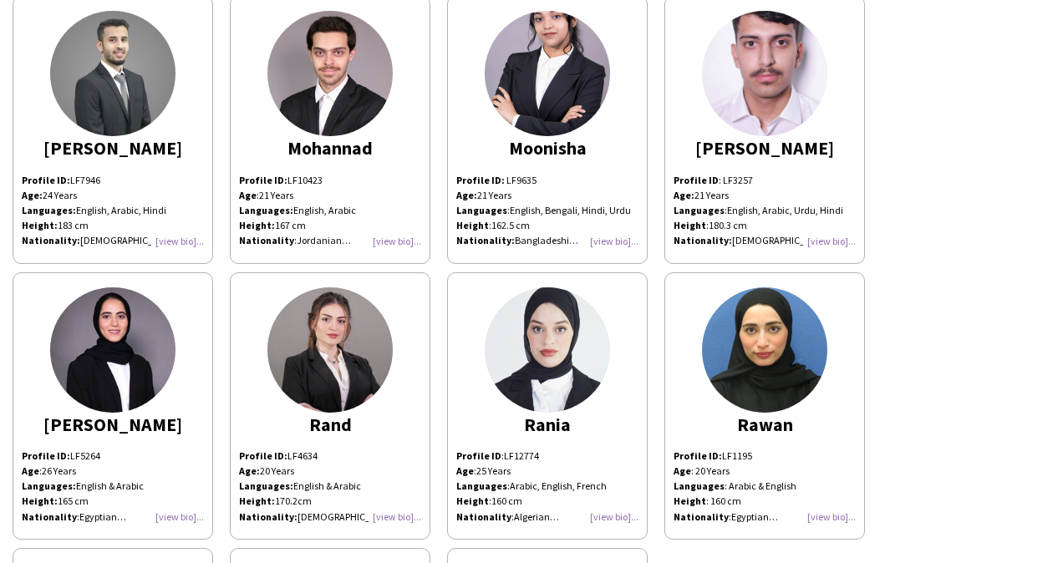
scroll to position [1733, 0]
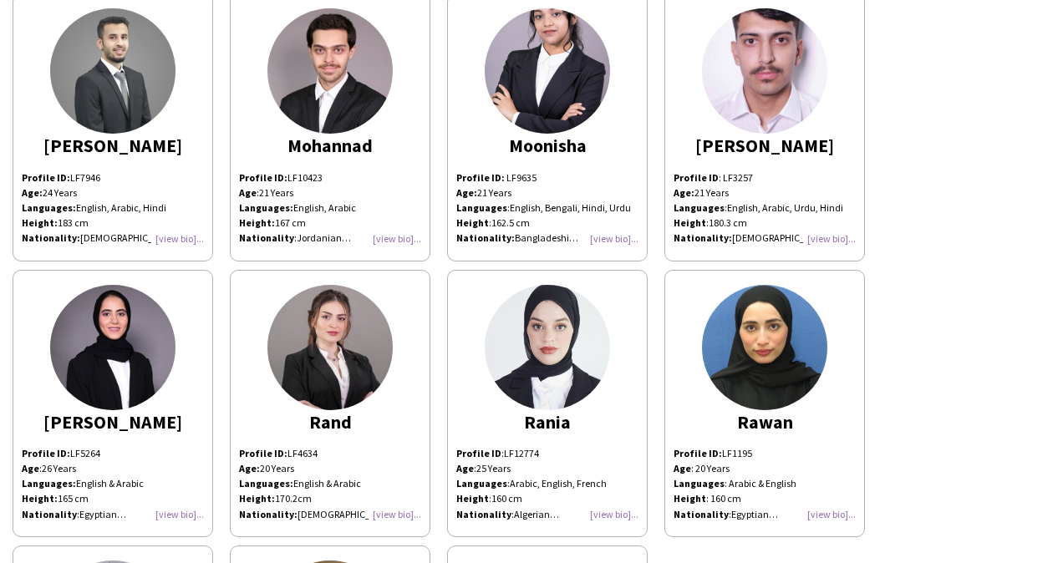
click at [405, 227] on div "Profile ID: LF10423 Age : [DEMOGRAPHIC_DATA] Years Languages: English, Arabic H…" at bounding box center [330, 208] width 182 height 76
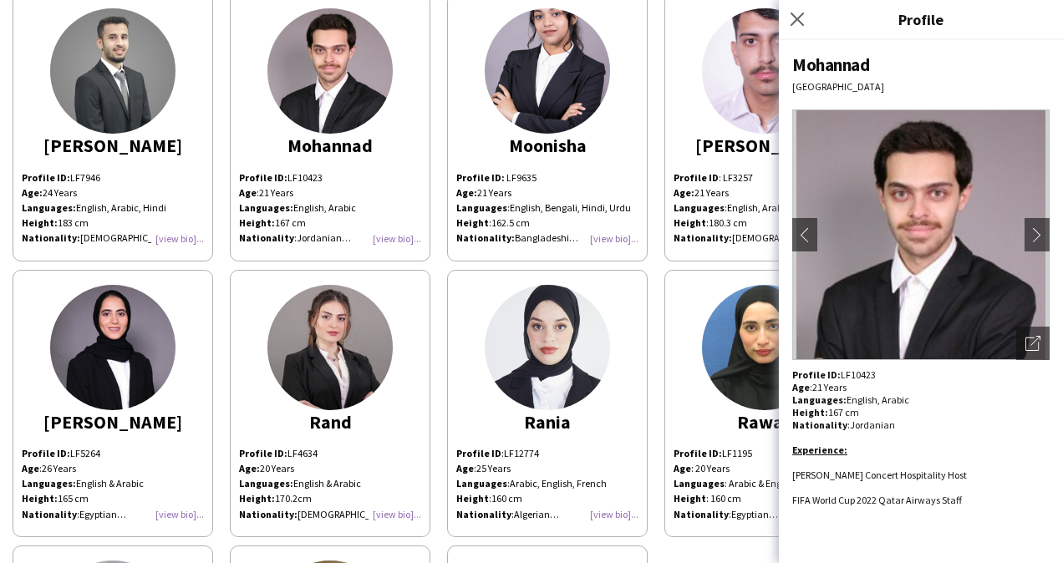
click at [819, 63] on div "Mohannad" at bounding box center [920, 64] width 257 height 23
click at [863, 367] on div "Mohannad [GEOGRAPHIC_DATA] chevron-left chevron-right Open photos pop-in Profil…" at bounding box center [921, 301] width 284 height 523
drag, startPoint x: 962, startPoint y: 501, endPoint x: 787, endPoint y: 471, distance: 178.0
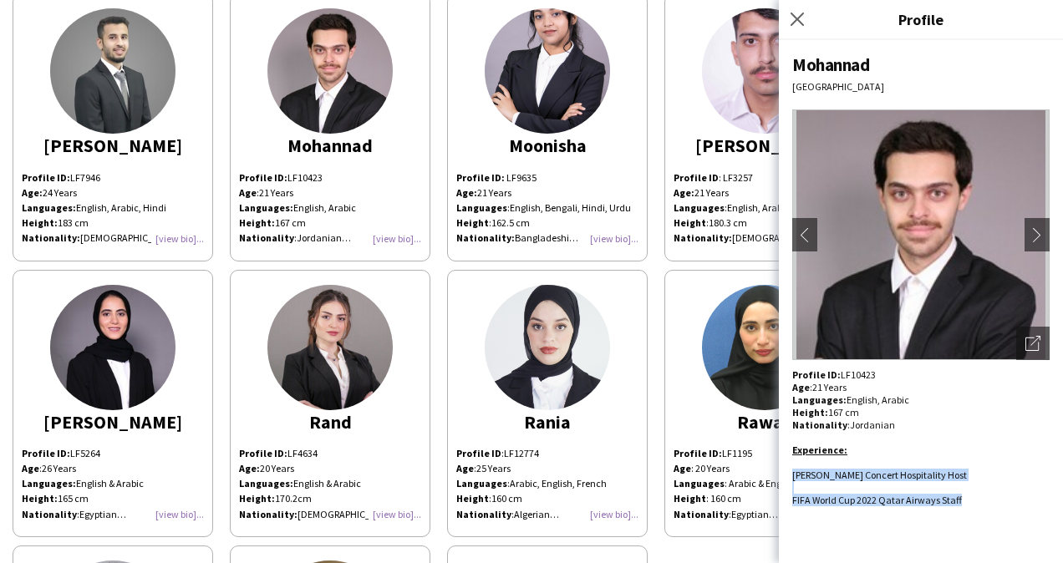
click at [787, 471] on div "Mohannad [GEOGRAPHIC_DATA] chevron-left chevron-right Open photos pop-in Profil…" at bounding box center [921, 301] width 284 height 523
click at [797, 20] on icon at bounding box center [797, 19] width 16 height 16
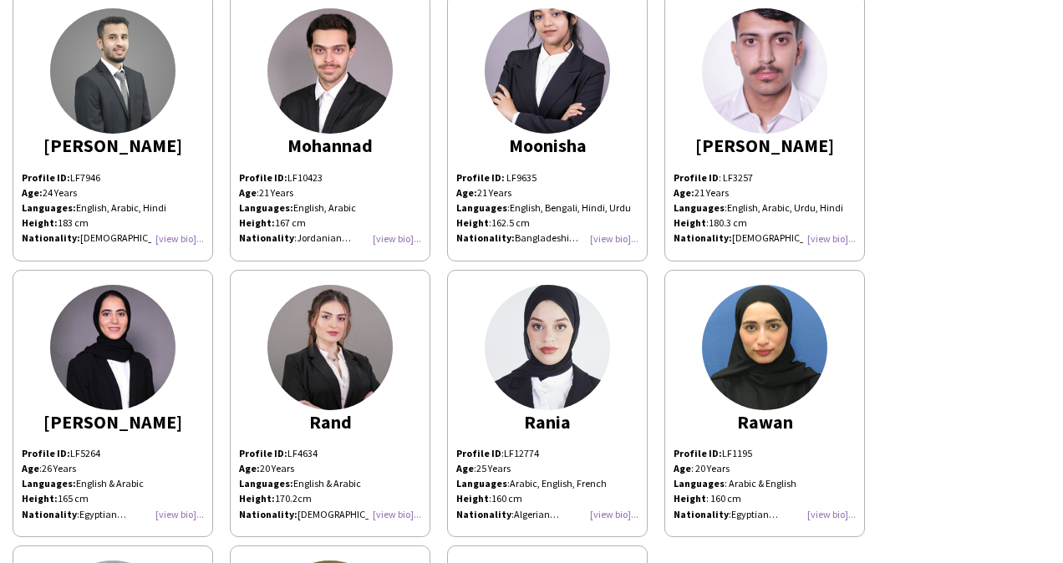
click at [617, 231] on div "Profile ID: LF9635 Age: [DEMOGRAPHIC_DATA] Years Languages : English, Bengali, …" at bounding box center [547, 208] width 182 height 76
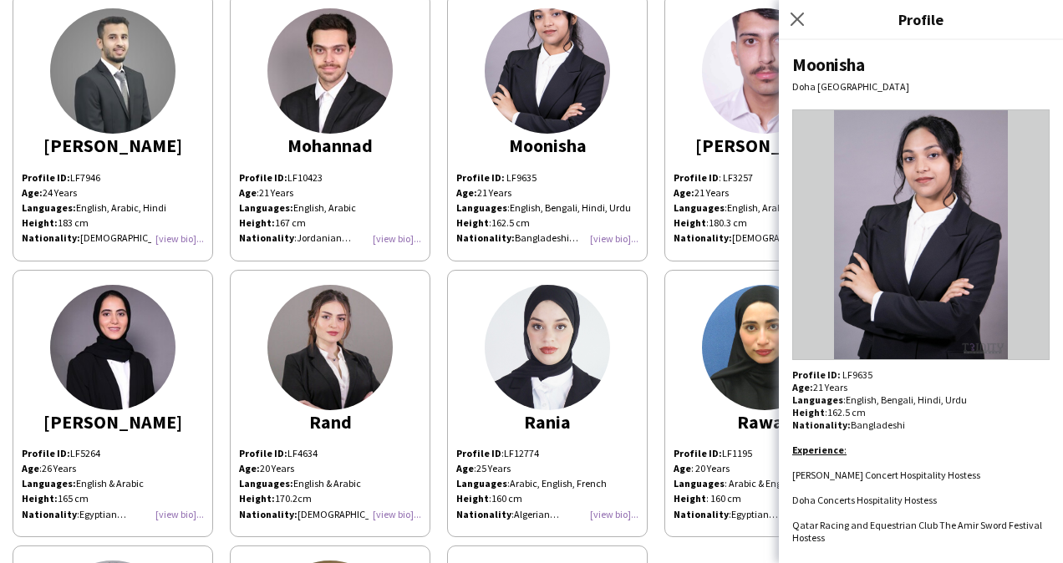
click at [829, 58] on div "Moonisha" at bounding box center [920, 64] width 257 height 23
click at [851, 371] on div "Profile ID: LF9635" at bounding box center [920, 374] width 257 height 13
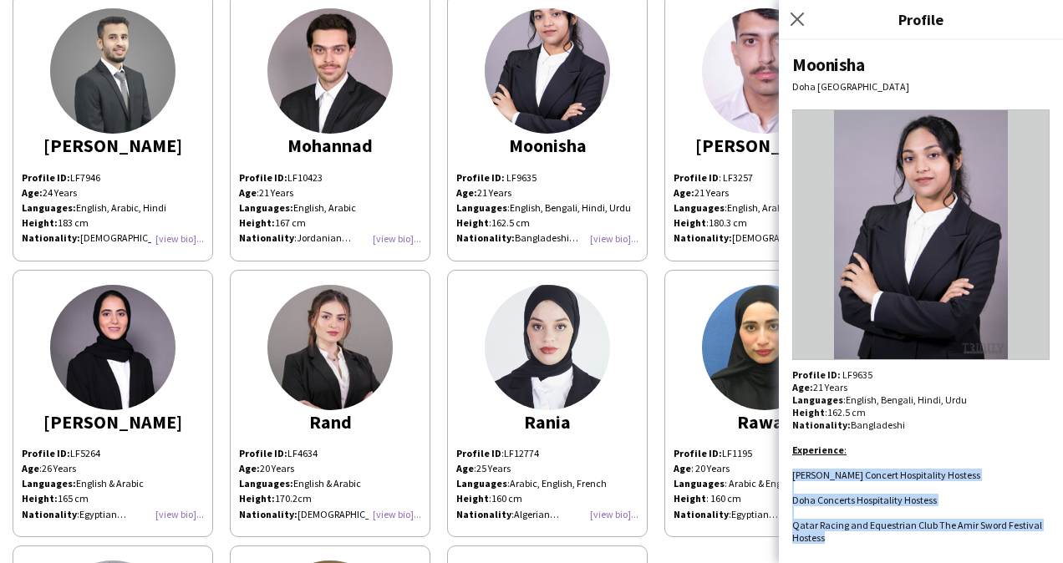
drag, startPoint x: 791, startPoint y: 473, endPoint x: 907, endPoint y: 553, distance: 141.1
click at [907, 553] on div "Moonisha [GEOGRAPHIC_DATA] [GEOGRAPHIC_DATA] Profile ID: LF9635 Age: [DEMOGRAPH…" at bounding box center [921, 301] width 284 height 523
click at [801, 17] on icon "Close pop-in" at bounding box center [797, 19] width 16 height 16
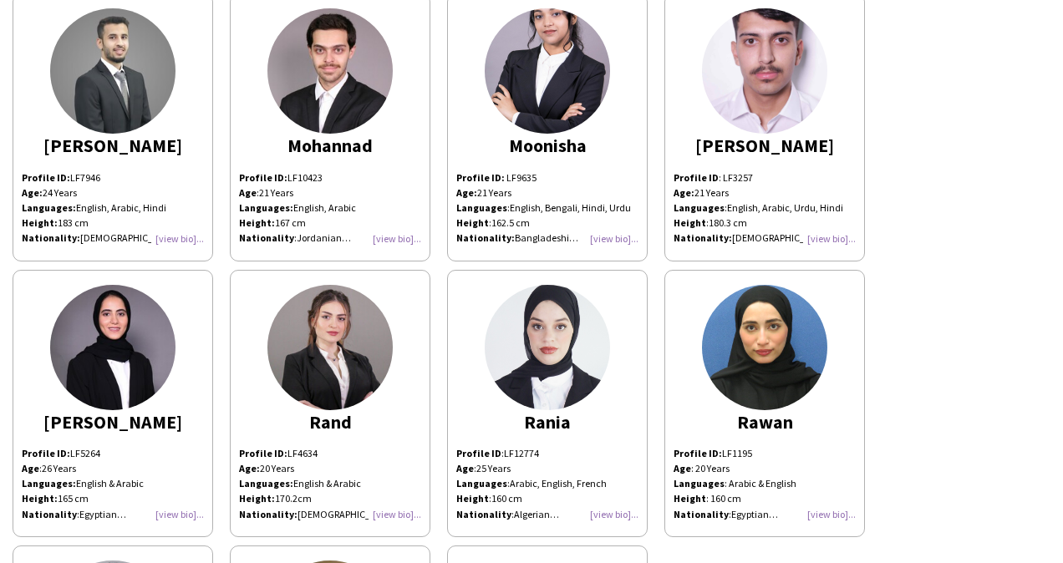
click at [827, 241] on p "Nationality : [DEMOGRAPHIC_DATA]" at bounding box center [764, 238] width 182 height 15
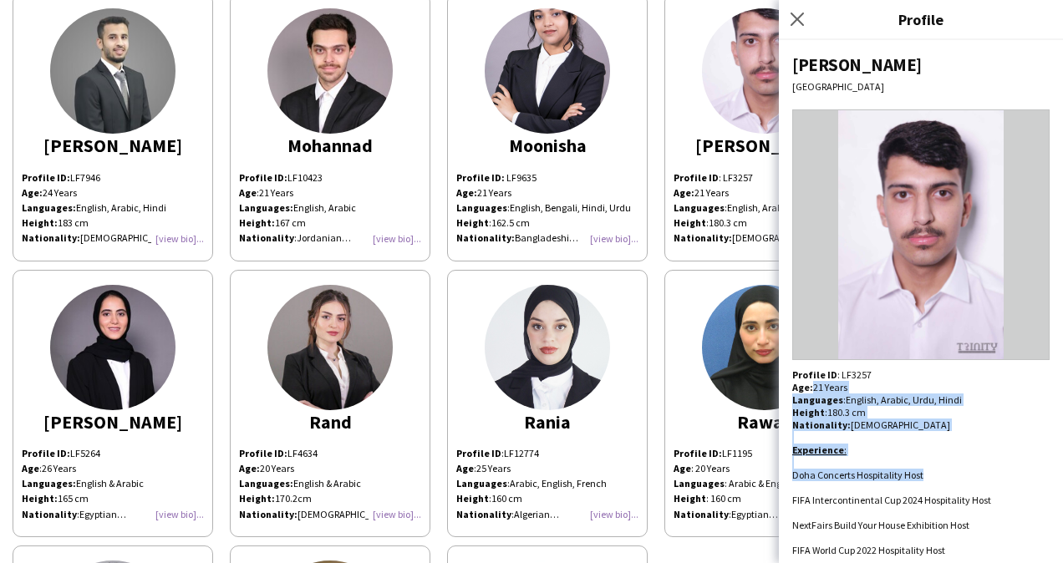
drag, startPoint x: 1048, startPoint y: 388, endPoint x: 1053, endPoint y: 474, distance: 86.2
click at [1053, 474] on div "[PERSON_NAME] Doha Profile ID : LF3257 Age : [DEMOGRAPHIC_DATA] Years Languages…" at bounding box center [921, 301] width 284 height 523
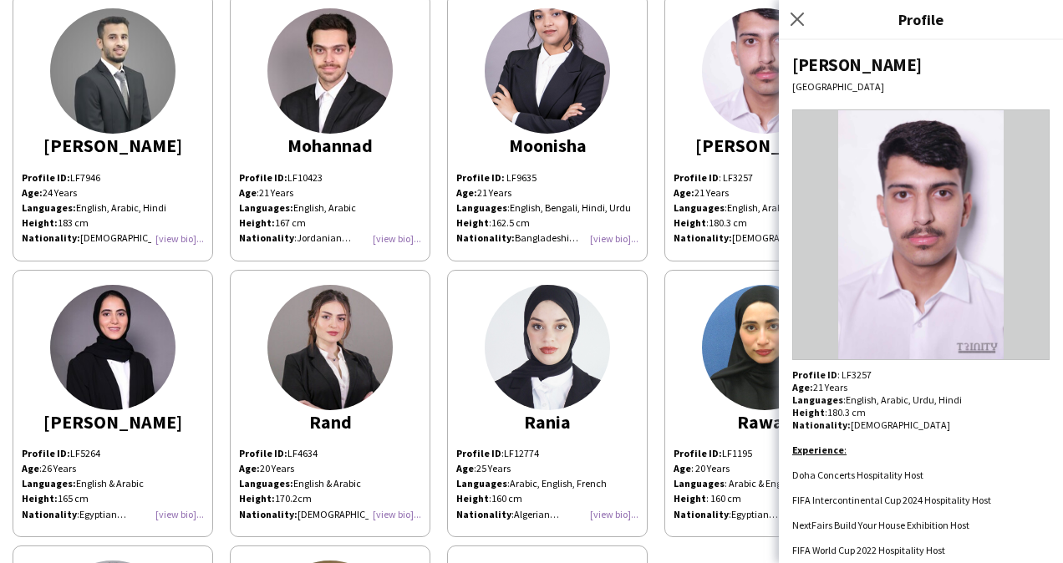
drag, startPoint x: 1053, startPoint y: 474, endPoint x: 1030, endPoint y: 511, distance: 43.8
click at [1030, 511] on div at bounding box center [920, 512] width 257 height 13
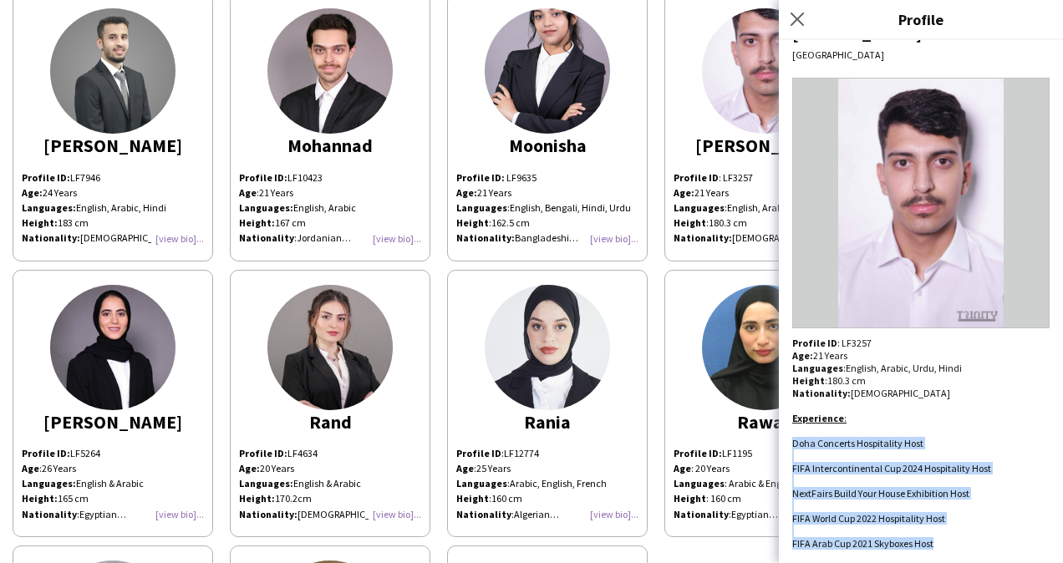
drag, startPoint x: 959, startPoint y: 545, endPoint x: 782, endPoint y: 439, distance: 206.5
click at [782, 439] on div "[PERSON_NAME] Doha Profile ID : LF3257 Age : [DEMOGRAPHIC_DATA] Years Languages…" at bounding box center [921, 301] width 284 height 523
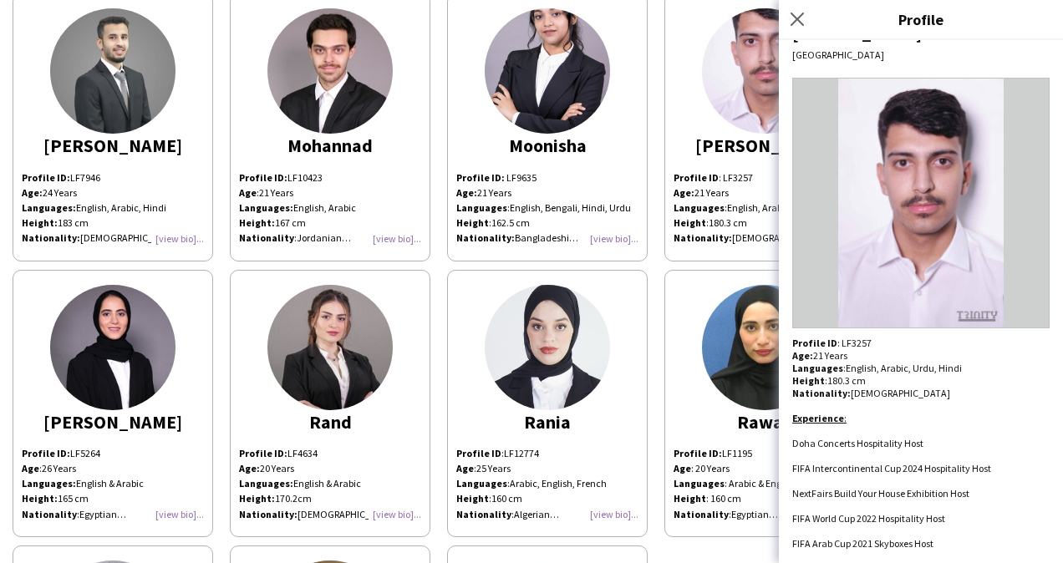
click at [852, 342] on span "LF3257" at bounding box center [856, 343] width 30 height 13
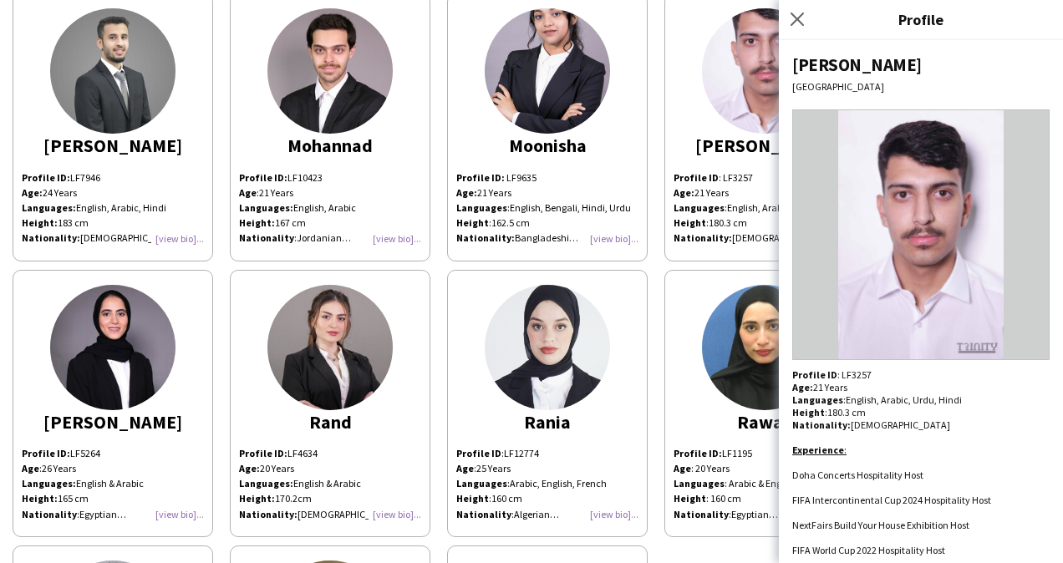
click at [839, 72] on div "[PERSON_NAME]" at bounding box center [920, 64] width 257 height 23
click at [796, 18] on icon at bounding box center [797, 19] width 16 height 16
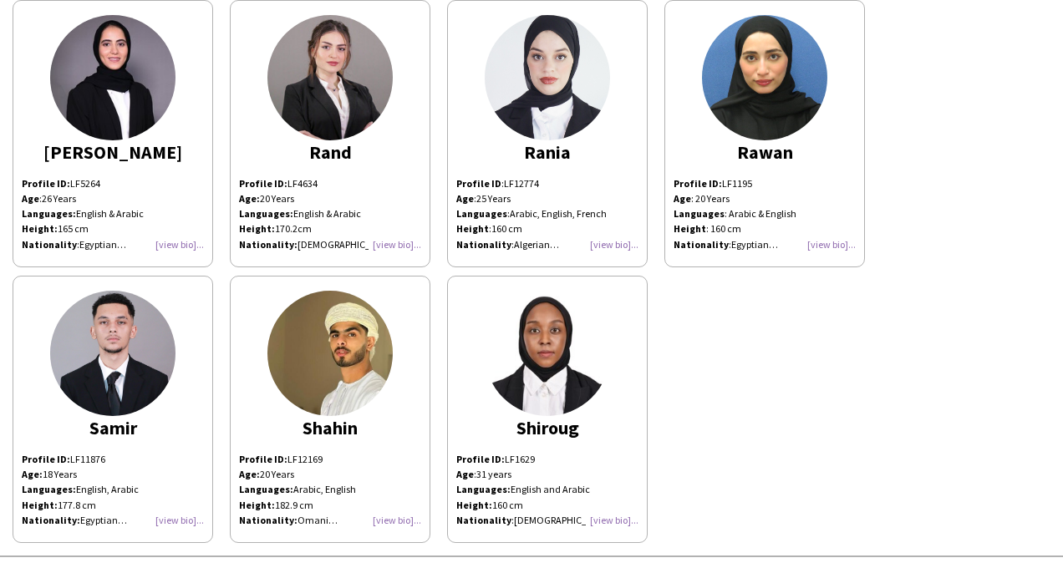
scroll to position [2011, 0]
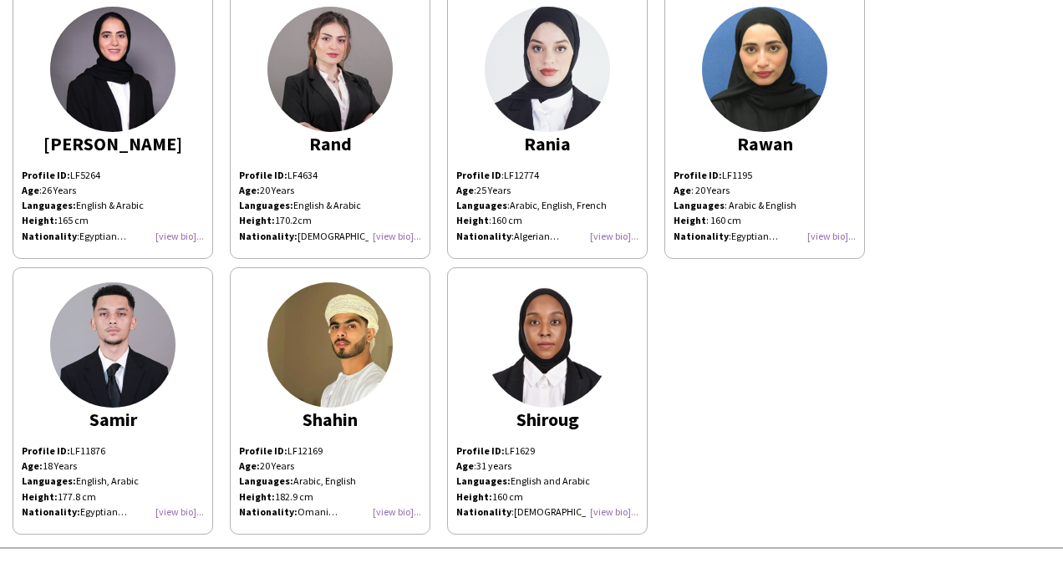
click at [170, 231] on div "Profile ID: LF5264 Age : [DEMOGRAPHIC_DATA] Years Languages: English & Arabic H…" at bounding box center [113, 206] width 182 height 76
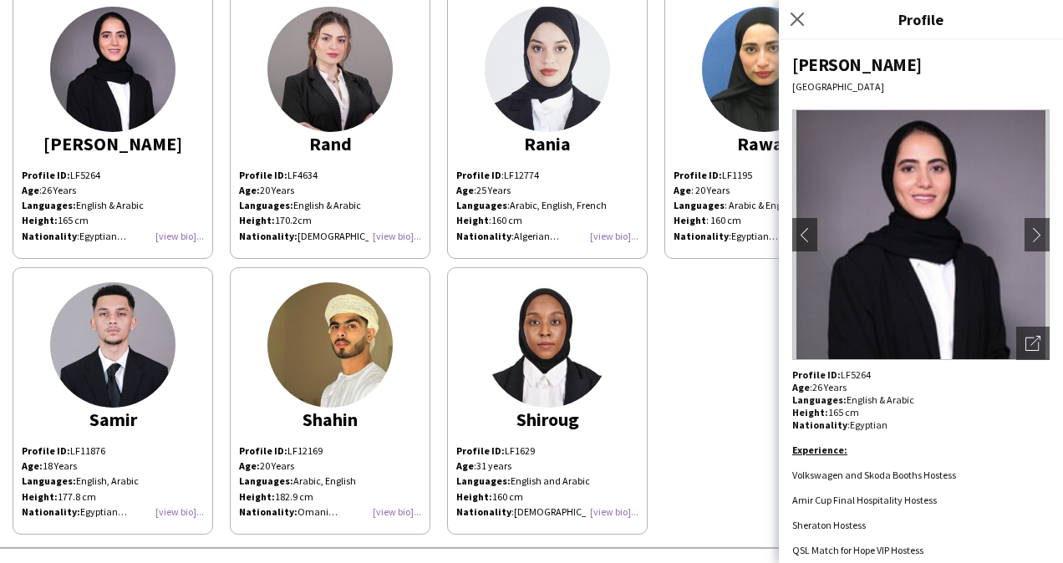
click at [804, 73] on div "[PERSON_NAME]" at bounding box center [920, 64] width 257 height 23
click at [849, 364] on div "[PERSON_NAME] [GEOGRAPHIC_DATA] chevron-left chevron-right Open photos pop-in P…" at bounding box center [921, 301] width 284 height 523
click at [851, 372] on p "Profile ID: LF5264" at bounding box center [920, 374] width 257 height 13
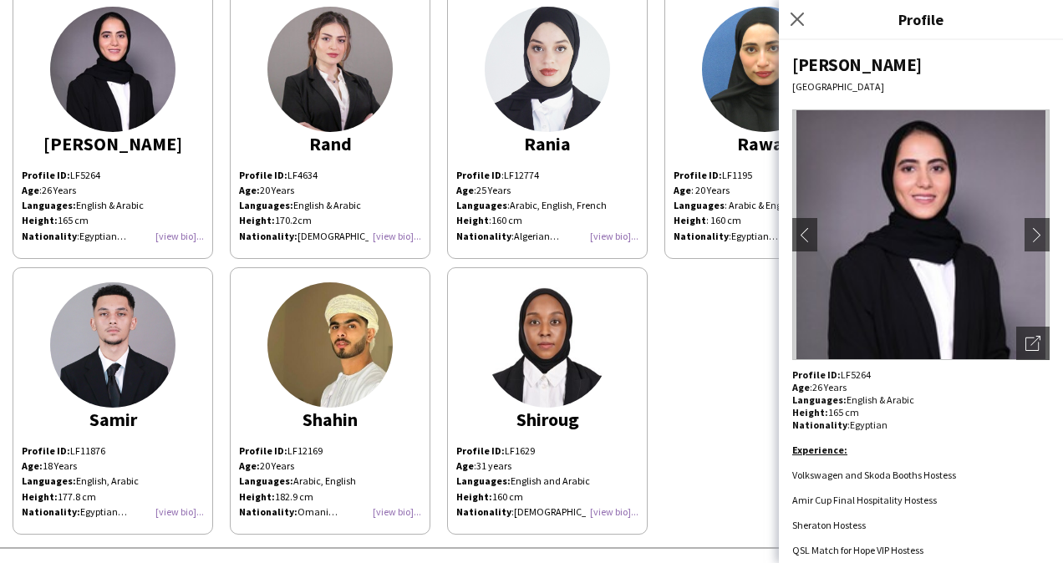
click at [789, 480] on div "[PERSON_NAME] [GEOGRAPHIC_DATA] chevron-left chevron-right Open photos pop-in P…" at bounding box center [921, 301] width 284 height 523
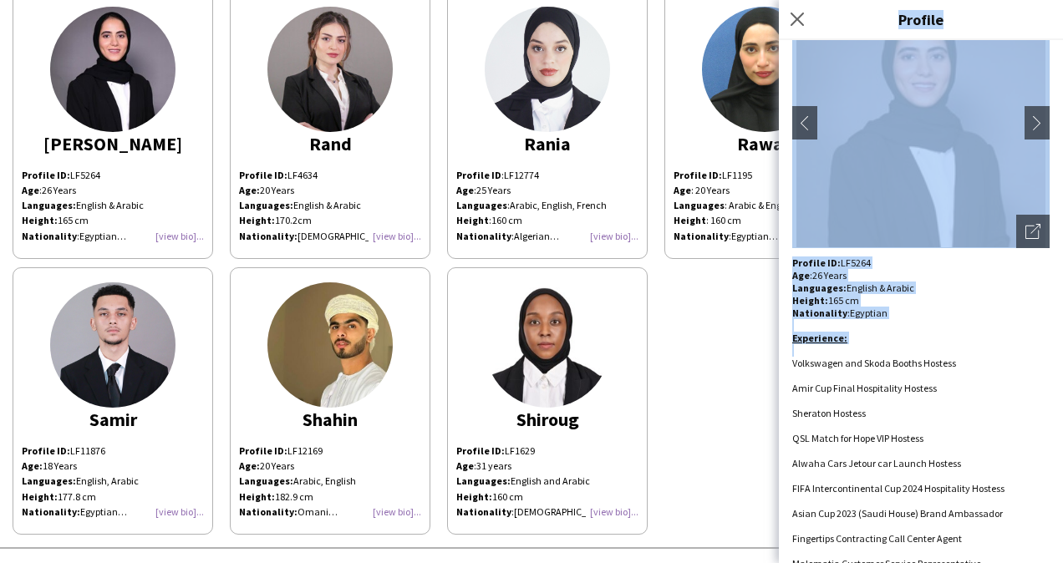
scroll to position [157, 0]
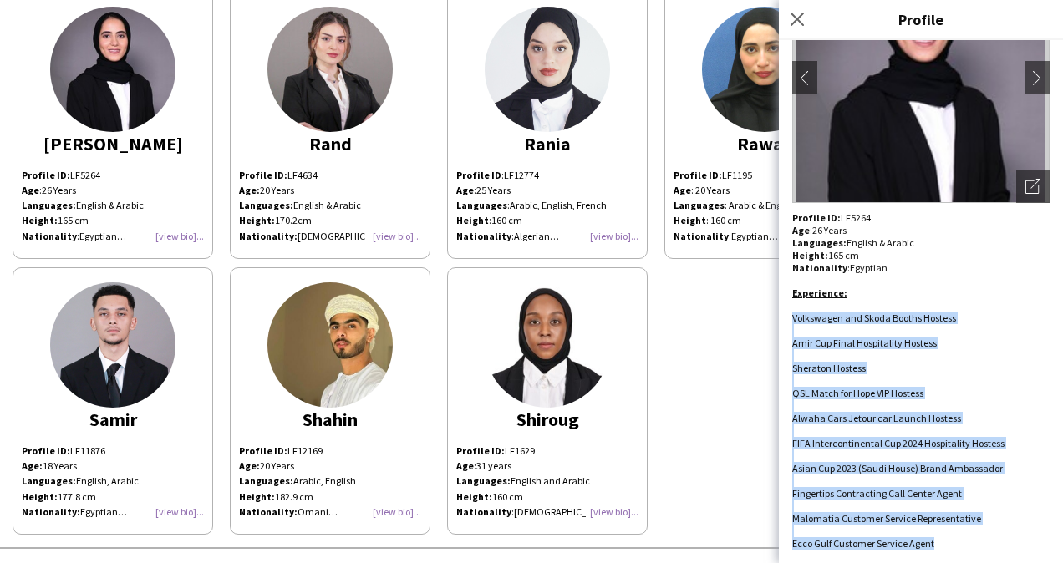
drag, startPoint x: 791, startPoint y: 472, endPoint x: 949, endPoint y: 555, distance: 178.3
click at [949, 555] on div "[PERSON_NAME] [GEOGRAPHIC_DATA] chevron-left chevron-right Open photos pop-in P…" at bounding box center [921, 301] width 284 height 523
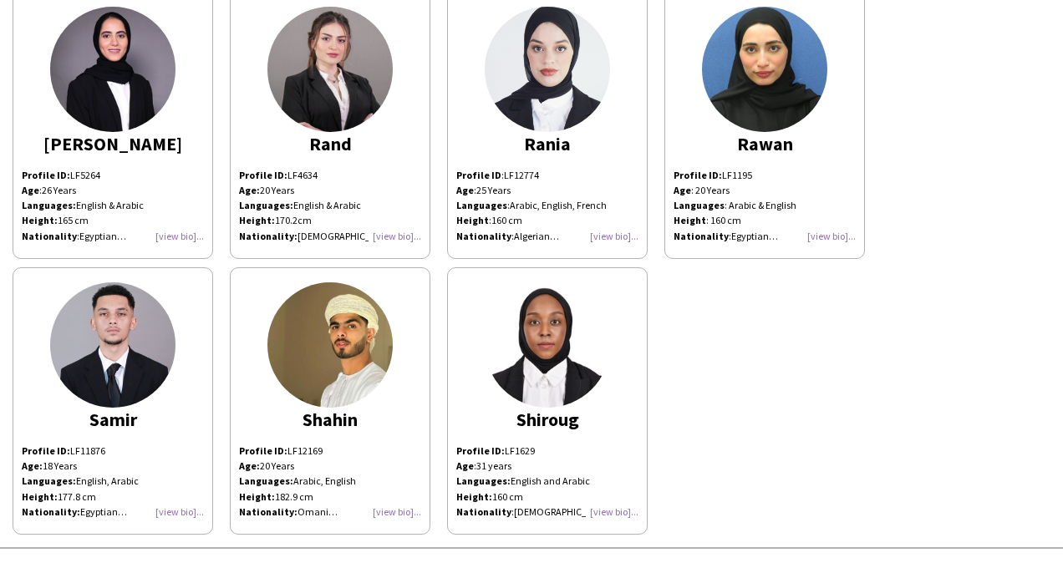
click at [399, 231] on div "Profile ID: LF4634 Age: [DEMOGRAPHIC_DATA] Years Languages: English & Arabic He…" at bounding box center [330, 206] width 182 height 76
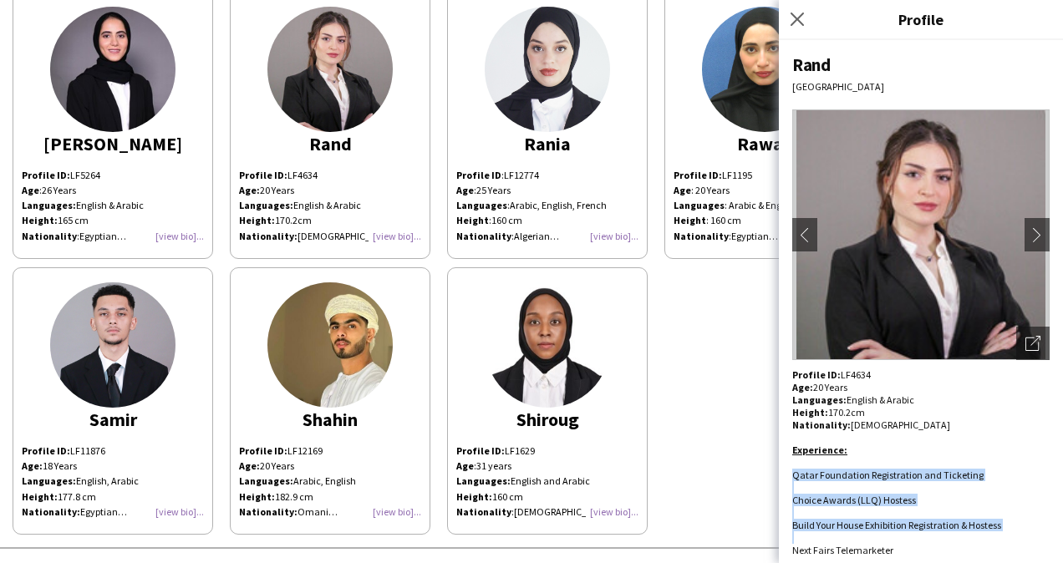
scroll to position [32, 0]
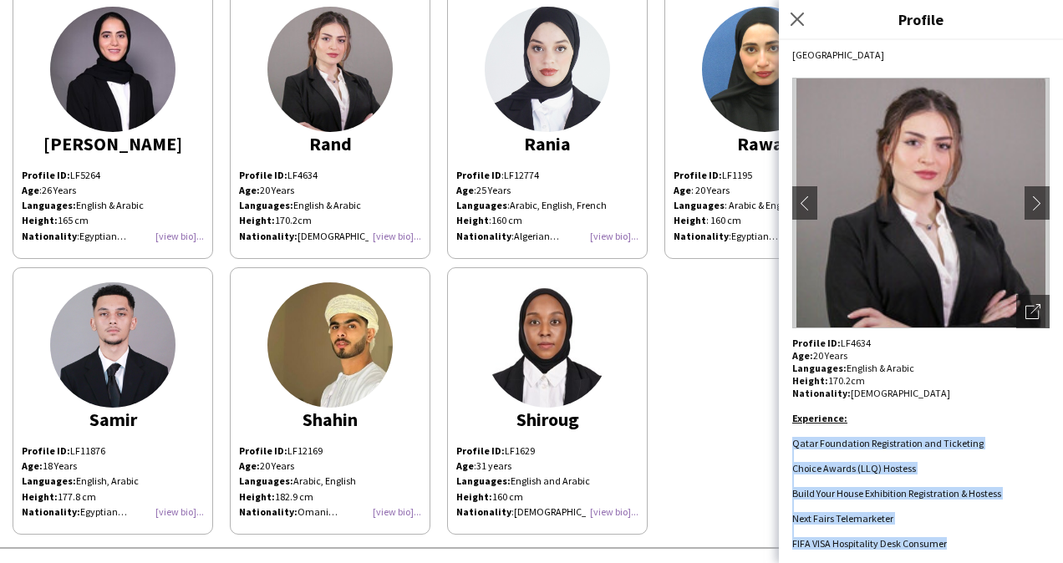
drag, startPoint x: 790, startPoint y: 475, endPoint x: 956, endPoint y: 549, distance: 182.1
click at [956, 549] on div "Rand [GEOGRAPHIC_DATA] chevron-left chevron-right Open photos pop-in Profile ID…" at bounding box center [921, 301] width 284 height 523
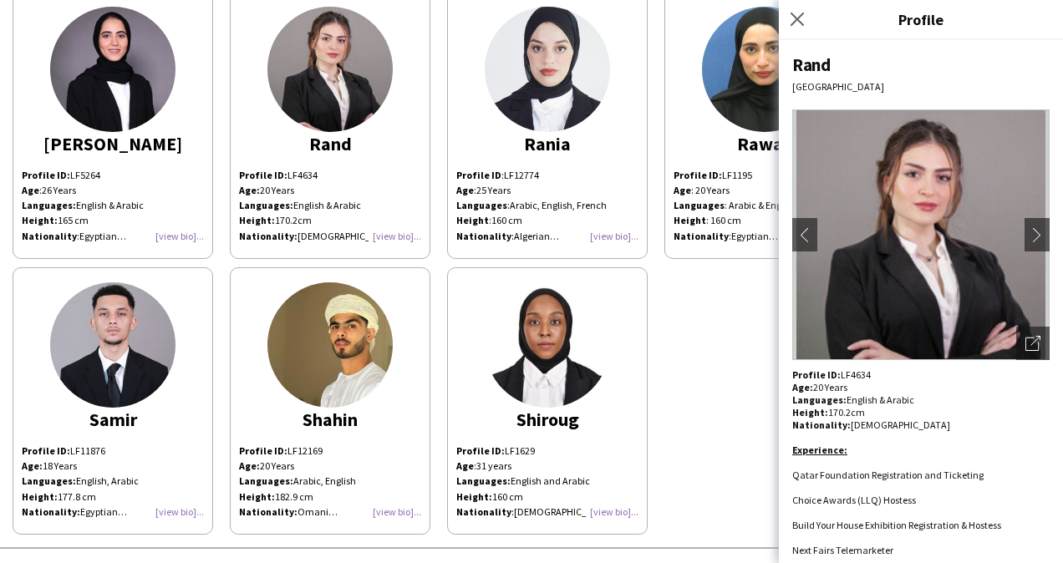
click at [815, 55] on div "Rand" at bounding box center [920, 64] width 257 height 23
click at [855, 375] on p "Profile ID: LF4634" at bounding box center [920, 374] width 257 height 13
click at [802, 17] on icon "Close pop-in" at bounding box center [797, 19] width 16 height 16
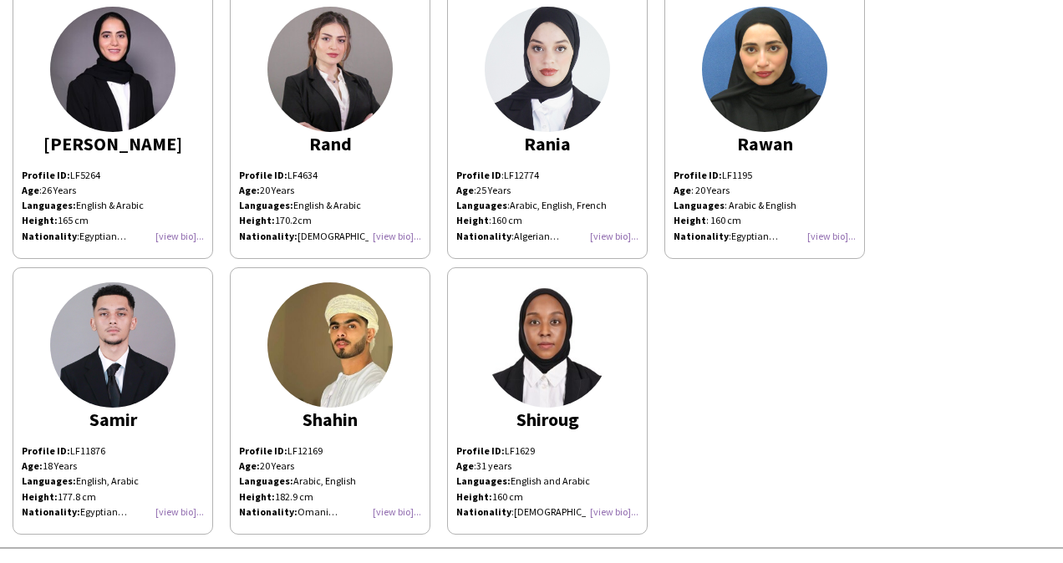
click at [612, 231] on div "Profile ID : LF12774 Age : [DEMOGRAPHIC_DATA] Years Languages : Arabic, English…" at bounding box center [547, 206] width 182 height 76
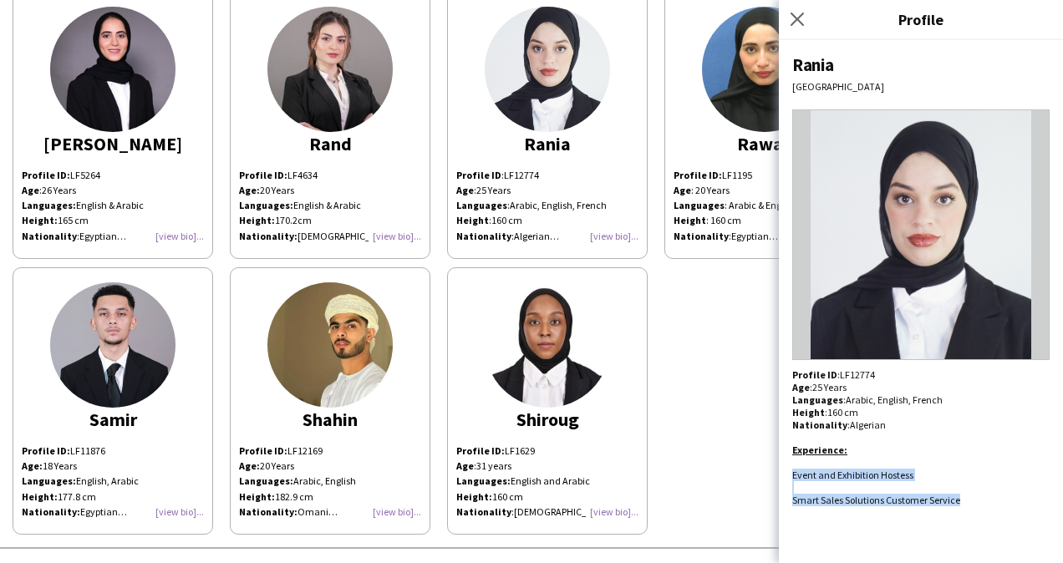
drag, startPoint x: 969, startPoint y: 508, endPoint x: 790, endPoint y: 466, distance: 183.6
click at [790, 466] on div "Rania Doha Profile ID : LF12774 Age : [DEMOGRAPHIC_DATA] Years Languages : Arab…" at bounding box center [921, 301] width 284 height 523
click at [802, 61] on div "Rania" at bounding box center [920, 64] width 257 height 23
click at [848, 375] on p "Profile ID : LF12774" at bounding box center [920, 374] width 257 height 13
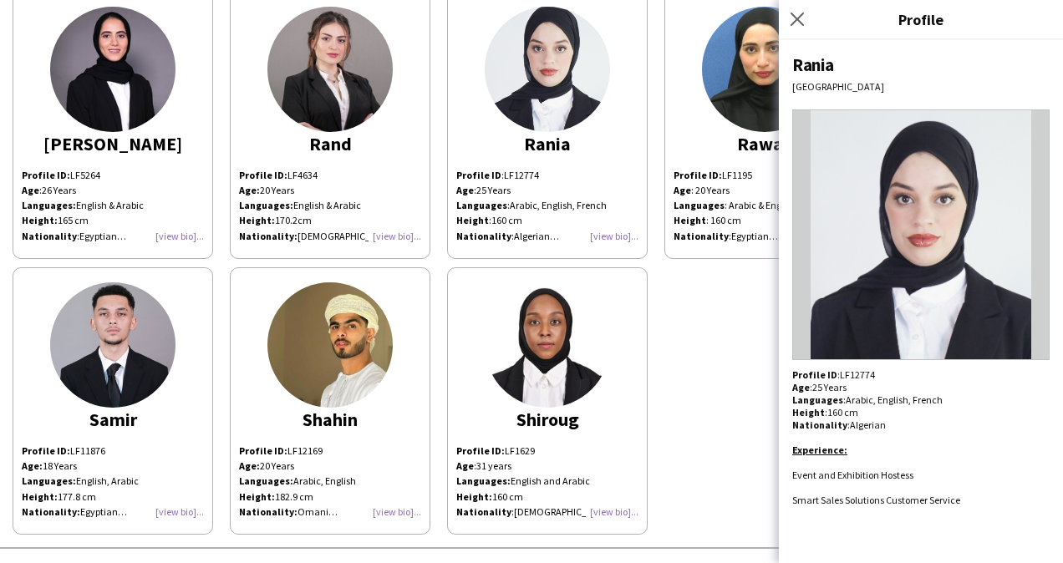
click at [848, 375] on p "Profile ID : LF12774" at bounding box center [920, 374] width 257 height 13
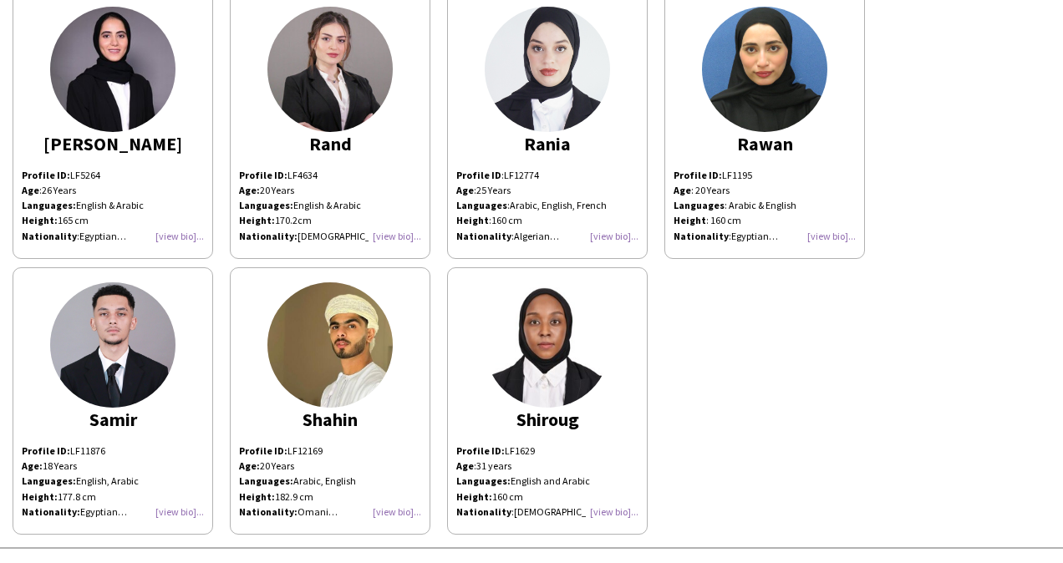
click at [820, 236] on div "Profile ID: LF1195 Age : [DEMOGRAPHIC_DATA] Years Languages : Arabic & English …" at bounding box center [764, 206] width 182 height 76
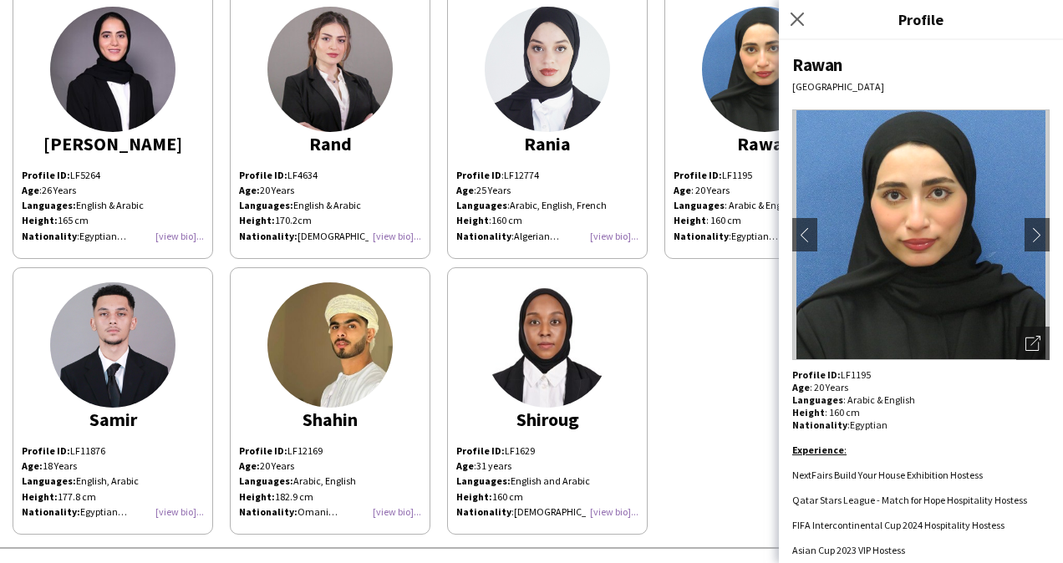
click at [859, 364] on div "Rawan [GEOGRAPHIC_DATA] chevron-left chevron-right Open photos pop-in Profile I…" at bounding box center [921, 301] width 284 height 523
click at [823, 69] on div "Rawan" at bounding box center [920, 64] width 257 height 23
click at [795, 475] on li "NextFairs Build Your House Exhibition Hostess" at bounding box center [920, 475] width 257 height 13
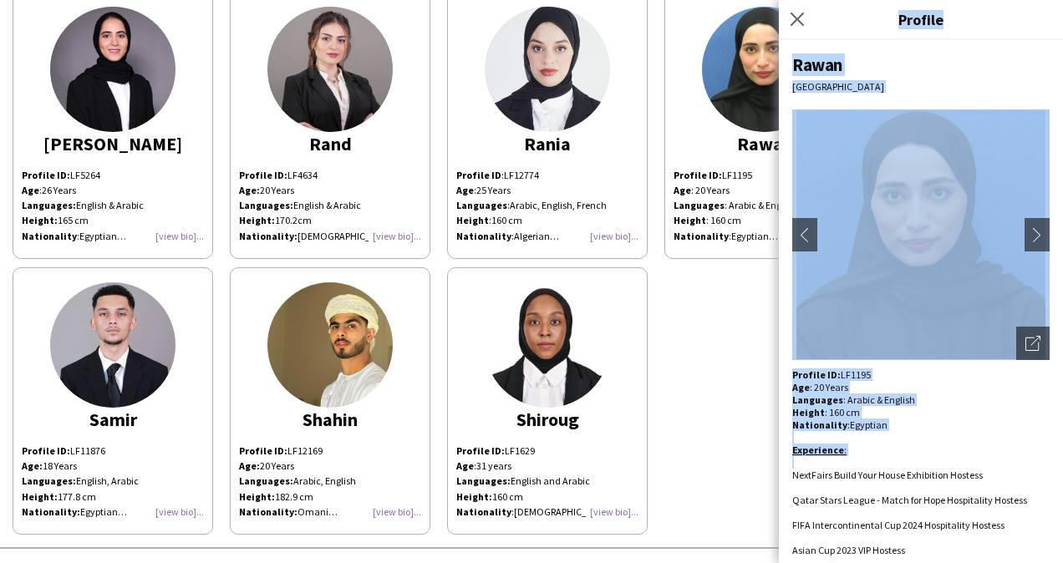
scroll to position [57, 0]
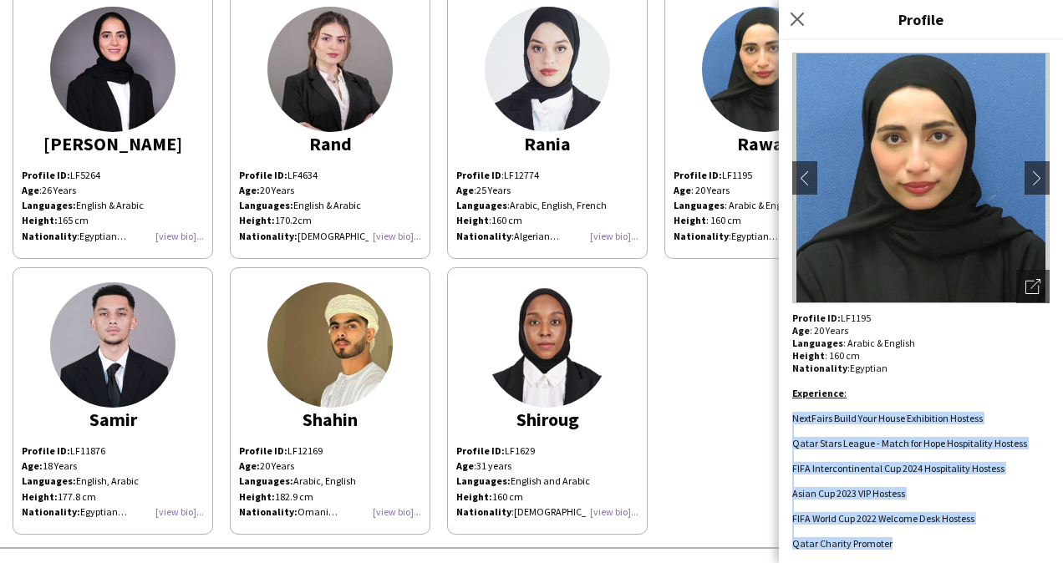
drag, startPoint x: 790, startPoint y: 475, endPoint x: 921, endPoint y: 546, distance: 148.8
click at [921, 546] on div "Rawan [GEOGRAPHIC_DATA] chevron-left chevron-right Open photos pop-in Profile I…" at bounding box center [921, 301] width 284 height 523
click at [800, 18] on icon "Close pop-in" at bounding box center [797, 19] width 16 height 16
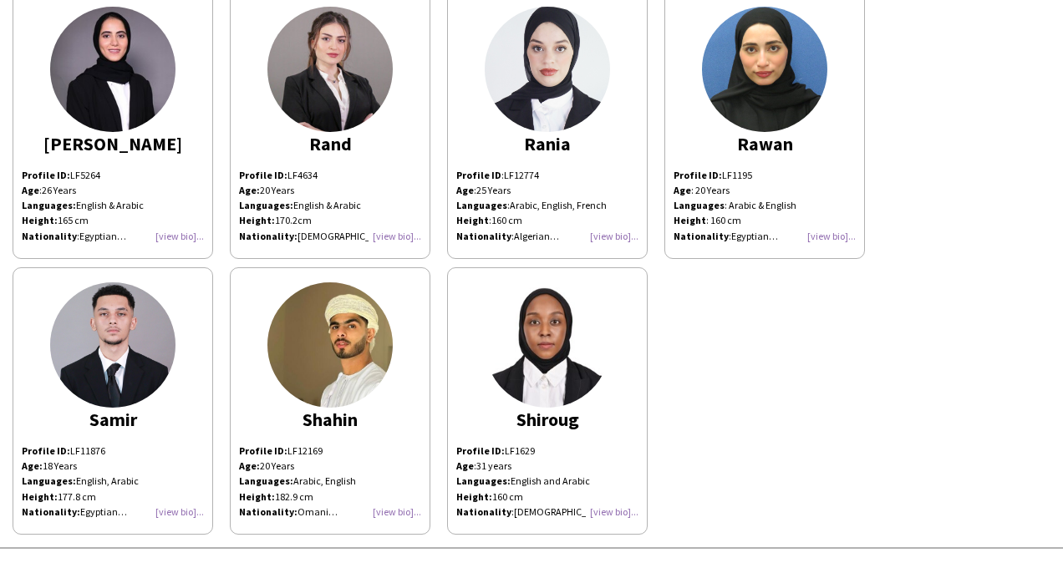
click at [169, 502] on div "Profile ID: LF11876 Age: [DEMOGRAPHIC_DATA] Years Languages: English, Arabic He…" at bounding box center [113, 482] width 182 height 76
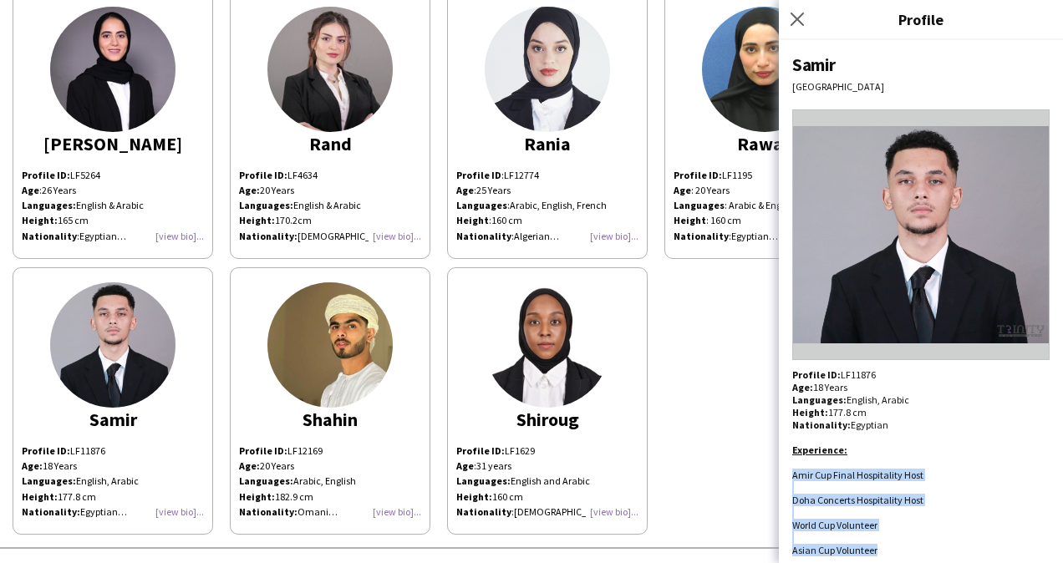
scroll to position [7, 0]
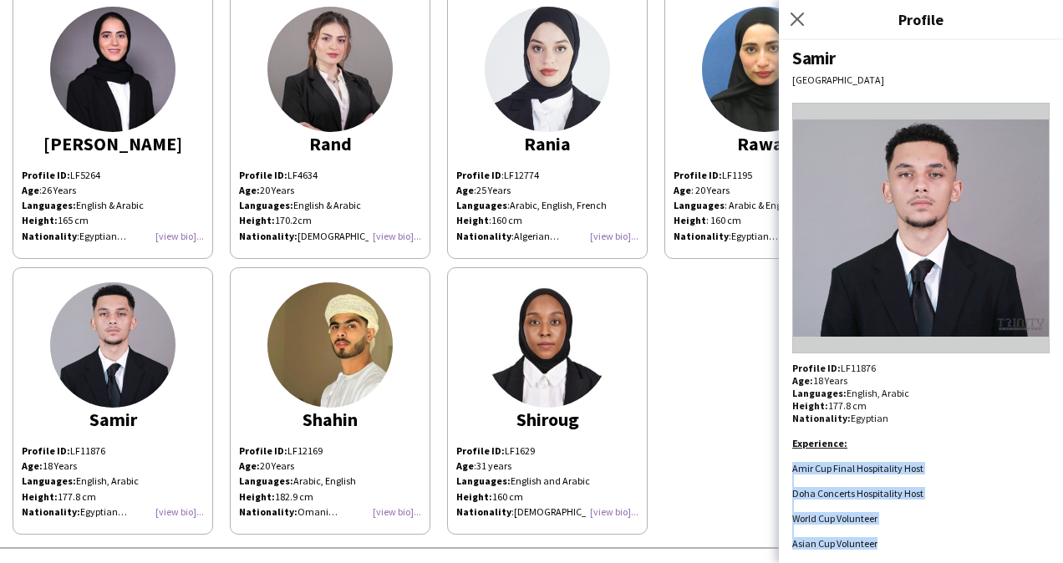
drag, startPoint x: 792, startPoint y: 479, endPoint x: 896, endPoint y: 545, distance: 122.8
click at [896, 545] on div "Profile ID: LF11876 Age: [DEMOGRAPHIC_DATA] Years Languages: English, Arabic He…" at bounding box center [920, 456] width 257 height 188
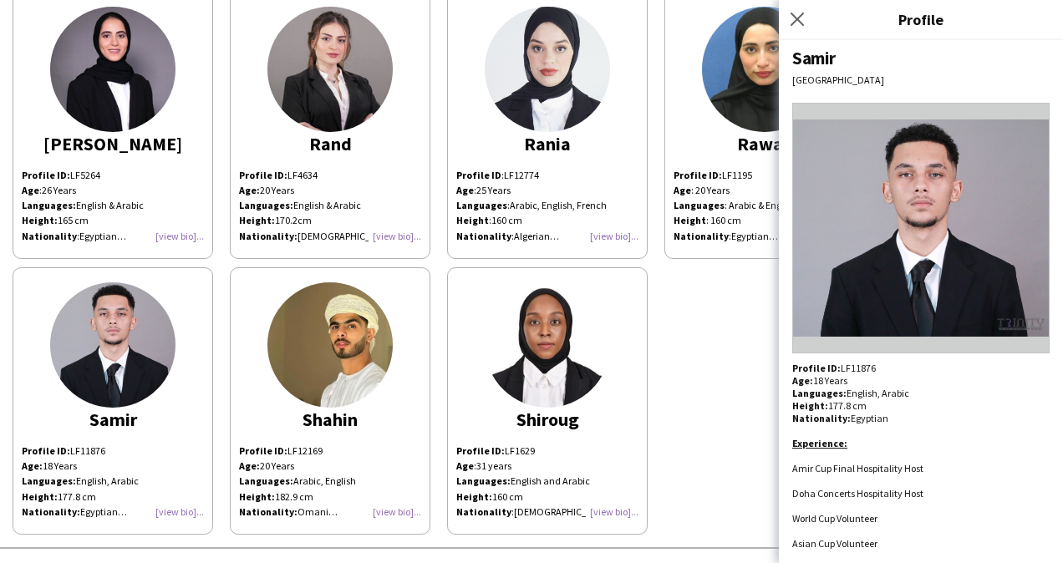
click at [800, 58] on div "Samir" at bounding box center [920, 58] width 257 height 23
click at [860, 372] on p "Profile ID: LF11876" at bounding box center [920, 368] width 257 height 13
click at [401, 511] on div "Profile ID: LF12169 Age: [DEMOGRAPHIC_DATA] Years Languages: Arabic, English He…" at bounding box center [330, 482] width 182 height 76
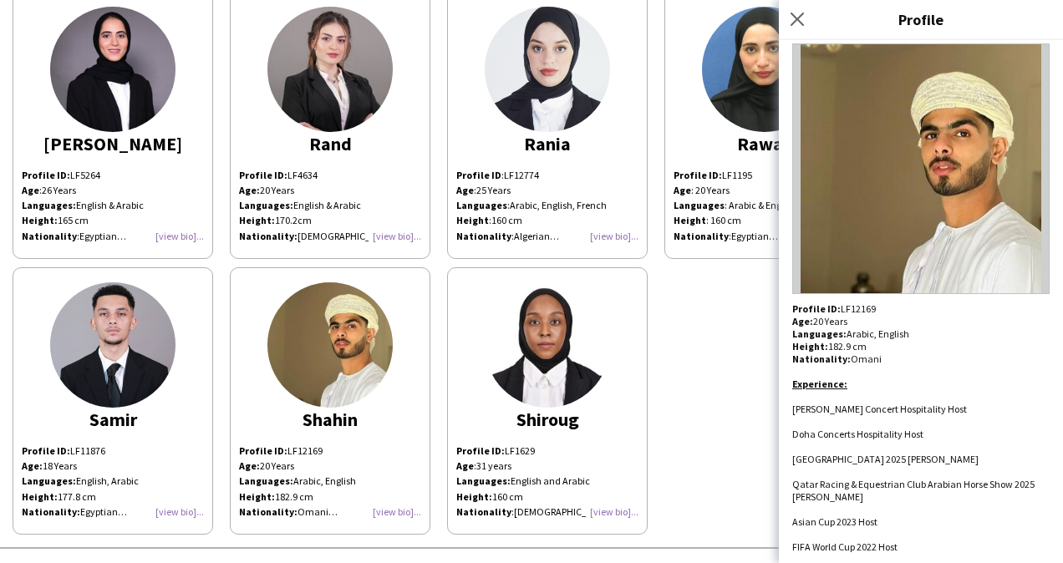
scroll to position [69, 0]
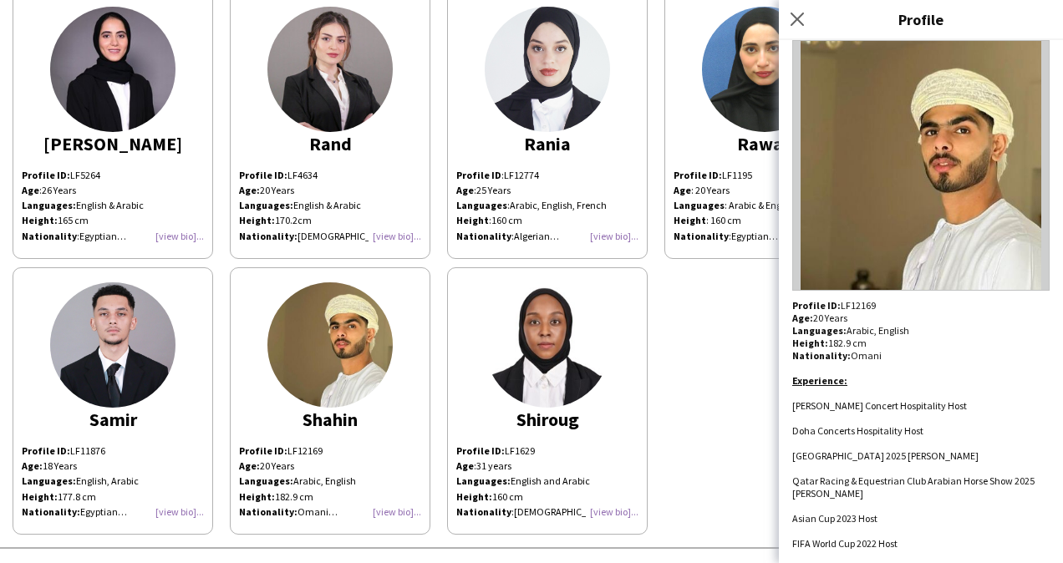
click at [904, 551] on div "Shahin Doha Profile ID: LF12169 Age: [DEMOGRAPHIC_DATA] Years Languages: Arabic…" at bounding box center [921, 301] width 284 height 523
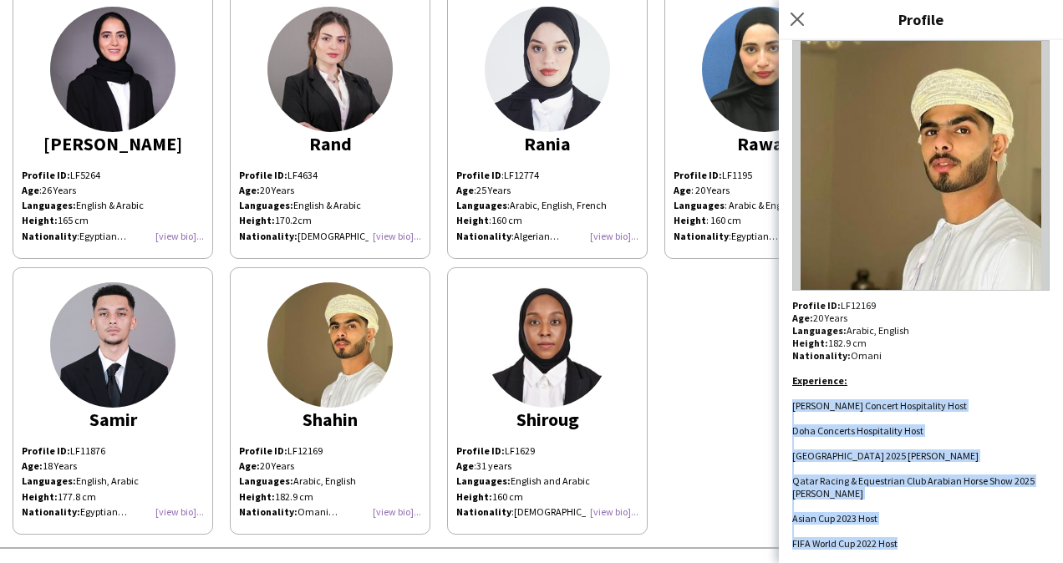
drag, startPoint x: 904, startPoint y: 551, endPoint x: 789, endPoint y: 406, distance: 185.5
click at [789, 406] on div "Shahin Doha Profile ID: LF12169 Age: [DEMOGRAPHIC_DATA] Years Languages: Arabic…" at bounding box center [921, 301] width 284 height 523
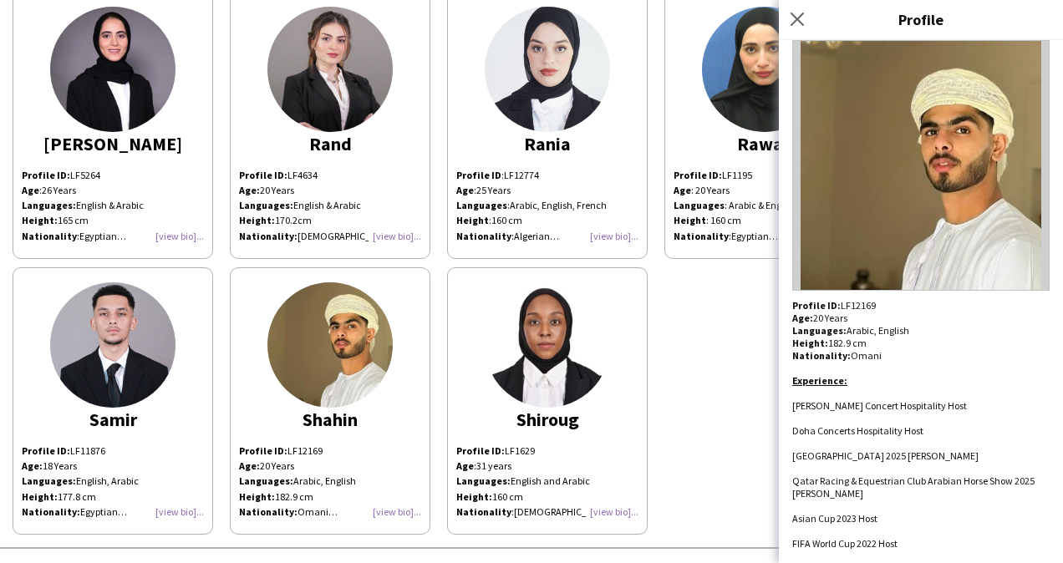
click at [852, 301] on p "Profile ID: LF12169 Age: [DEMOGRAPHIC_DATA] Years Languages: Arabic, English He…" at bounding box center [920, 330] width 257 height 63
click at [339, 412] on div "Shahin" at bounding box center [330, 419] width 182 height 15
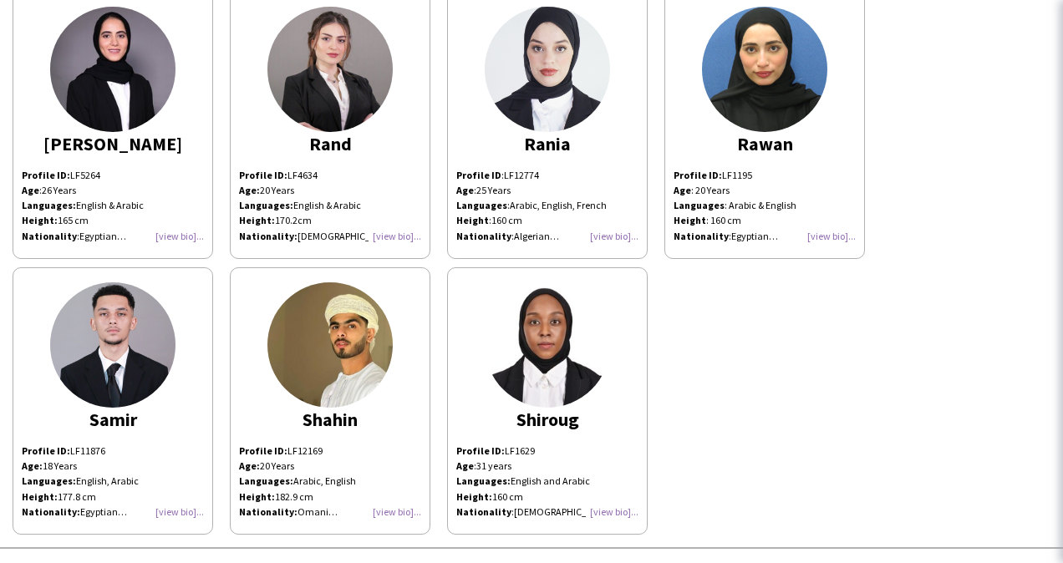
click at [339, 412] on div "Shahin" at bounding box center [330, 419] width 182 height 15
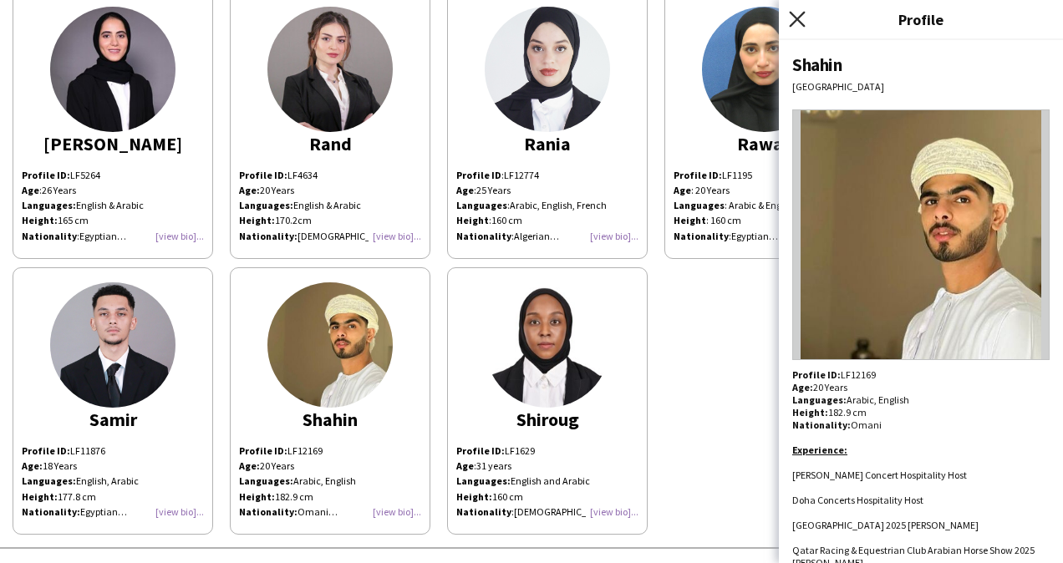
click at [802, 15] on icon at bounding box center [797, 19] width 16 height 16
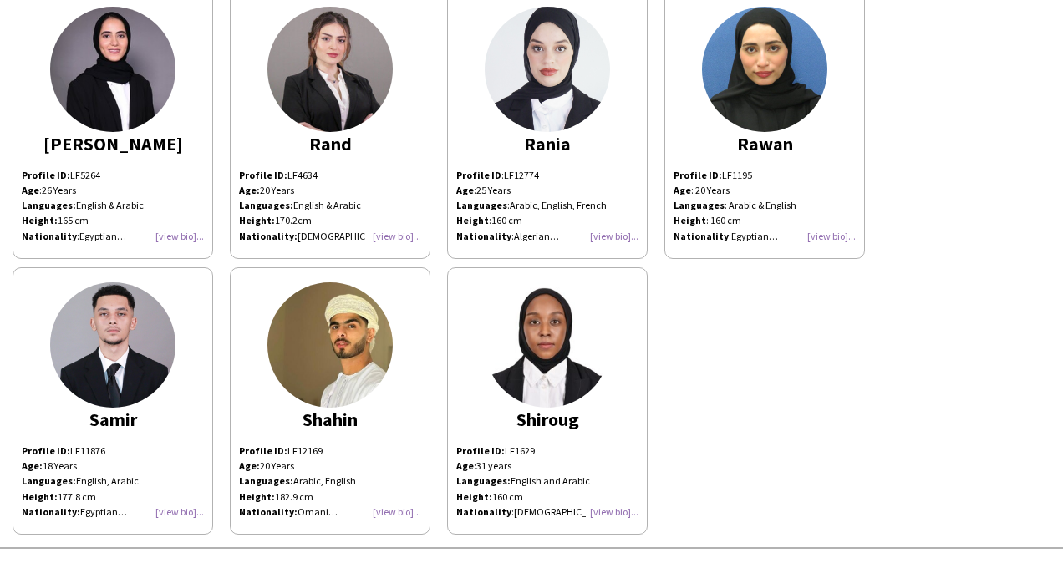
click at [602, 505] on div "Profile ID: LF1629 Age : [DEMOGRAPHIC_DATA] years Languages: English and Arabic…" at bounding box center [547, 482] width 182 height 76
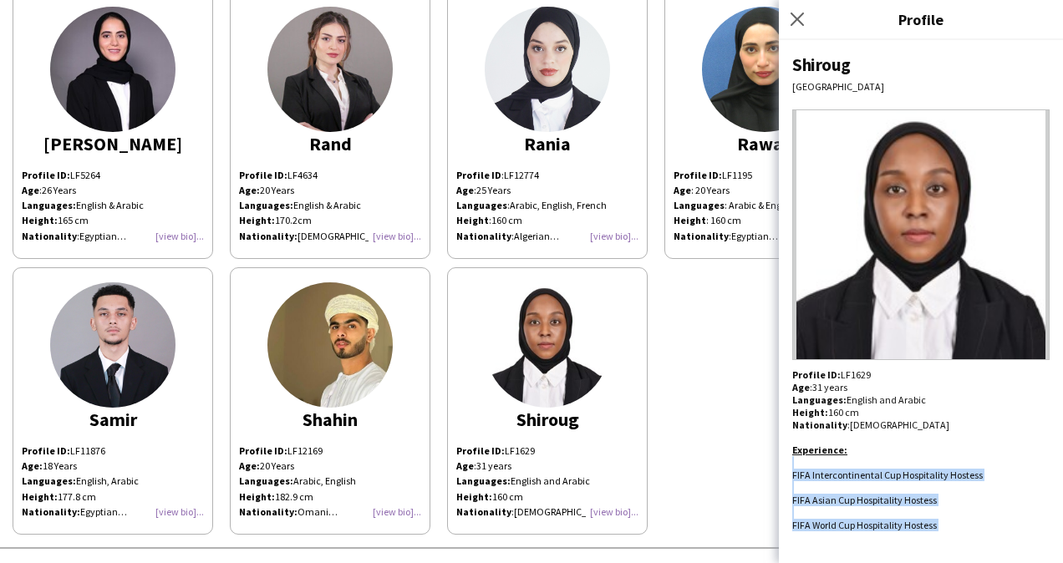
drag, startPoint x: 971, startPoint y: 535, endPoint x: 784, endPoint y: 468, distance: 198.7
click at [784, 468] on div "Shiroug Doha Profile ID: LF1629 Age : [DEMOGRAPHIC_DATA] years Languages: Engli…" at bounding box center [921, 301] width 284 height 523
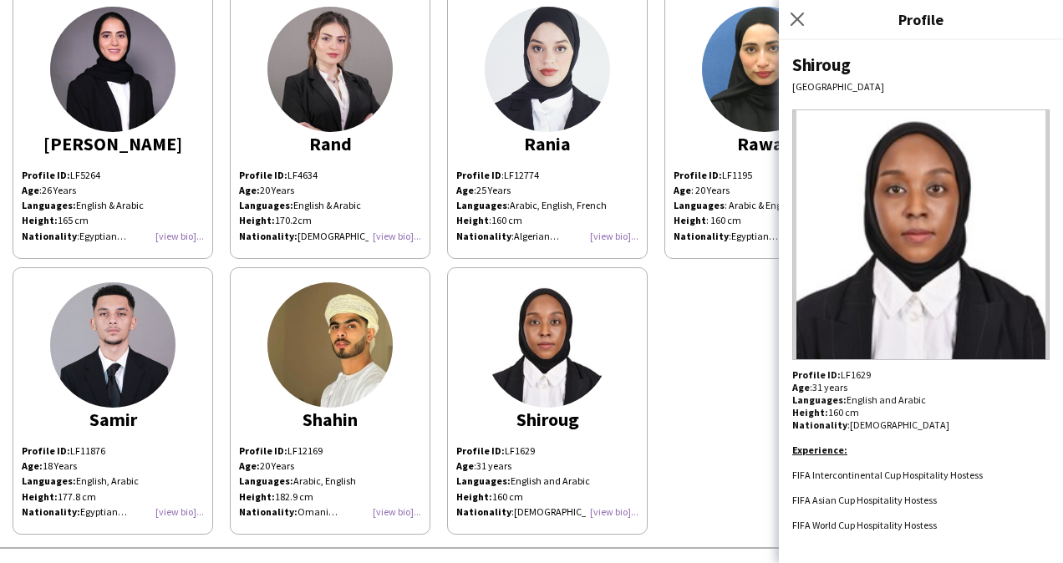
click at [813, 60] on div "Shiroug" at bounding box center [920, 64] width 257 height 23
click at [849, 373] on p "Profile ID: LF1629" at bounding box center [920, 374] width 257 height 13
click at [851, 374] on p "Profile ID: LF1629" at bounding box center [920, 374] width 257 height 13
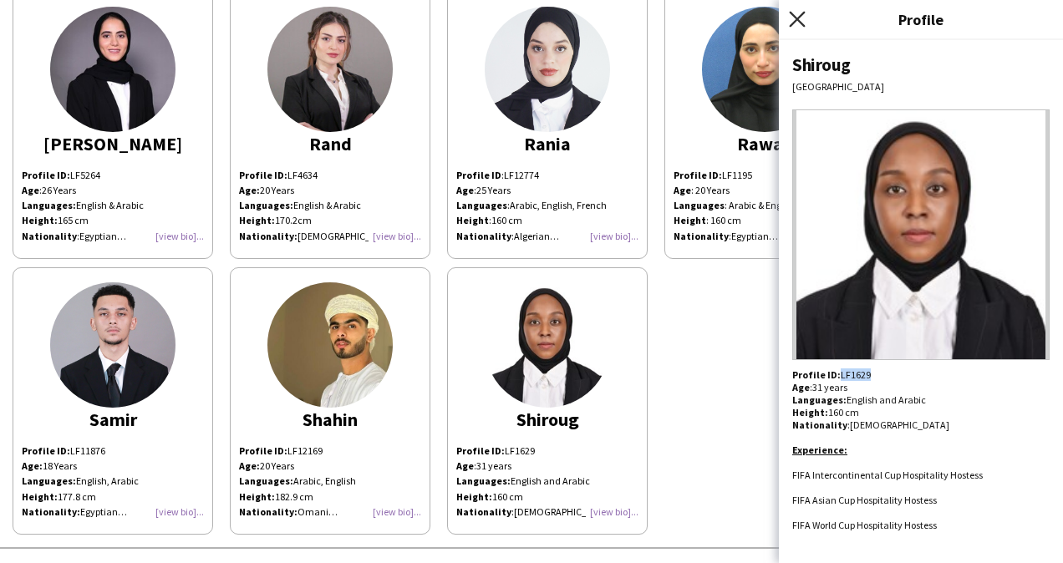
click at [797, 19] on icon at bounding box center [797, 19] width 16 height 16
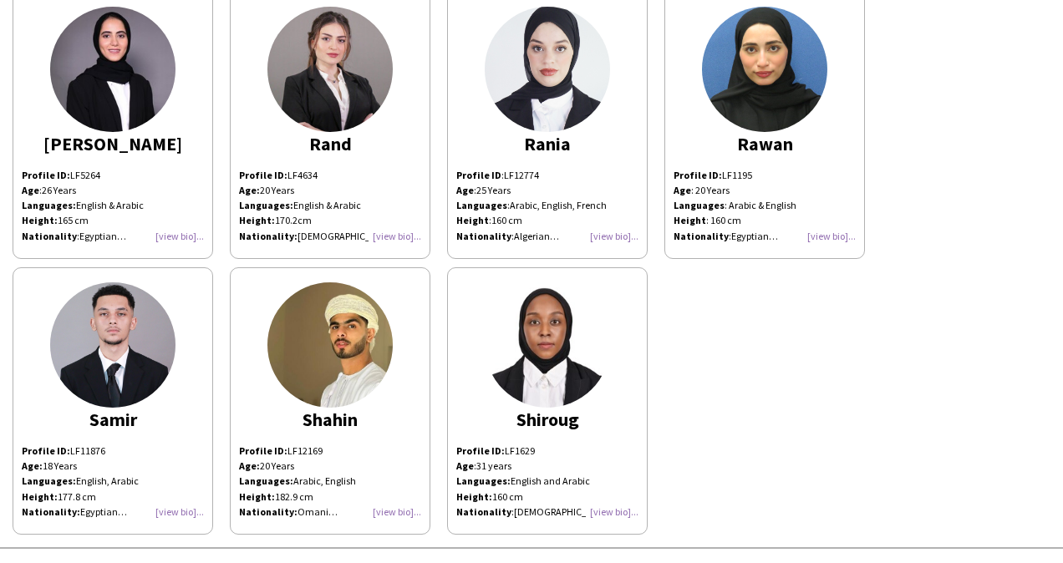
scroll to position [0, 0]
